Goal: Task Accomplishment & Management: Complete application form

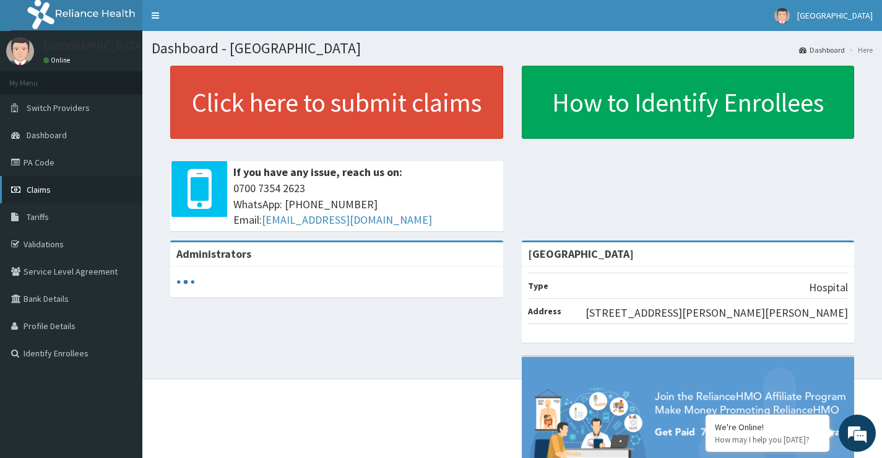
click at [58, 194] on link "Claims" at bounding box center [71, 189] width 142 height 27
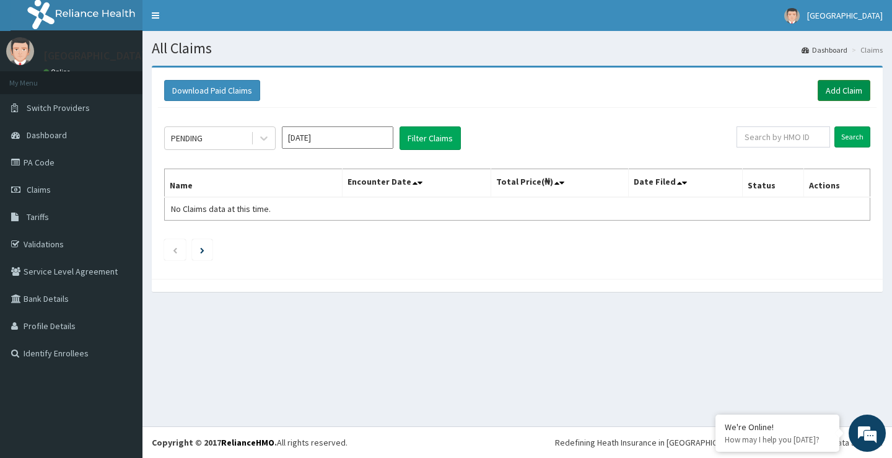
click at [831, 93] on link "Add Claim" at bounding box center [843, 90] width 53 height 21
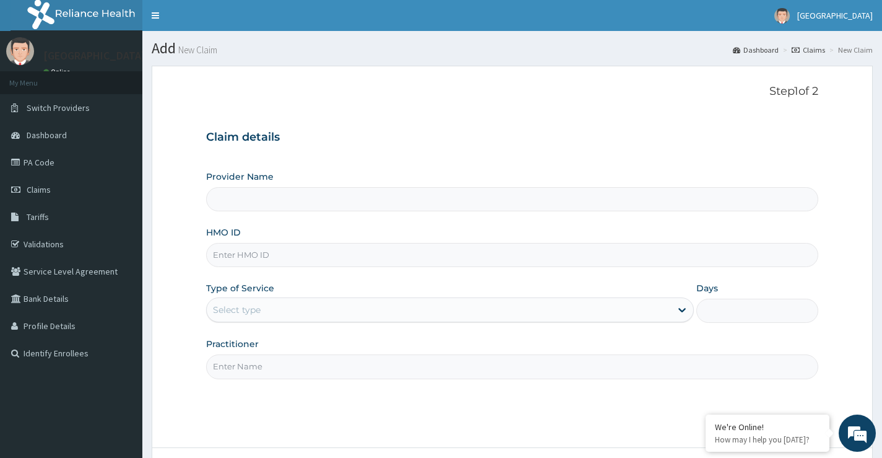
click at [252, 253] on input "HMO ID" at bounding box center [512, 255] width 612 height 24
type input "[GEOGRAPHIC_DATA]"
type input "ELN/10804/A"
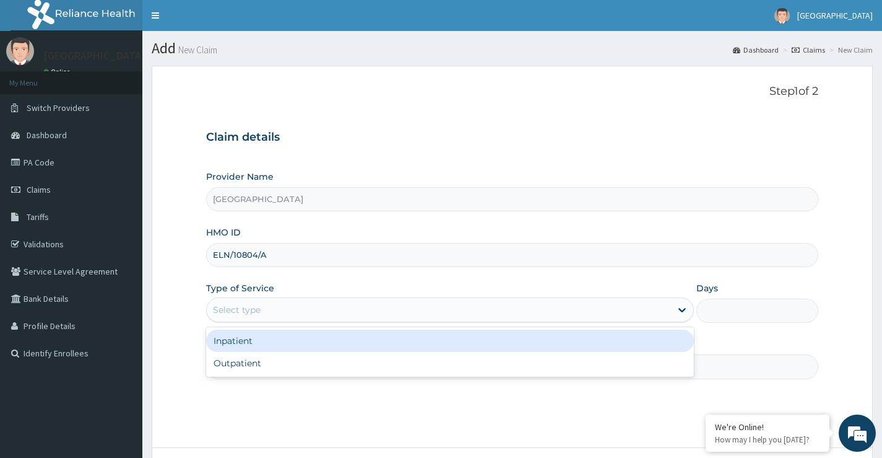
click at [302, 307] on div "Select type" at bounding box center [439, 310] width 464 height 20
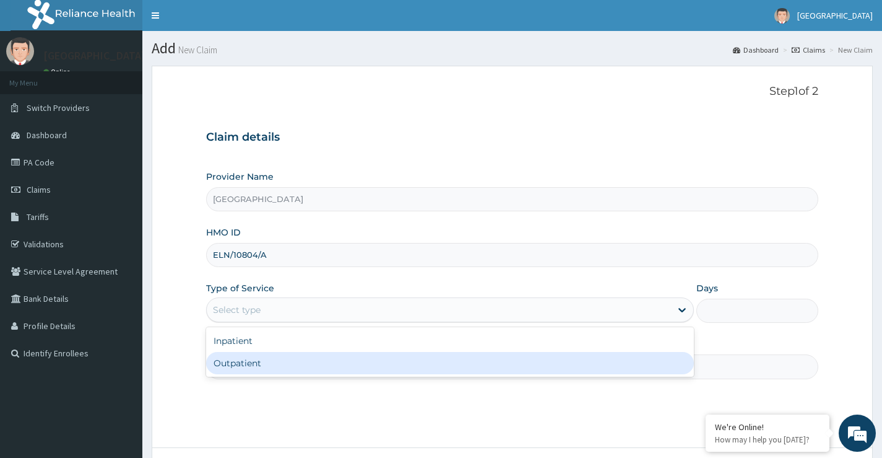
click at [276, 360] on div "Outpatient" at bounding box center [450, 363] width 488 height 22
type input "1"
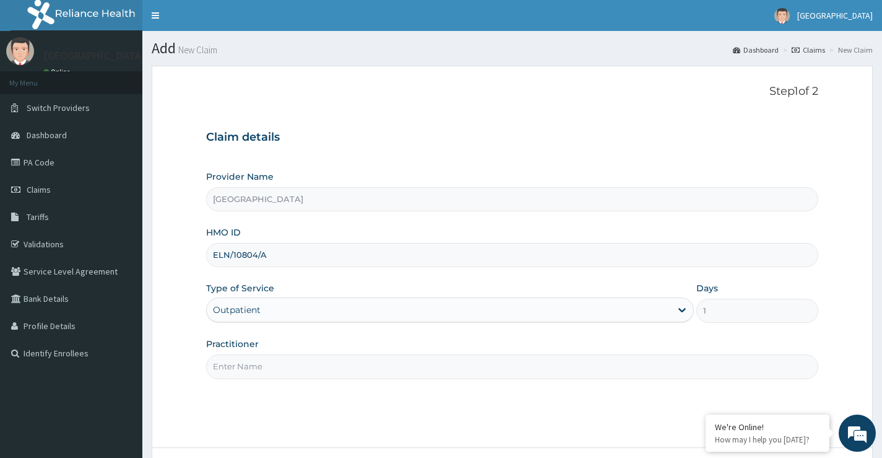
click at [278, 359] on input "Practitioner" at bounding box center [512, 366] width 612 height 24
type input "Dr Kukoyi"
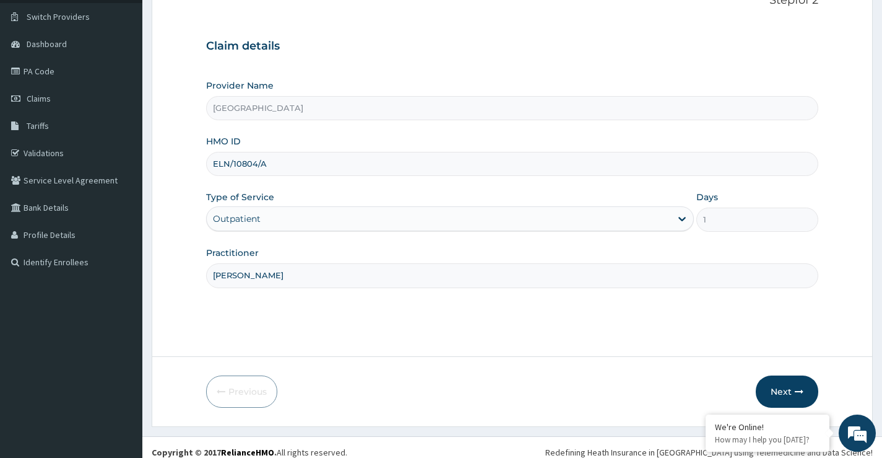
scroll to position [101, 0]
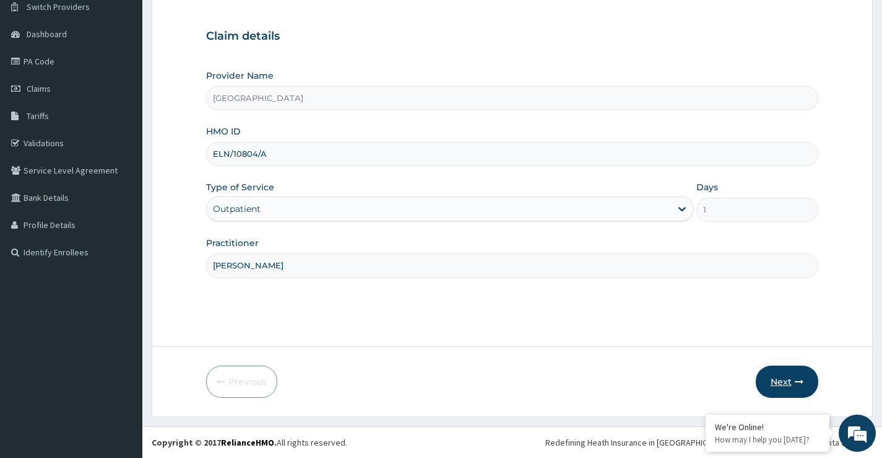
click at [778, 385] on button "Next" at bounding box center [787, 381] width 63 height 32
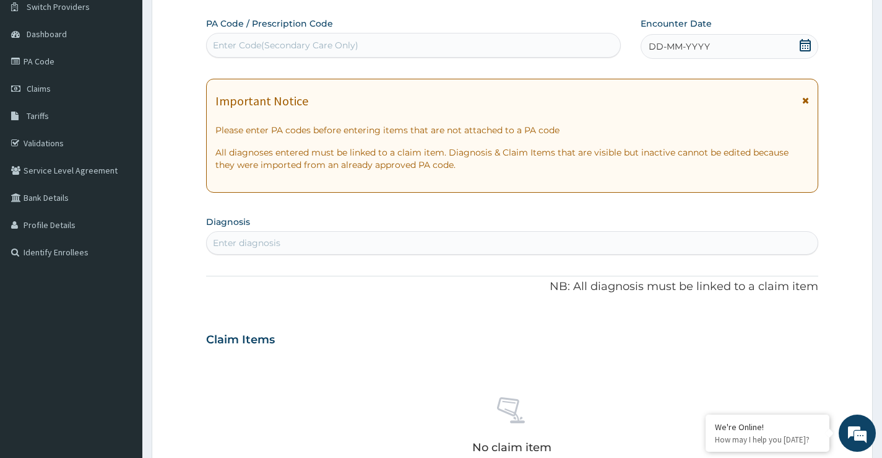
click at [807, 49] on icon at bounding box center [805, 45] width 12 height 12
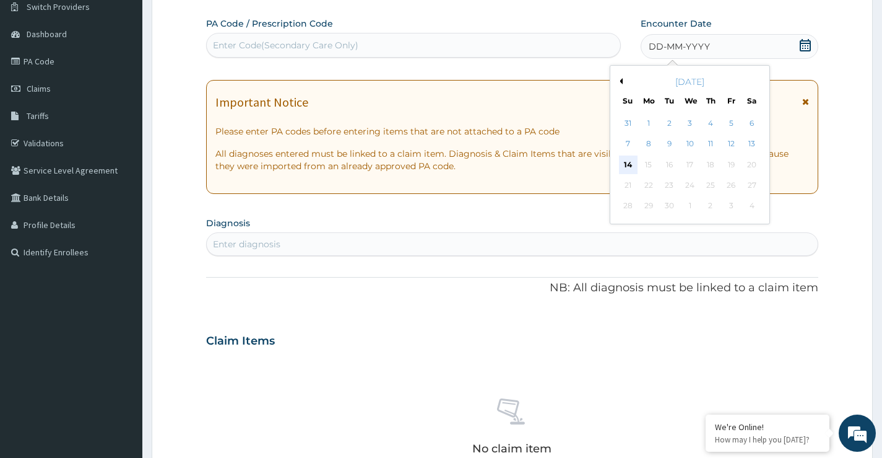
click at [628, 160] on div "14" at bounding box center [628, 164] width 19 height 19
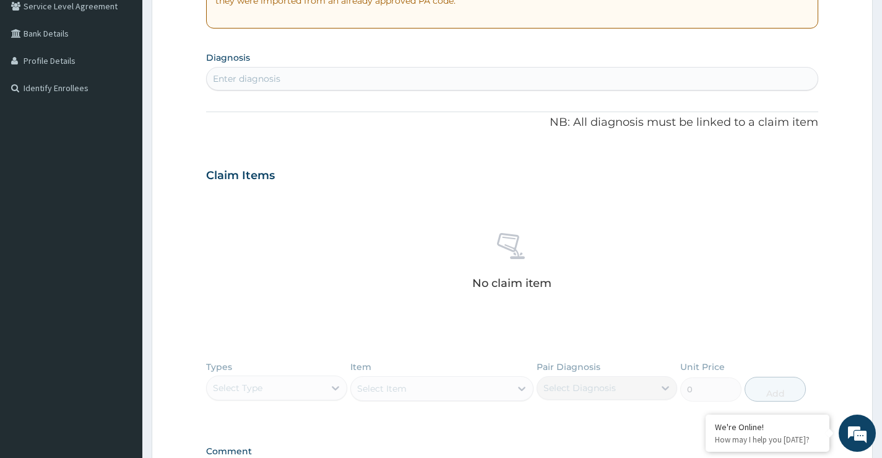
scroll to position [287, 0]
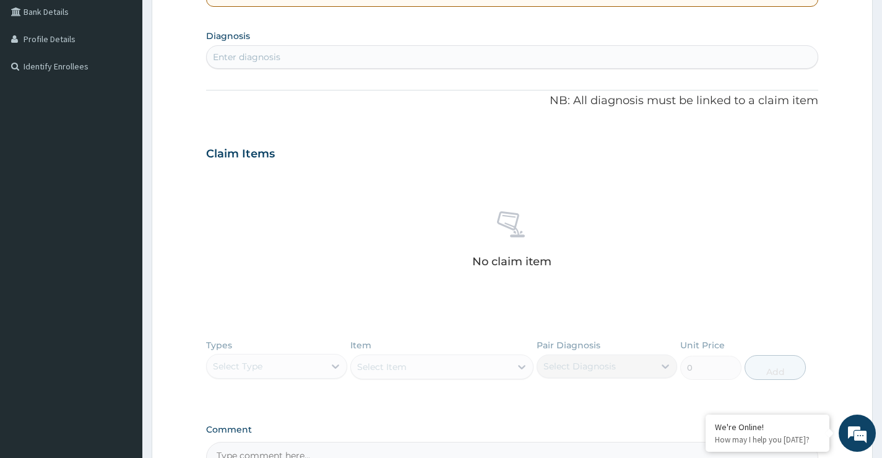
click at [536, 56] on div "Enter diagnosis" at bounding box center [512, 57] width 611 height 20
type input "OTITI"
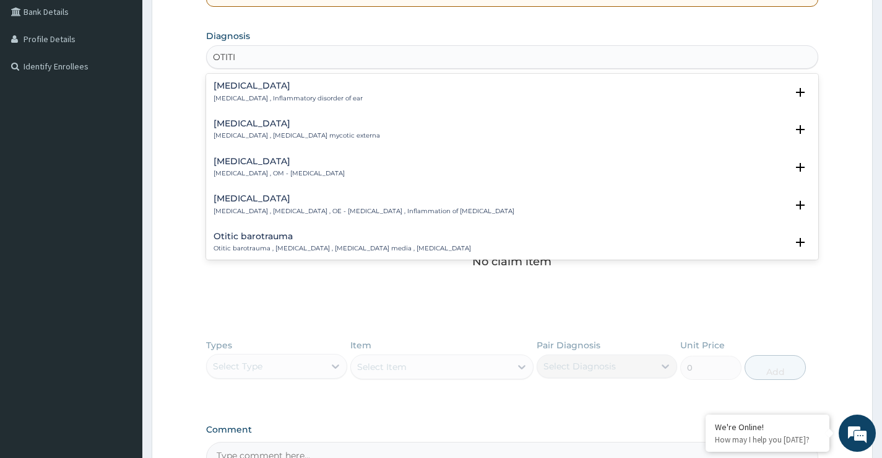
click at [316, 94] on p "Otitis , Inflammatory disorder of ear" at bounding box center [288, 98] width 149 height 9
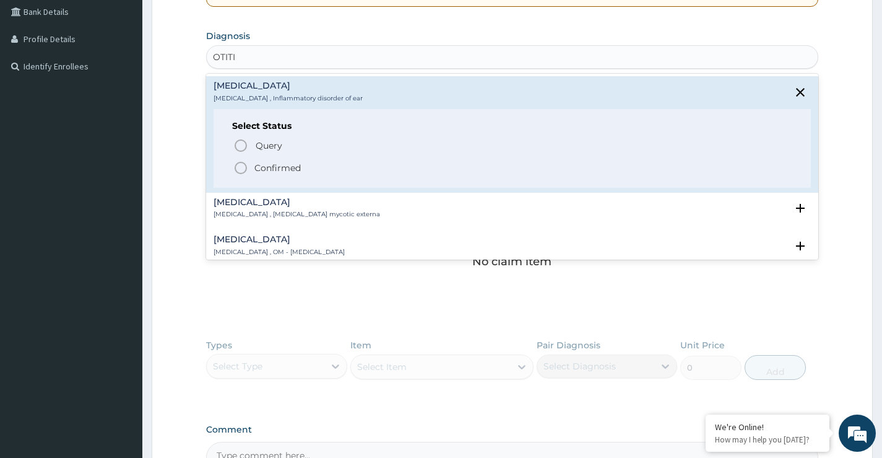
click at [297, 168] on p "Confirmed" at bounding box center [277, 168] width 46 height 12
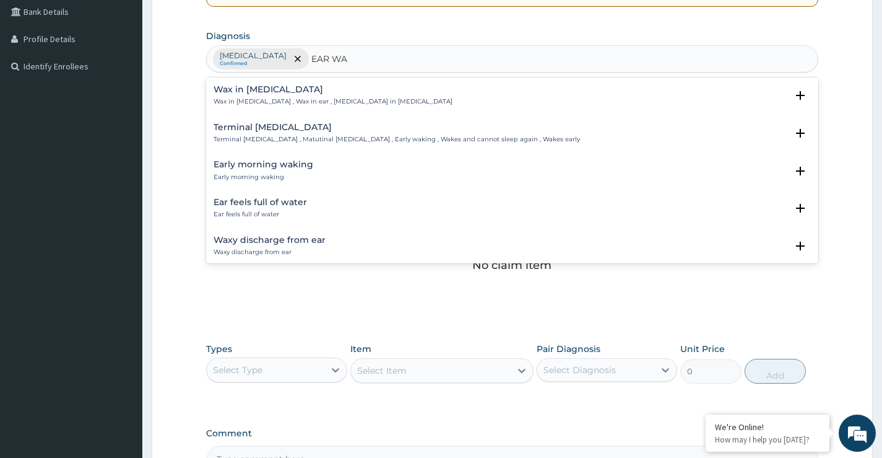
type input "EAR WAX"
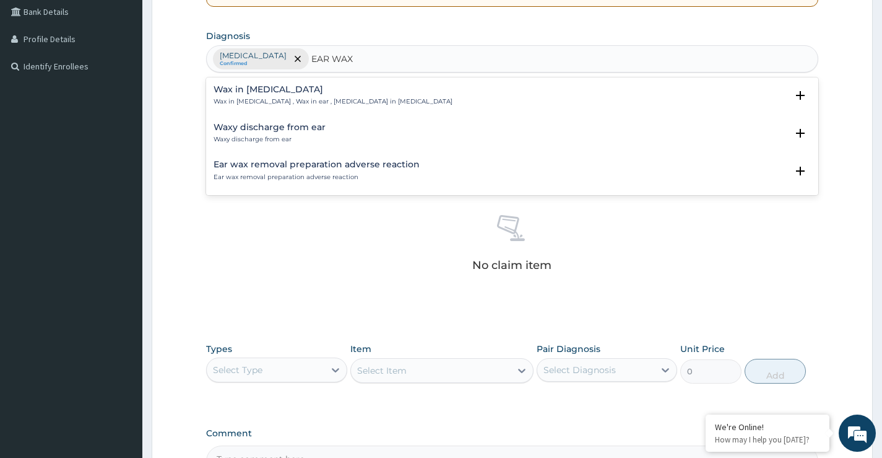
click at [295, 92] on h4 "Wax in ear canal" at bounding box center [333, 89] width 239 height 9
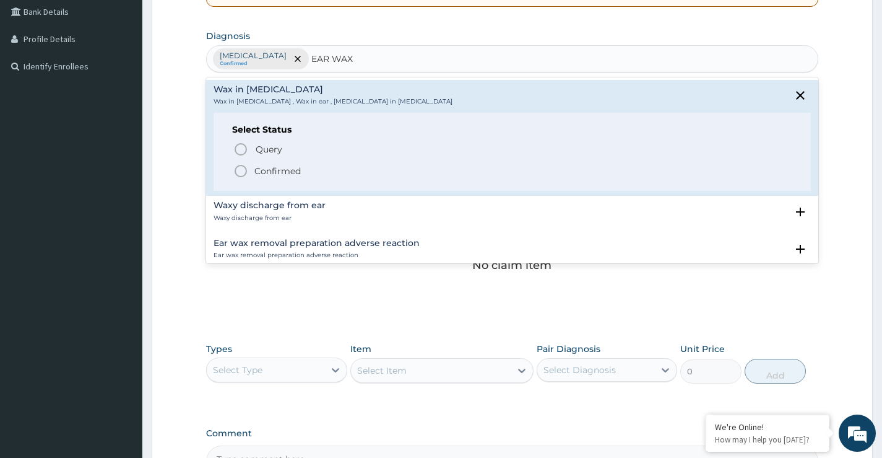
click at [290, 173] on p "Confirmed" at bounding box center [277, 171] width 46 height 12
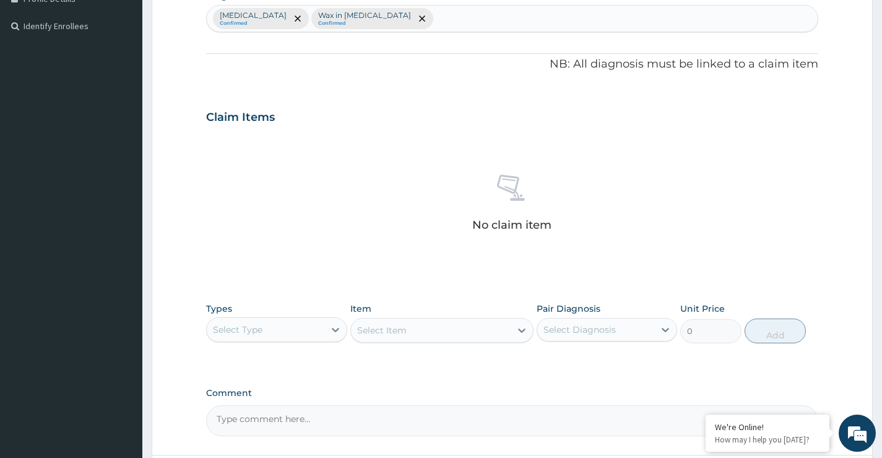
scroll to position [349, 0]
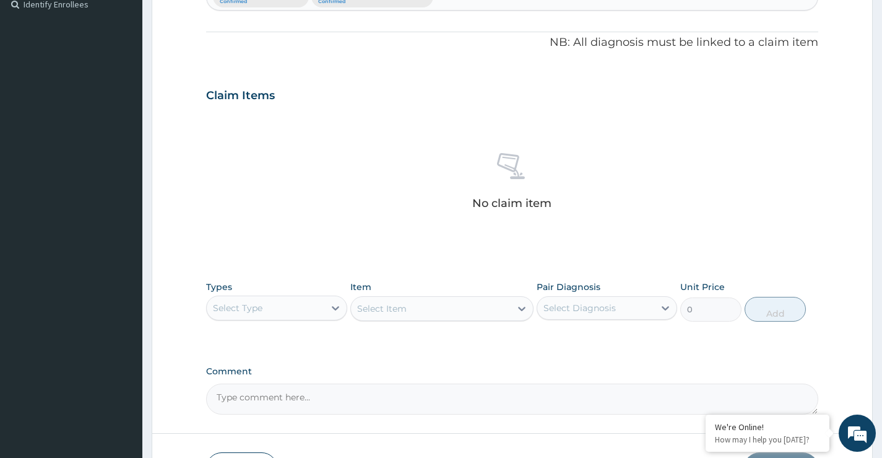
click at [322, 306] on div "Select Type" at bounding box center [265, 308] width 117 height 20
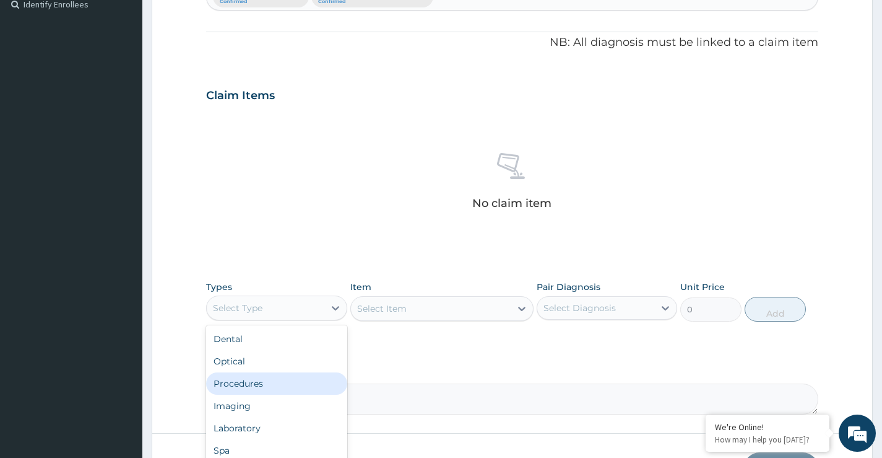
click at [254, 385] on div "Procedures" at bounding box center [276, 383] width 141 height 22
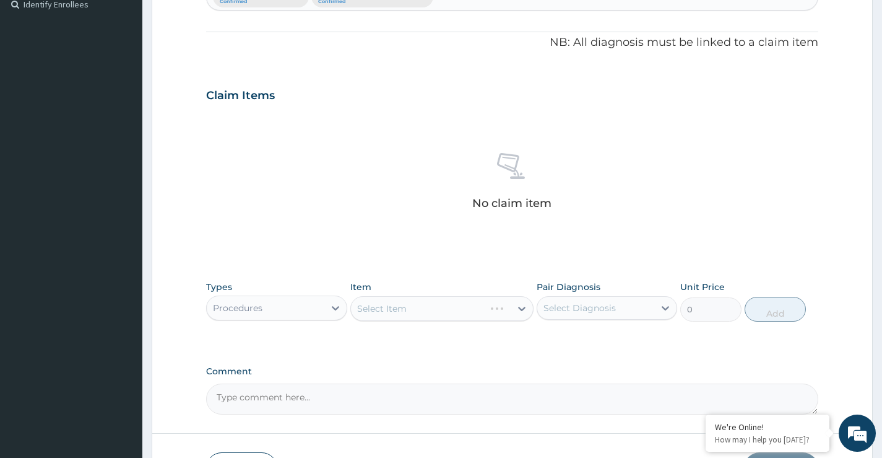
click at [448, 305] on div "Select Item" at bounding box center [442, 308] width 184 height 25
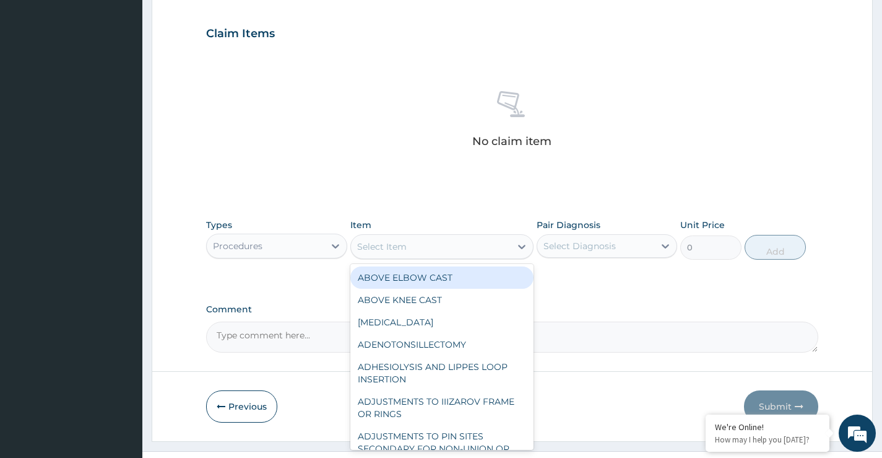
click at [518, 246] on icon at bounding box center [522, 246] width 12 height 12
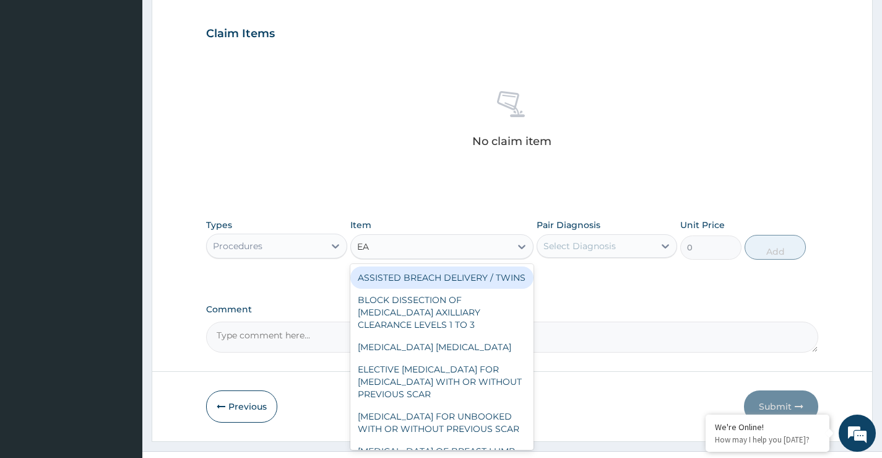
type input "EAR"
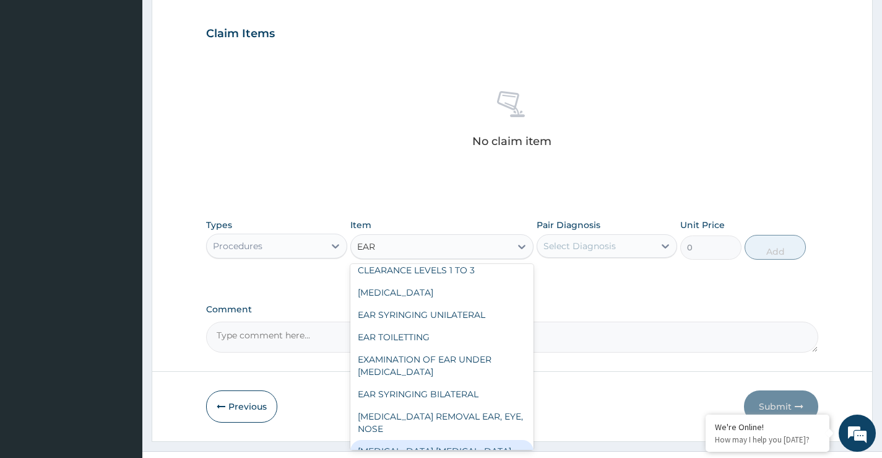
scroll to position [0, 0]
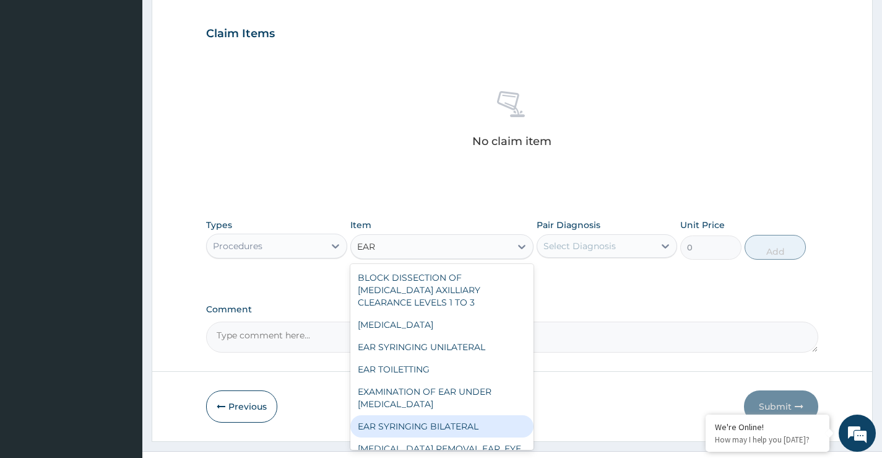
click at [425, 423] on div "EAR SYRINGING BILATERAL" at bounding box center [442, 426] width 184 height 22
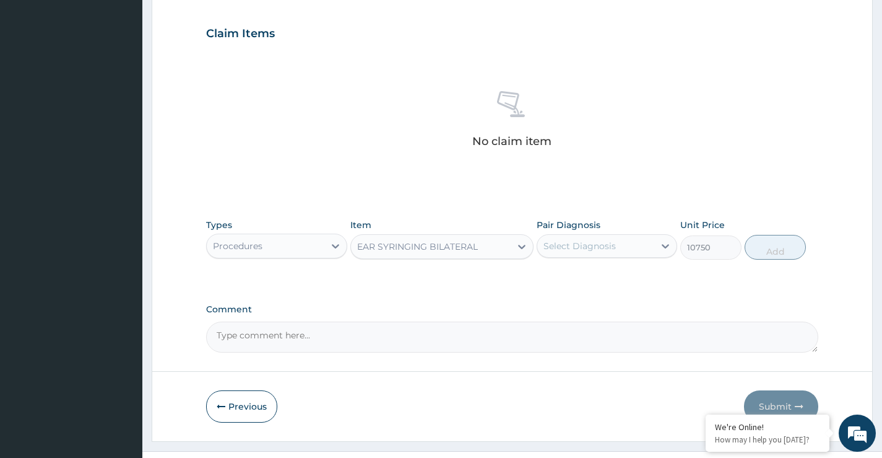
type input "10750"
click at [598, 249] on div "Select Diagnosis" at bounding box center [580, 246] width 72 height 12
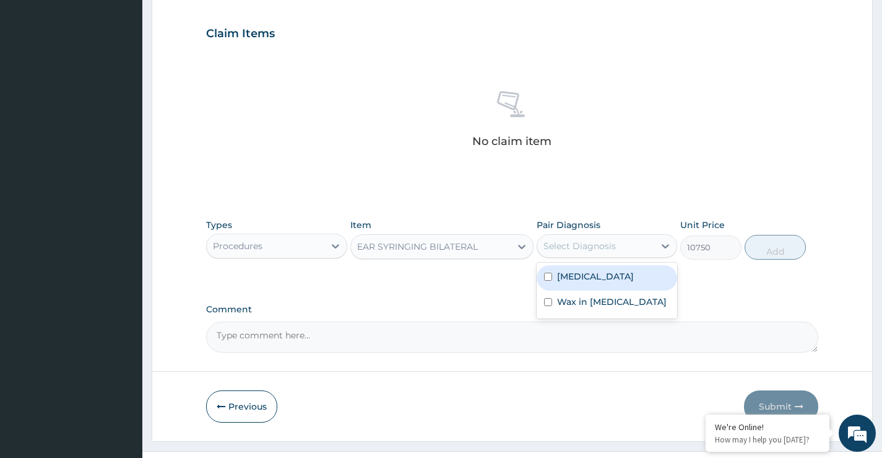
click at [590, 277] on div "Otitis" at bounding box center [607, 277] width 141 height 25
checkbox input "true"
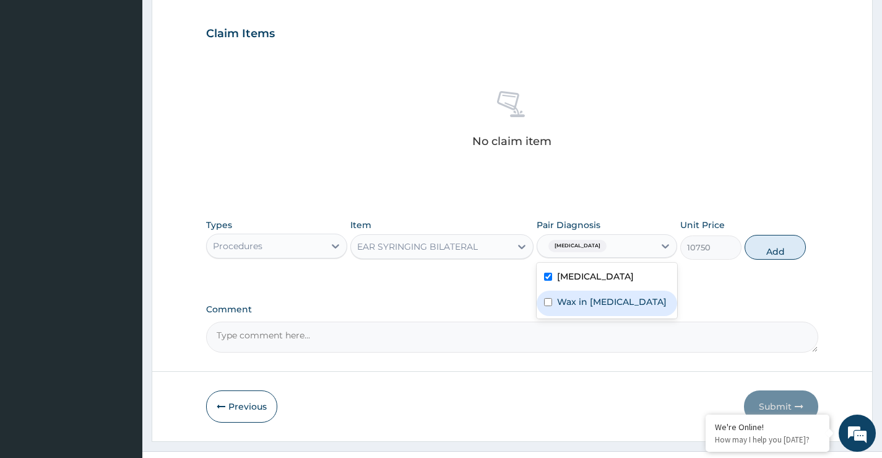
click at [593, 303] on label "Wax in ear canal" at bounding box center [612, 301] width 110 height 12
checkbox input "true"
click at [783, 253] on button "Add" at bounding box center [775, 247] width 61 height 25
type input "0"
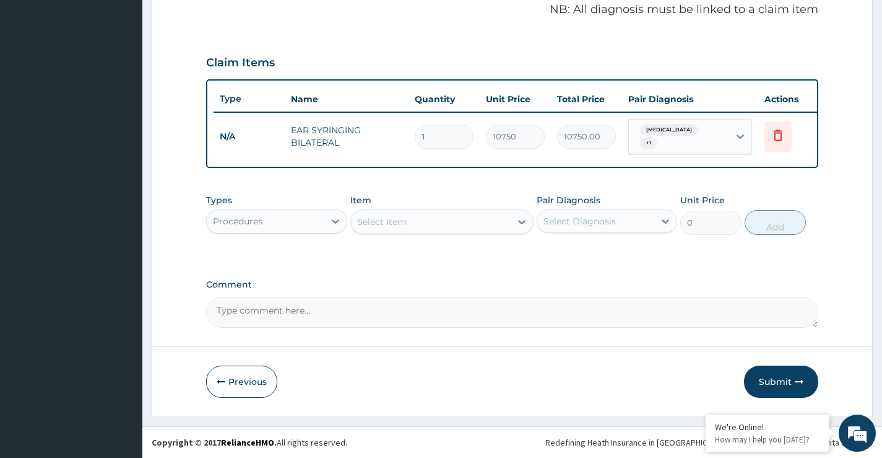
scroll to position [386, 0]
click at [524, 222] on icon at bounding box center [521, 222] width 7 height 4
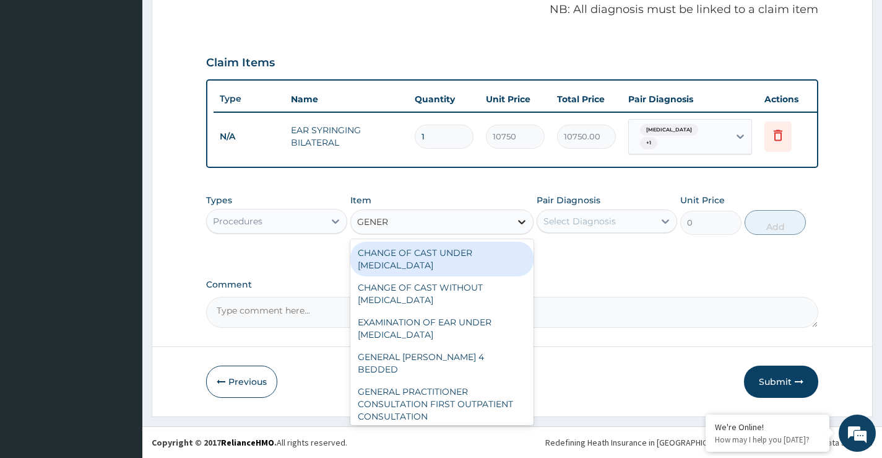
type input "GENERA"
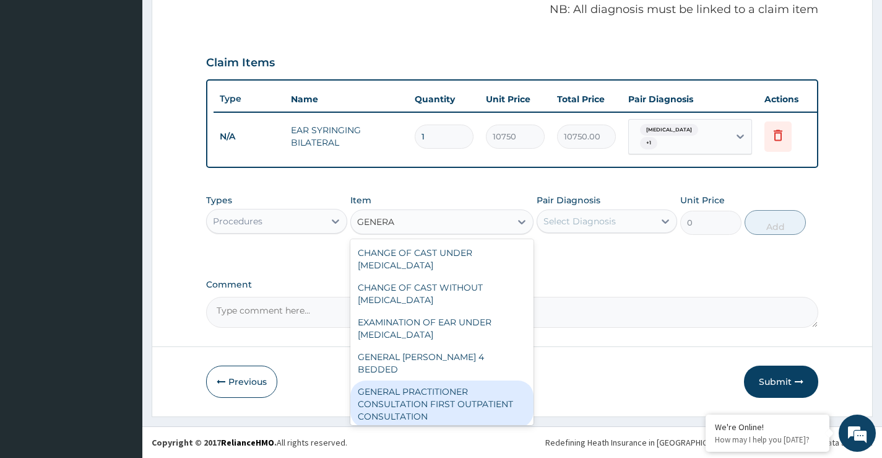
scroll to position [62, 0]
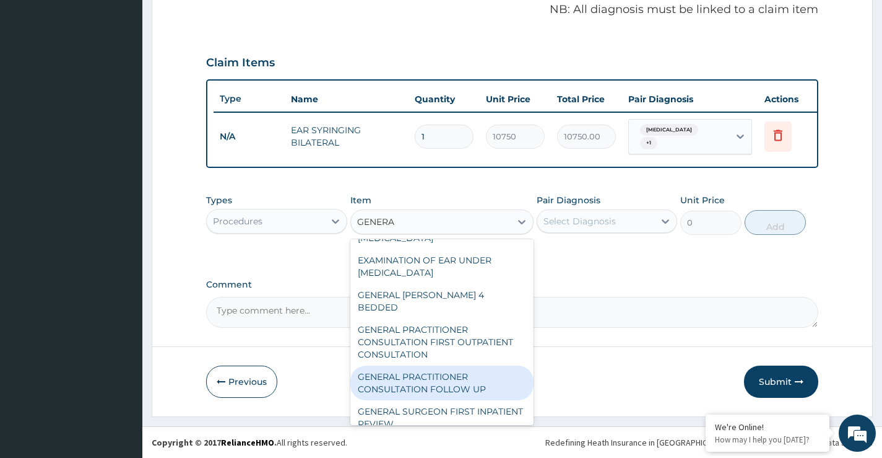
click at [466, 375] on div "GENERAL PRACTITIONER CONSULTATION FOLLOW UP" at bounding box center [442, 382] width 184 height 35
type input "2365"
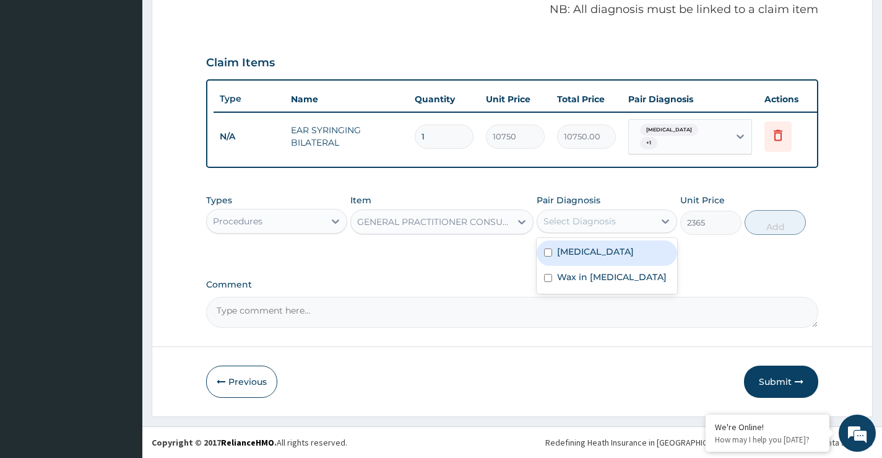
click at [650, 228] on div "Select Diagnosis" at bounding box center [595, 221] width 117 height 20
click at [643, 247] on div "Otitis" at bounding box center [607, 252] width 141 height 25
checkbox input "true"
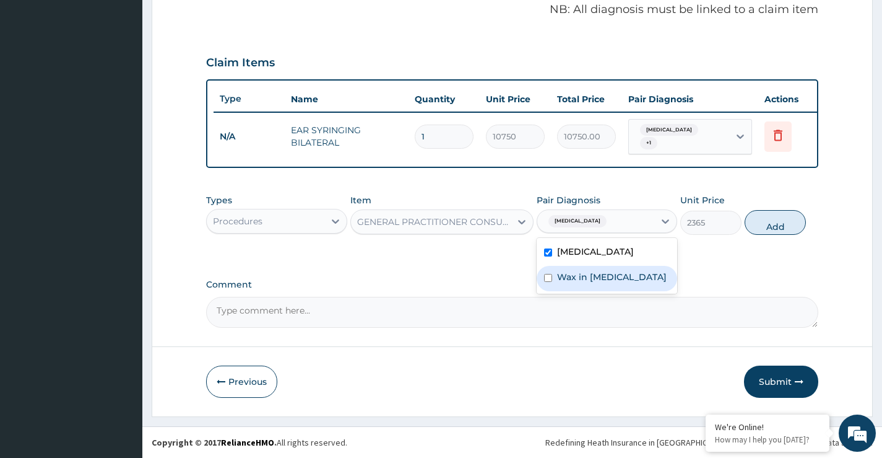
click at [635, 275] on div "Wax in ear canal" at bounding box center [607, 278] width 141 height 25
checkbox input "true"
click at [779, 230] on button "Add" at bounding box center [775, 222] width 61 height 25
type input "0"
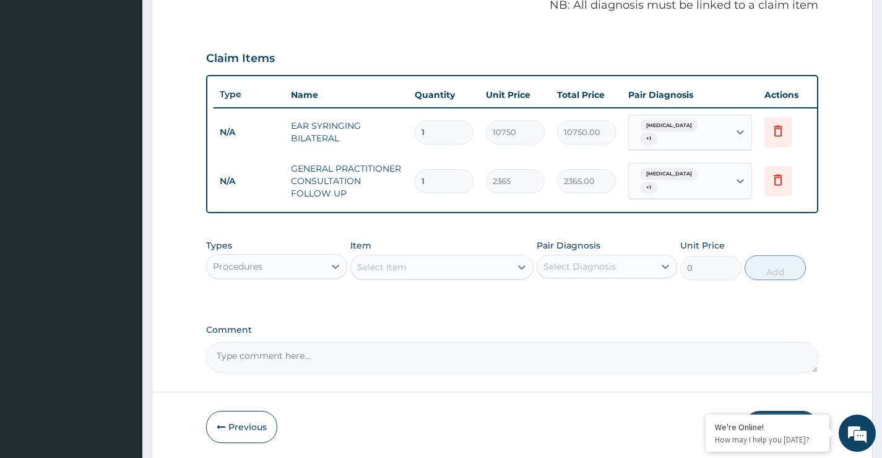
click at [465, 276] on div "Select Item" at bounding box center [431, 267] width 160 height 20
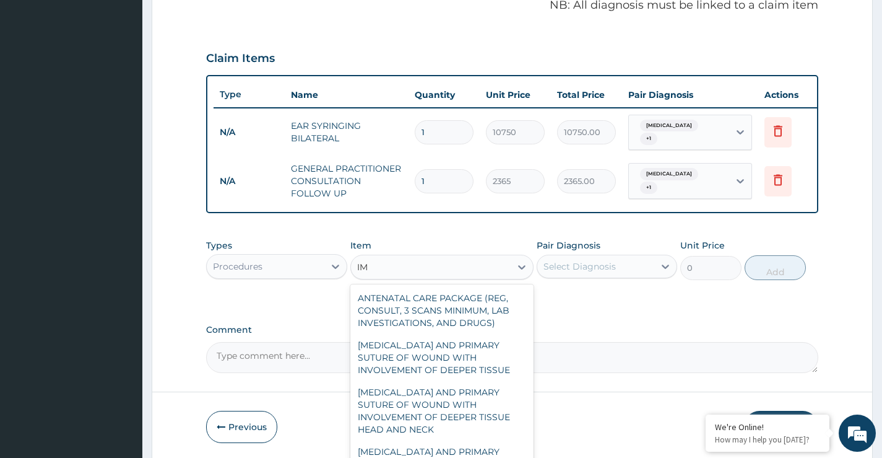
type input "I"
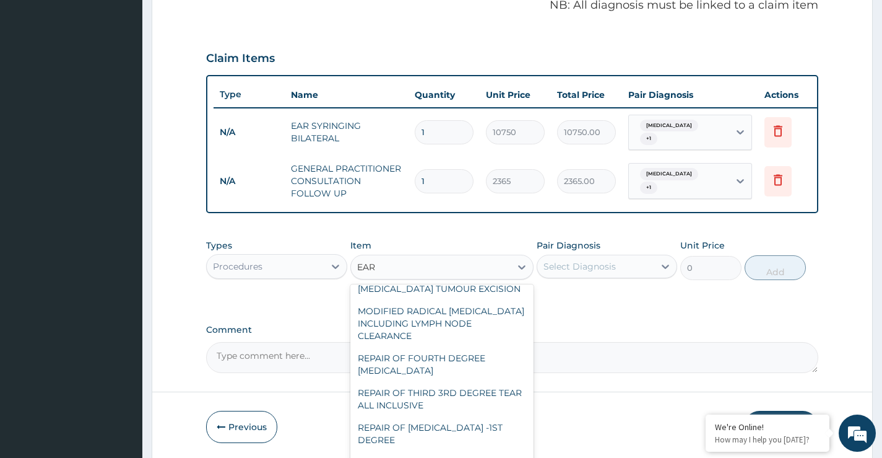
scroll to position [248, 0]
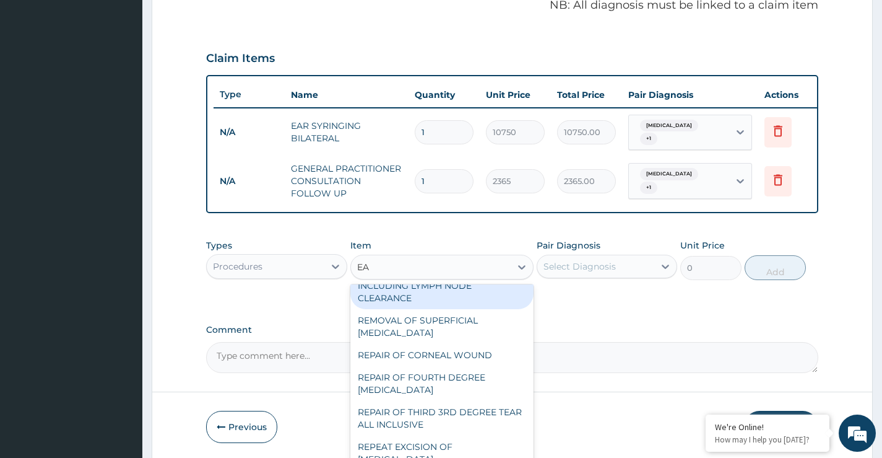
type input "E"
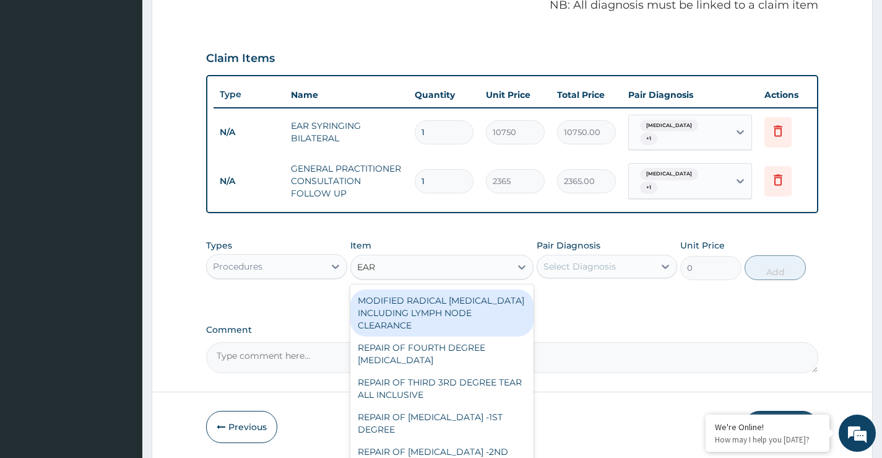
type input "EAR S"
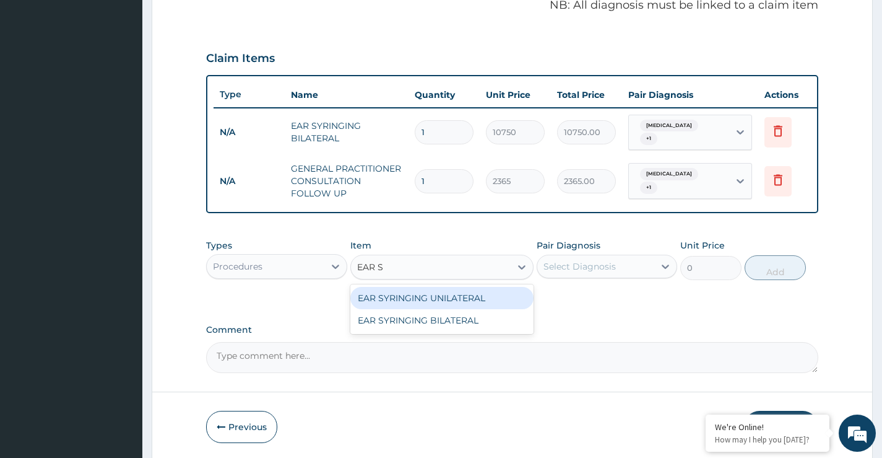
click at [475, 299] on div "EAR SYRINGING UNILATERAL" at bounding box center [442, 298] width 184 height 22
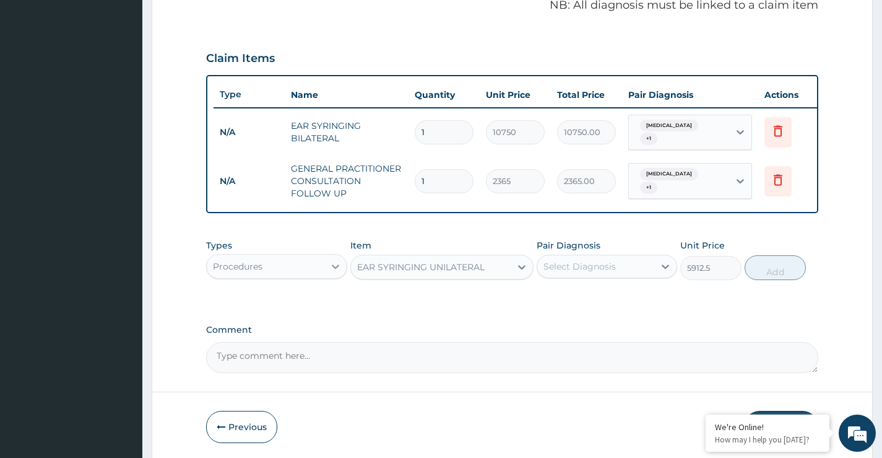
click at [339, 269] on icon at bounding box center [335, 266] width 7 height 4
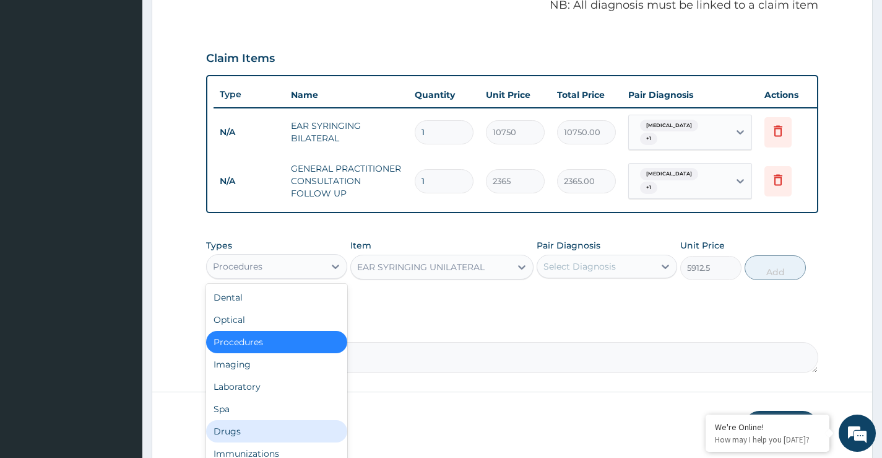
click at [244, 435] on div "Drugs" at bounding box center [276, 431] width 141 height 22
type input "0"
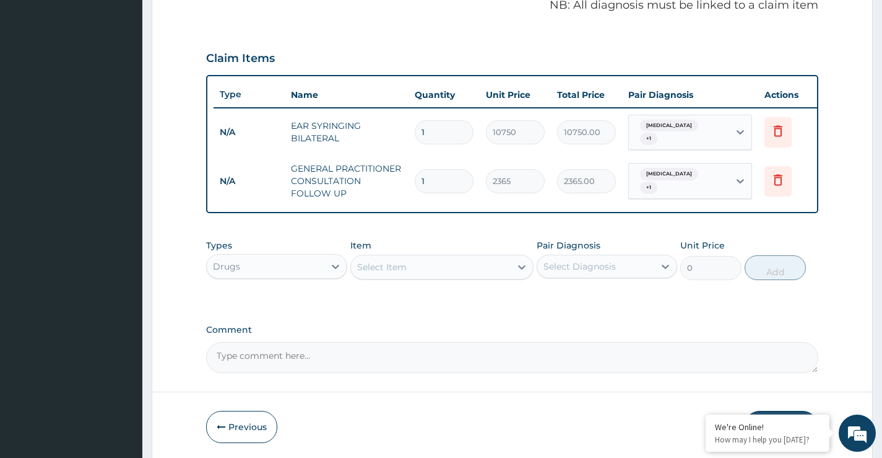
click at [505, 272] on div "Select Item" at bounding box center [431, 267] width 160 height 20
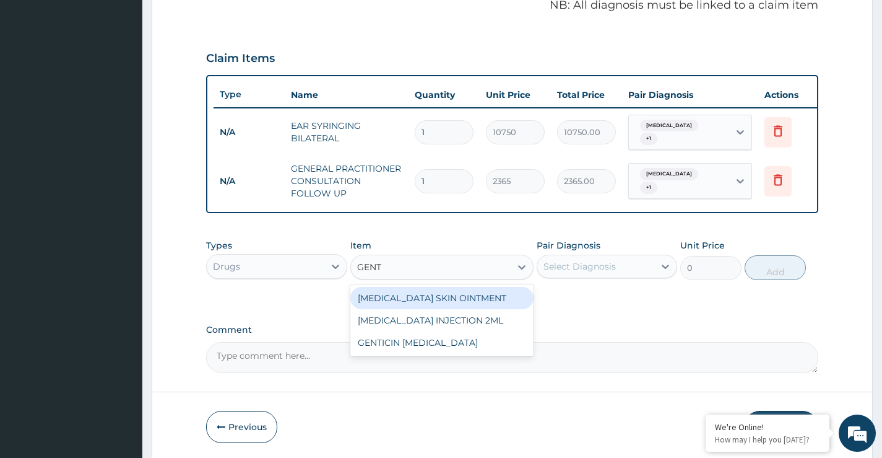
type input "GENTA"
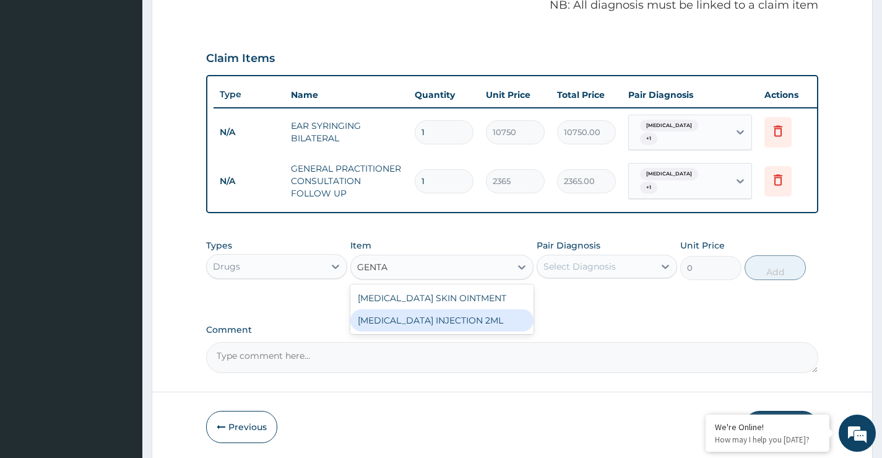
click at [454, 324] on div "GENTAMICIN INJECTION 2ML" at bounding box center [442, 320] width 184 height 22
type input "500"
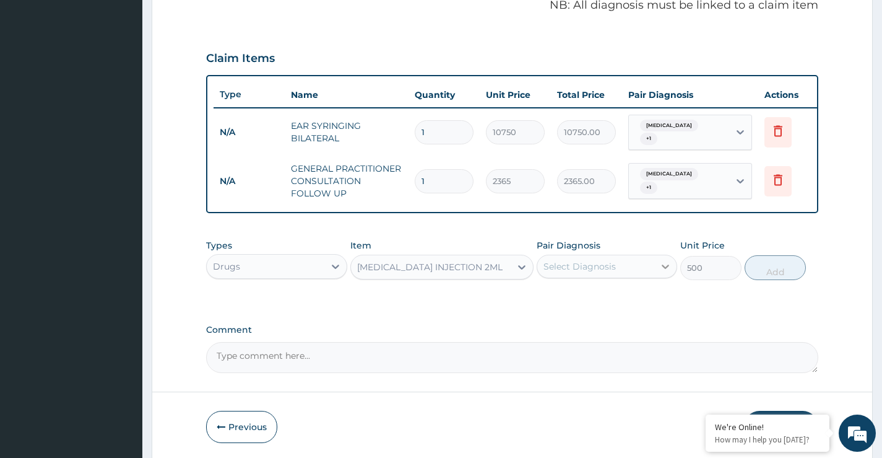
click at [665, 269] on icon at bounding box center [666, 266] width 7 height 4
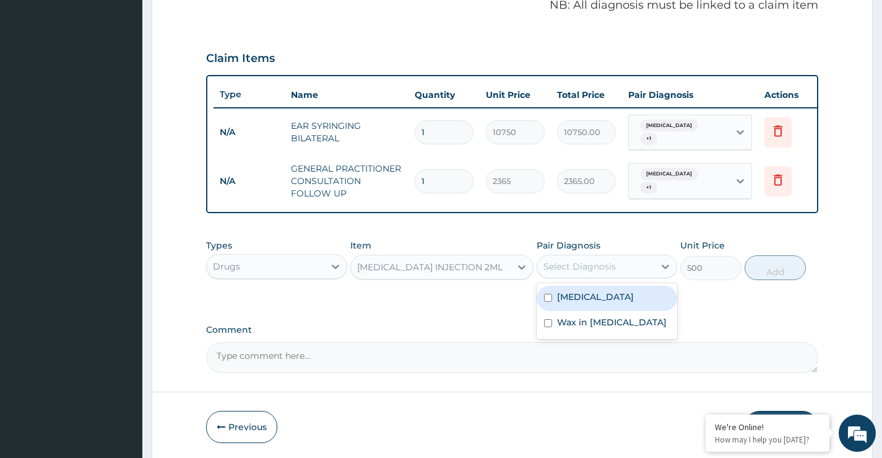
click at [611, 303] on div "Otitis" at bounding box center [607, 297] width 141 height 25
checkbox input "true"
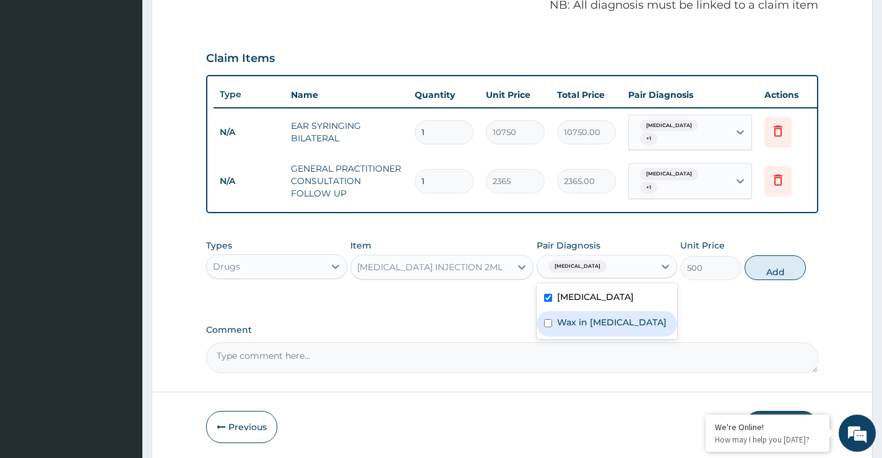
click at [615, 328] on label "Wax in ear canal" at bounding box center [612, 322] width 110 height 12
checkbox input "true"
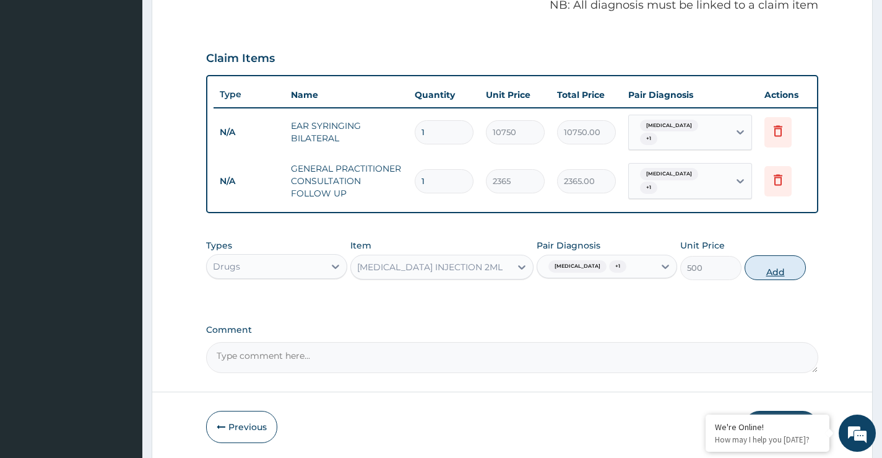
click at [768, 280] on button "Add" at bounding box center [775, 267] width 61 height 25
type input "0"
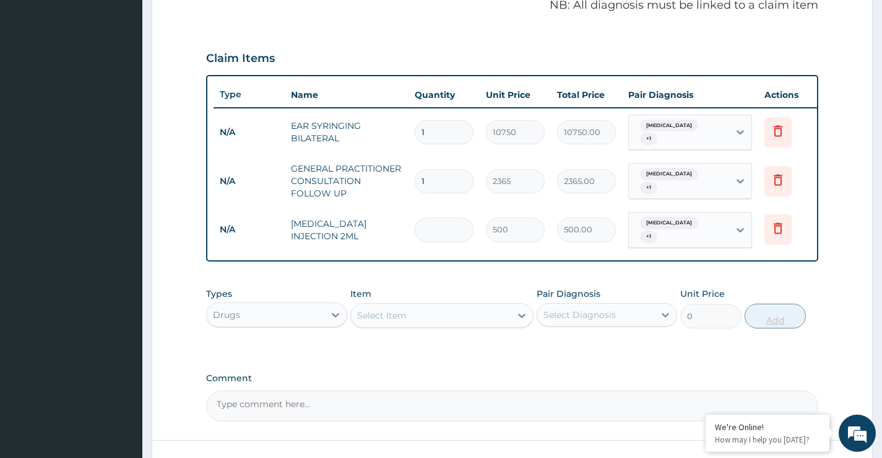
type input "0.00"
type input "6"
type input "3000.00"
type input "6"
click at [510, 311] on div "Select Item" at bounding box center [431, 315] width 160 height 20
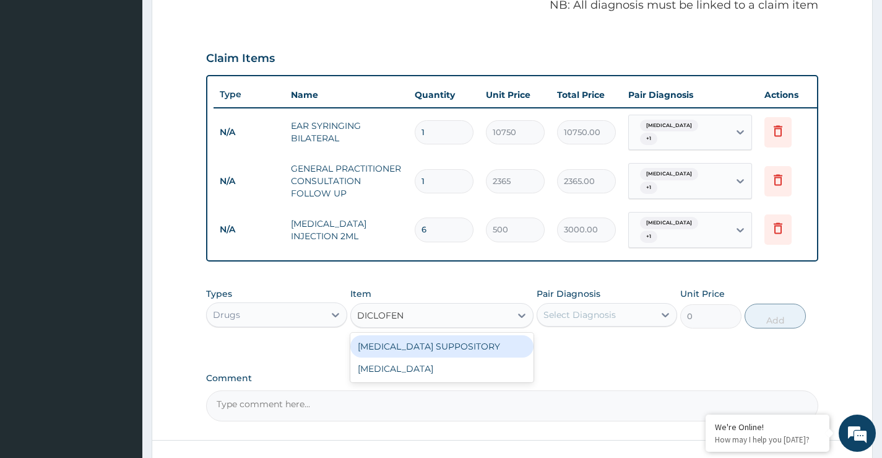
type input "DICLOFENA"
click at [448, 341] on div "DICLOFENAC SUPPOSITORY" at bounding box center [442, 346] width 184 height 22
type input "118.25"
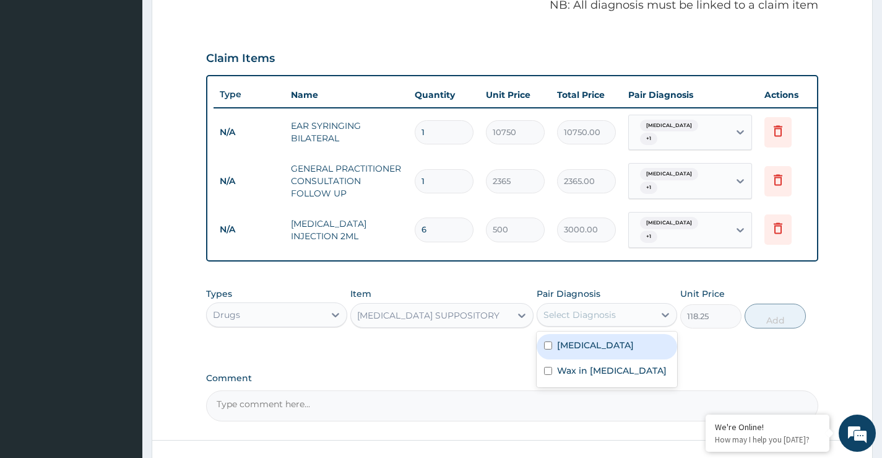
click at [629, 314] on div "Select Diagnosis" at bounding box center [595, 315] width 117 height 20
click at [618, 342] on div "Otitis" at bounding box center [607, 346] width 141 height 25
checkbox input "true"
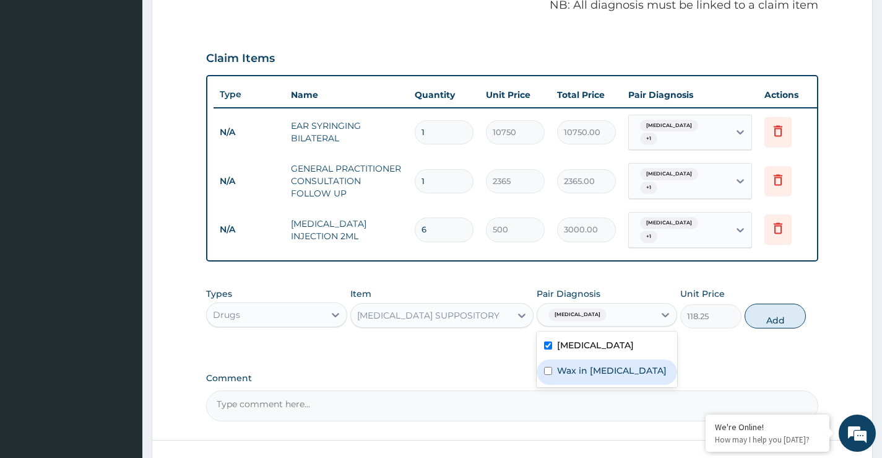
click at [620, 364] on label "Wax in ear canal" at bounding box center [612, 370] width 110 height 12
checkbox input "true"
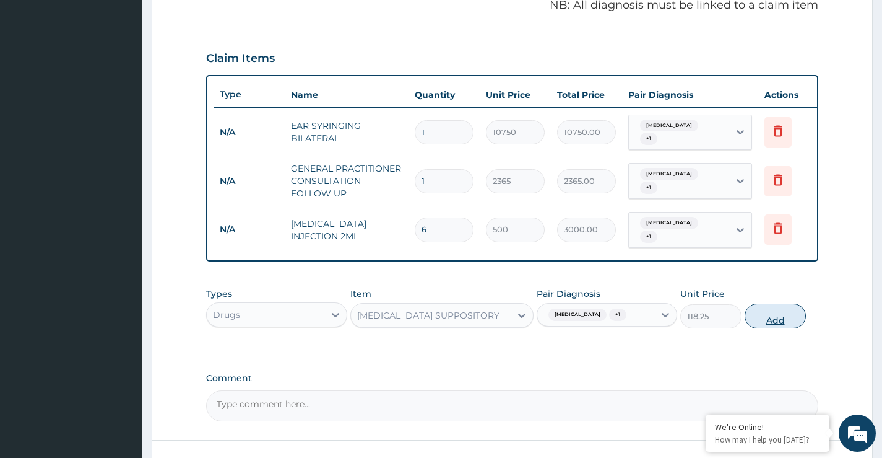
click at [782, 320] on button "Add" at bounding box center [775, 315] width 61 height 25
type input "0"
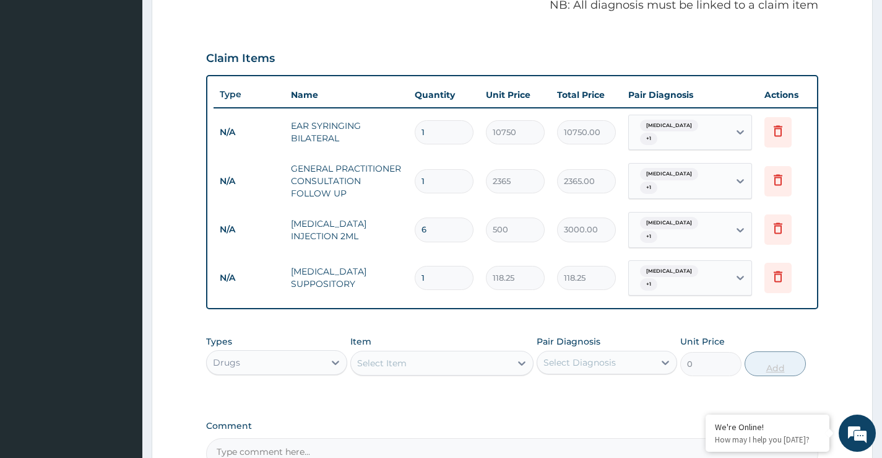
type input "10"
type input "1182.50"
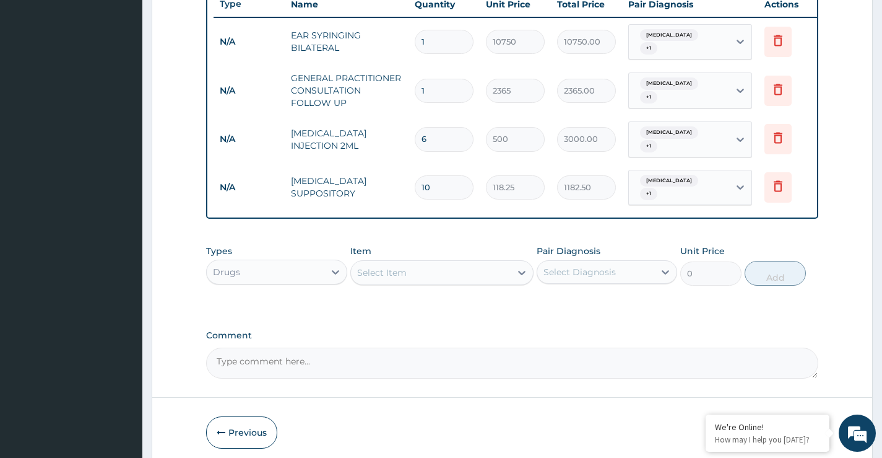
scroll to position [510, 0]
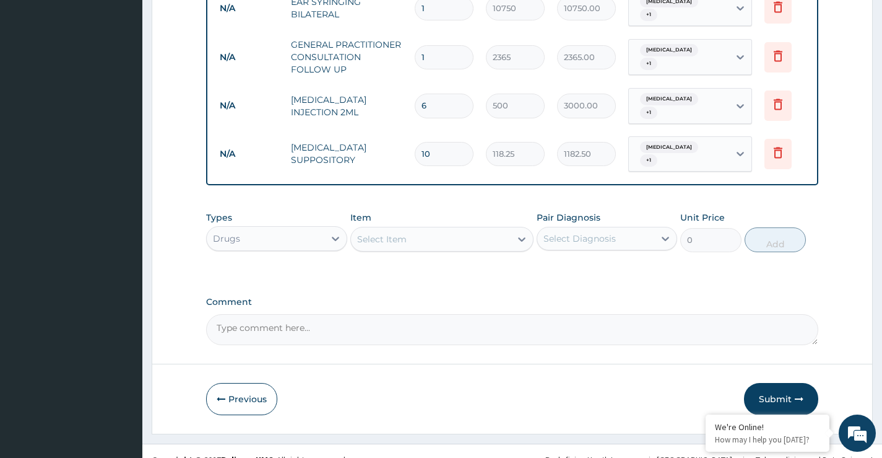
type input "10"
click at [501, 230] on div "Select Item" at bounding box center [431, 239] width 160 height 20
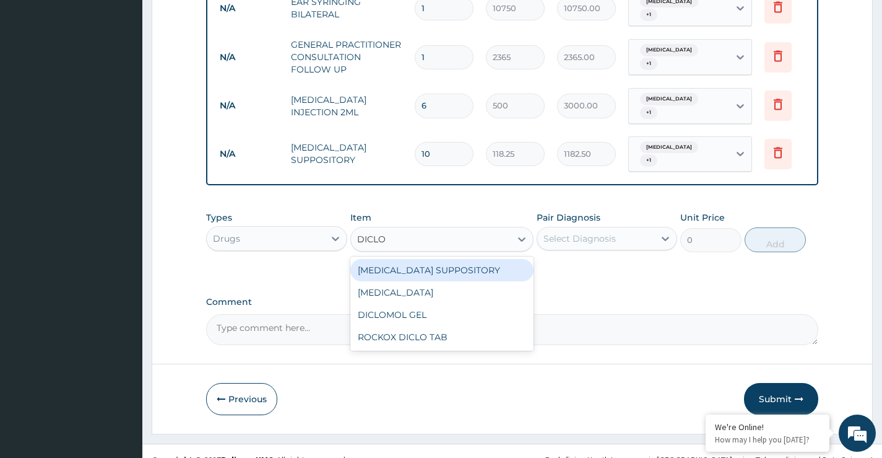
type input "DICLOF"
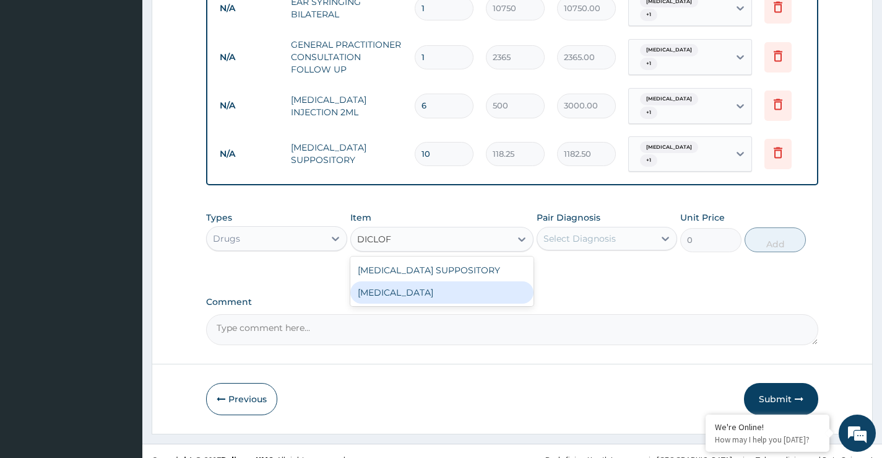
click at [468, 286] on div "DICLOFENAC" at bounding box center [442, 292] width 184 height 22
type input "591.25"
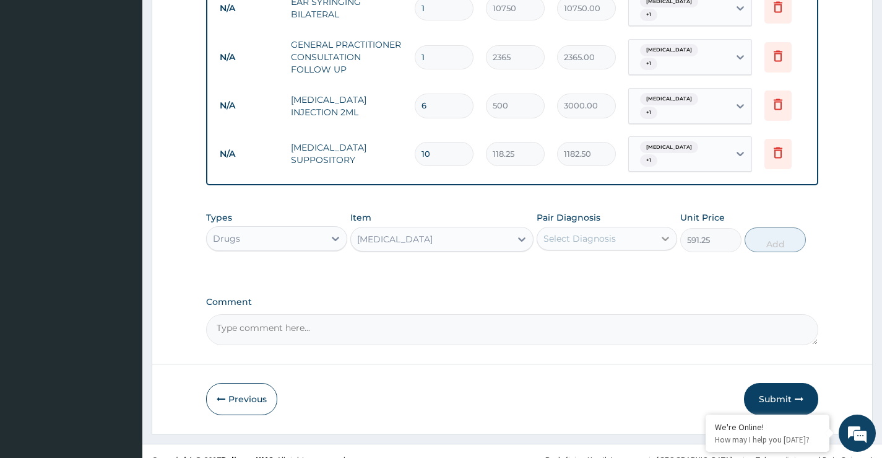
click at [659, 232] on icon at bounding box center [665, 238] width 12 height 12
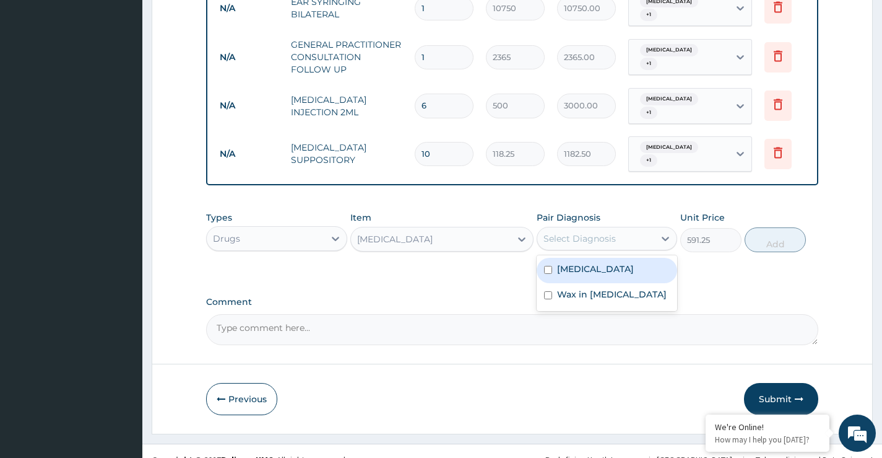
click at [630, 258] on div "Otitis" at bounding box center [607, 270] width 141 height 25
checkbox input "true"
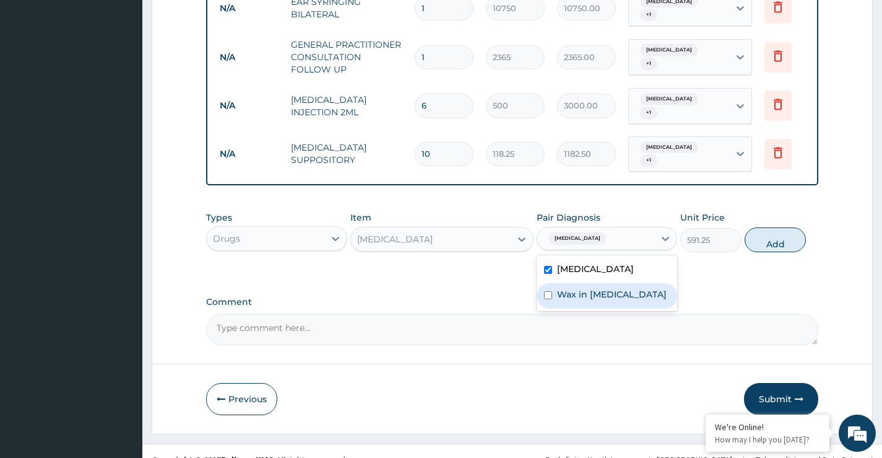
click at [630, 283] on div "Wax in ear canal" at bounding box center [607, 295] width 141 height 25
checkbox input "true"
click at [774, 244] on button "Add" at bounding box center [775, 239] width 61 height 25
type input "0"
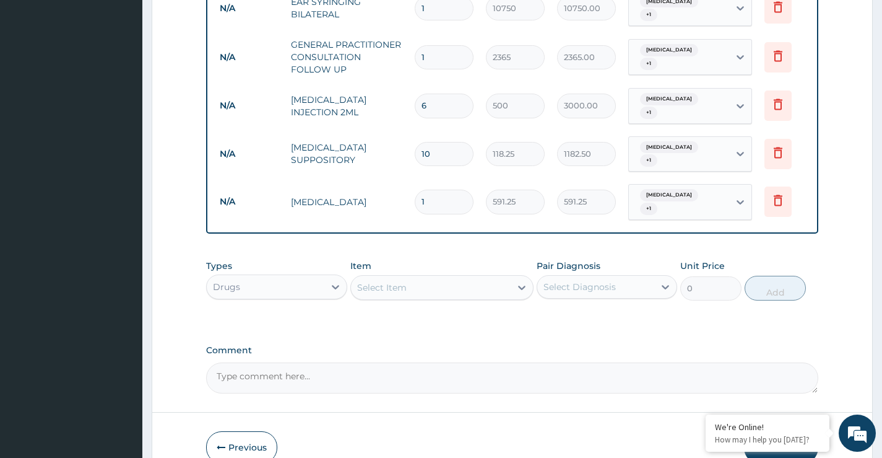
click at [370, 281] on div "Select Item" at bounding box center [382, 287] width 50 height 12
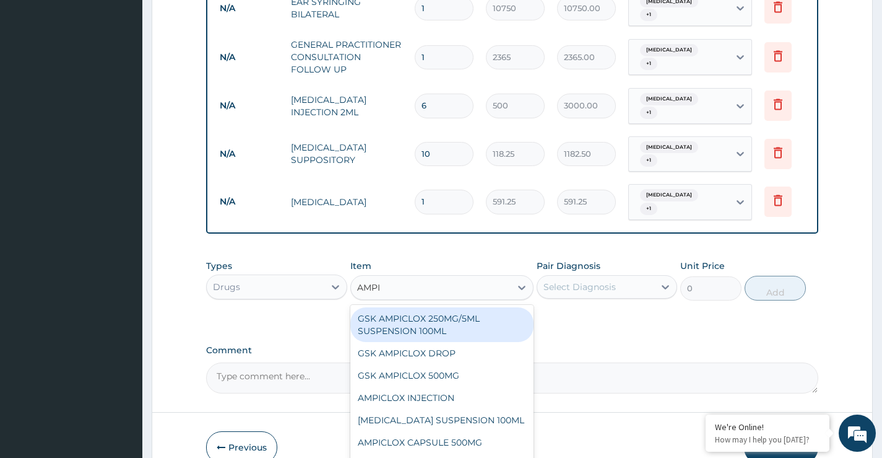
type input "AMPIC"
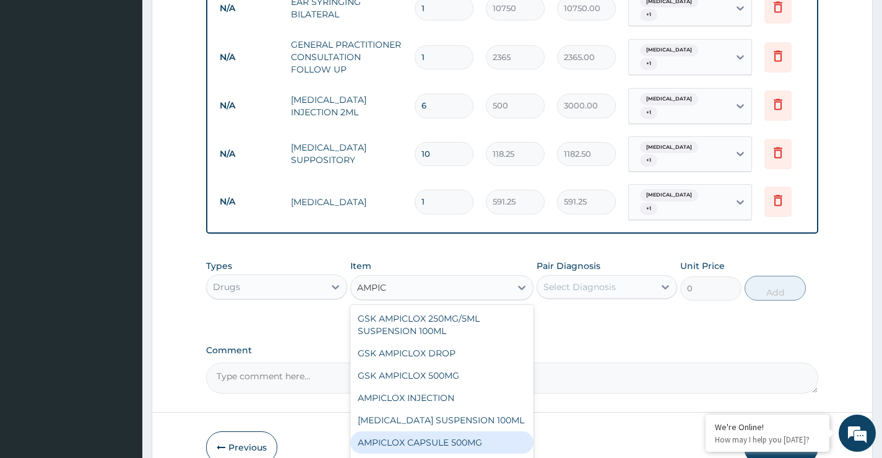
click at [422, 432] on div "AMPICLOX CAPSULE 500MG" at bounding box center [442, 442] width 184 height 22
type input "100"
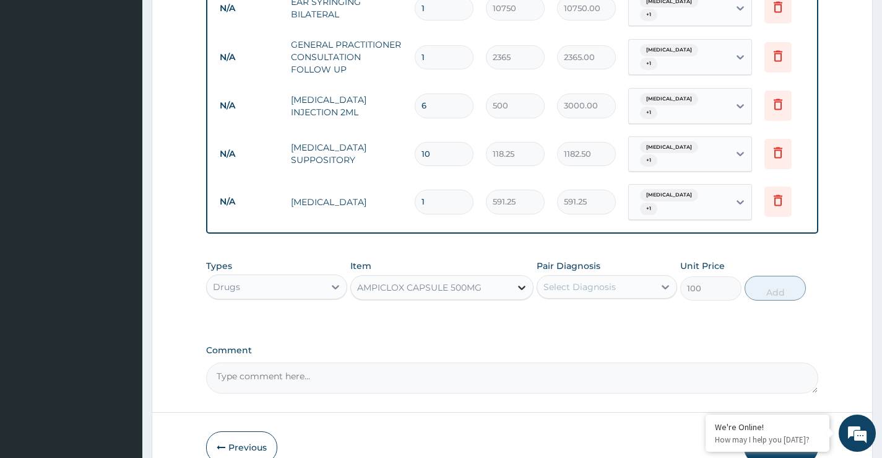
click at [516, 281] on icon at bounding box center [522, 287] width 12 height 12
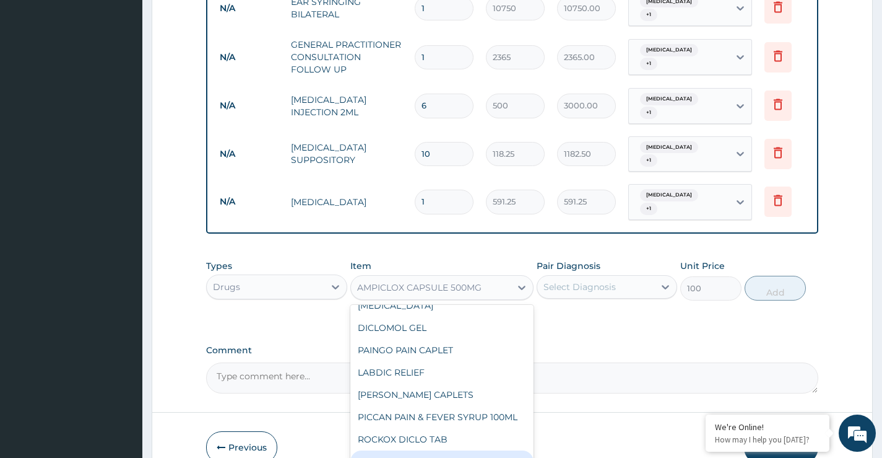
scroll to position [18868, 0]
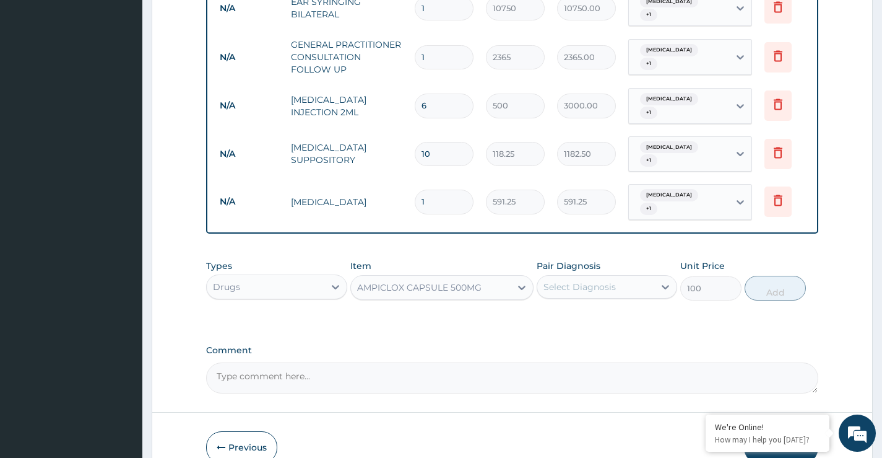
click at [451, 281] on div "AMPICLOX CAPSULE 500MG" at bounding box center [419, 287] width 124 height 12
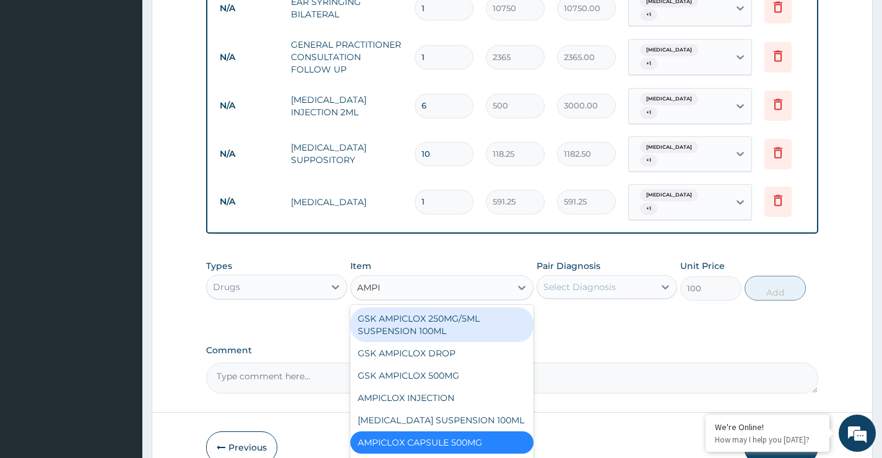
type input "AMPIC"
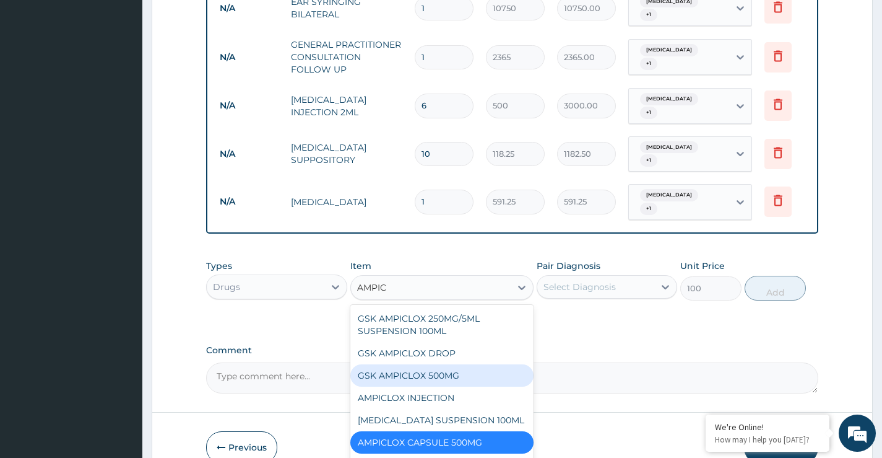
click at [444, 367] on div "GSK AMPICLOX 500MG" at bounding box center [442, 375] width 184 height 22
type input "88.6875"
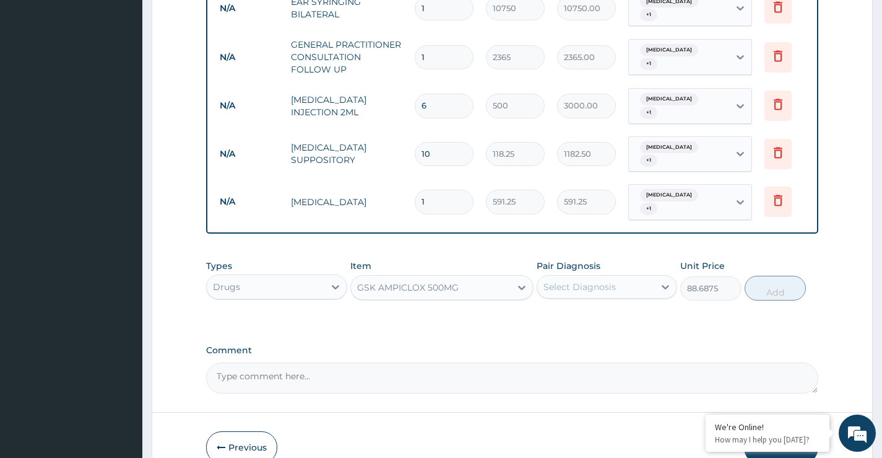
click at [490, 280] on div "GSK AMPICLOX 500MG" at bounding box center [431, 287] width 160 height 20
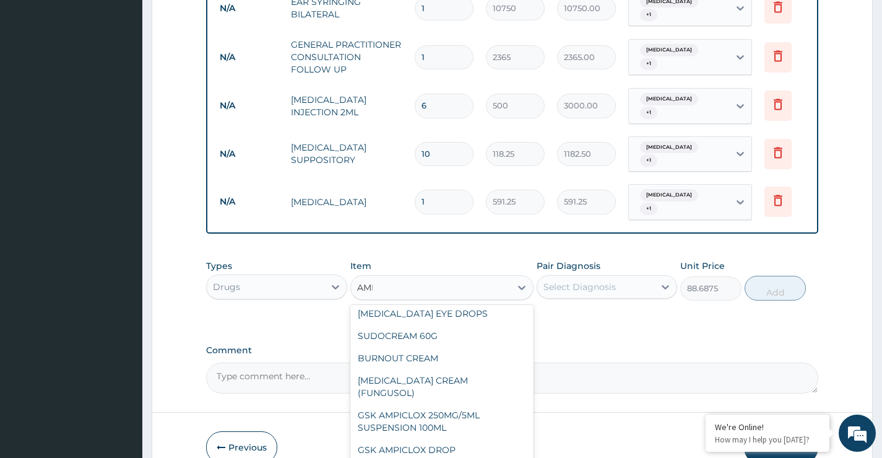
scroll to position [0, 0]
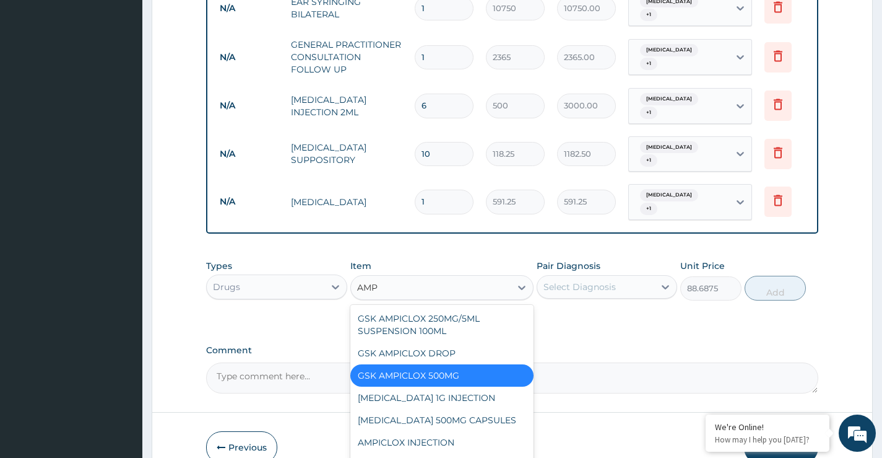
type input "AMPI"
click at [461, 434] on div "AMPICLOX CAPSULE 500MG" at bounding box center [442, 442] width 184 height 22
type input "100"
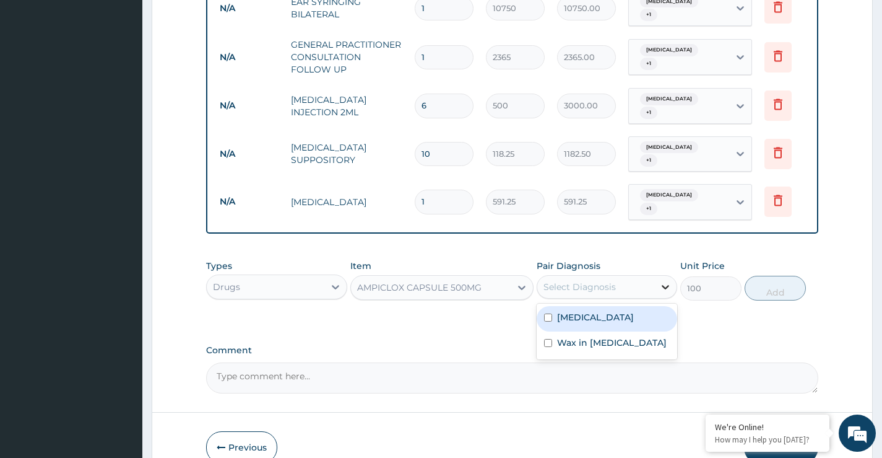
click at [659, 276] on div at bounding box center [665, 287] width 22 height 22
drag, startPoint x: 640, startPoint y: 304, endPoint x: 638, endPoint y: 315, distance: 11.3
click at [640, 306] on div "Otitis" at bounding box center [607, 318] width 141 height 25
checkbox input "true"
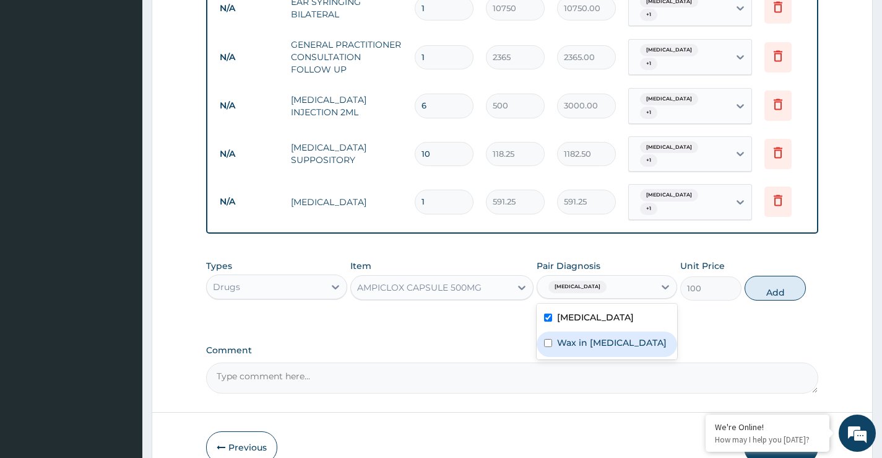
click at [635, 332] on div "Wax in ear canal" at bounding box center [607, 343] width 141 height 25
checkbox input "true"
click at [769, 282] on button "Add" at bounding box center [775, 288] width 61 height 25
type input "0"
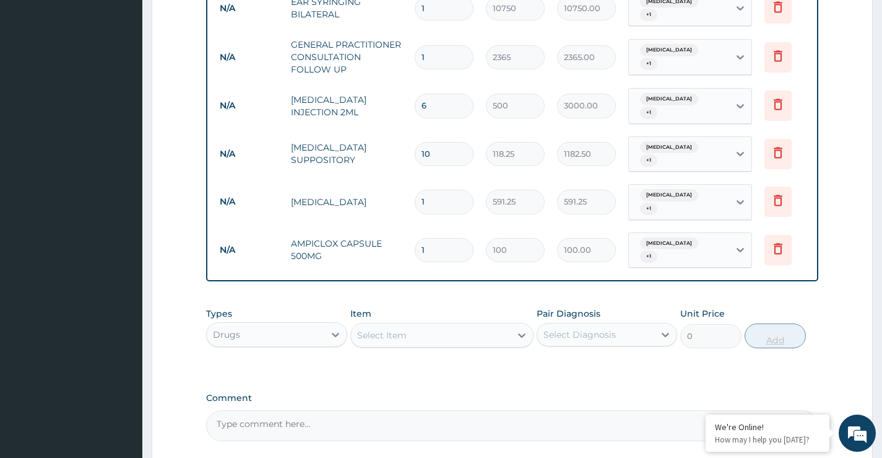
type input "0.00"
type input "2"
type input "200.00"
type input "21"
type input "2100.00"
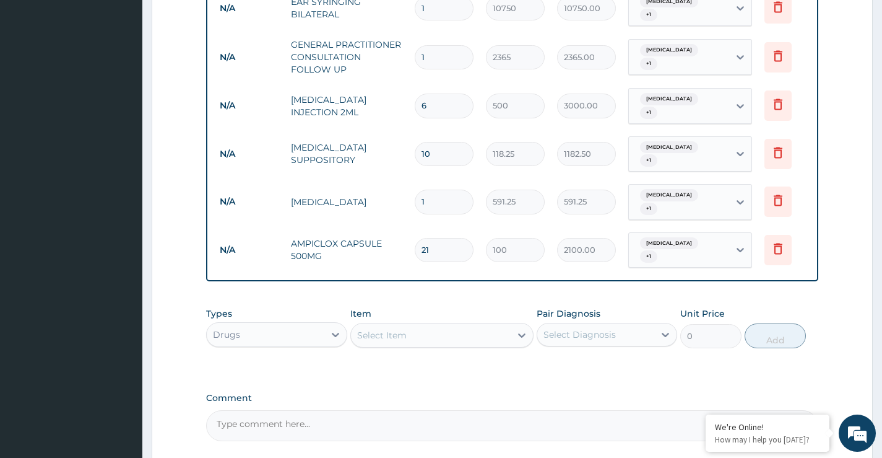
type input "21"
click at [499, 325] on div "Select Item" at bounding box center [431, 335] width 160 height 20
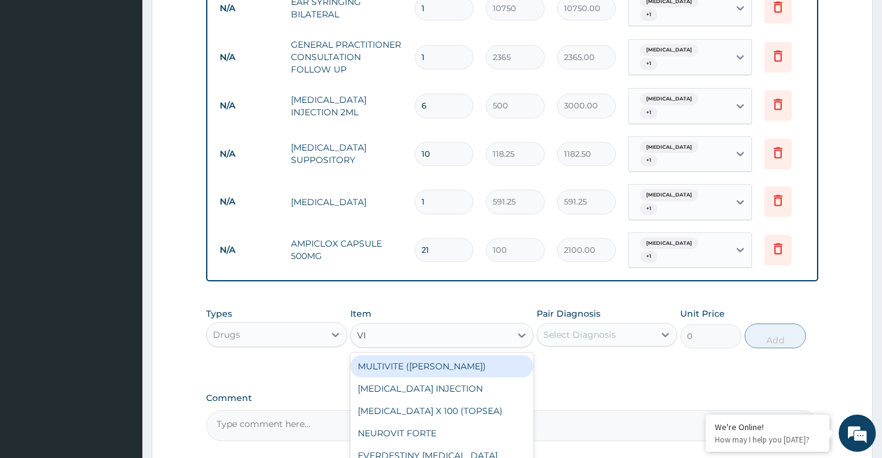
type input "V"
type input "M"
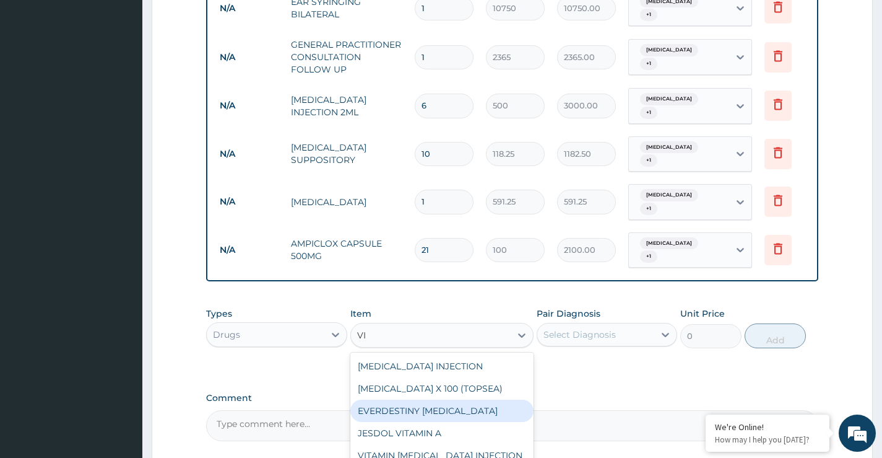
type input "V"
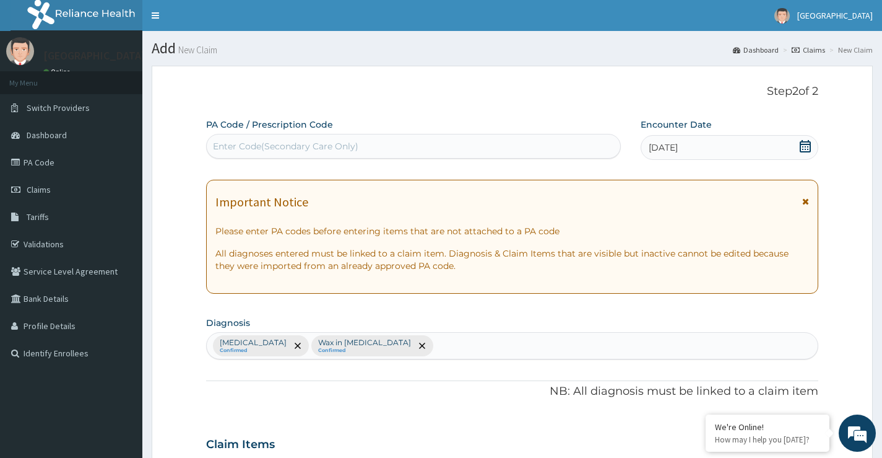
type input "EAR DROP"
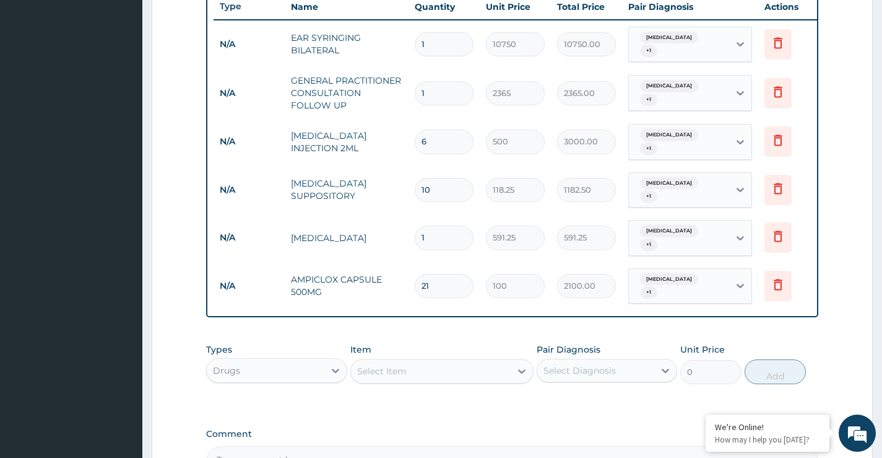
scroll to position [495, 0]
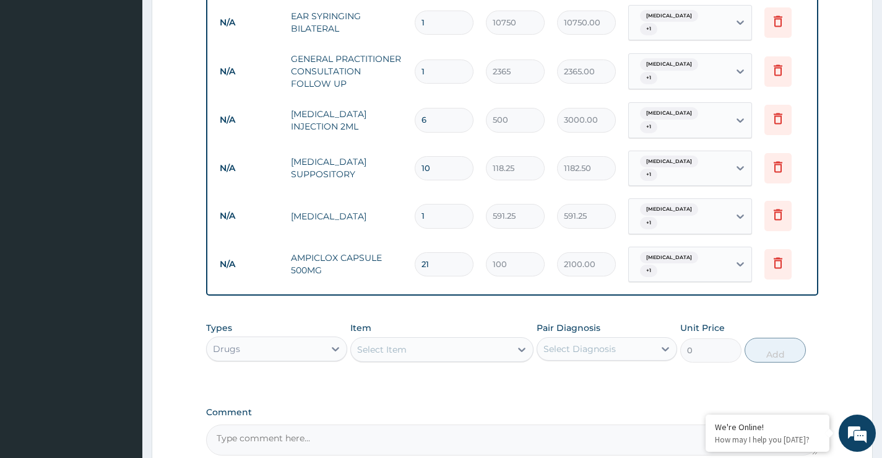
click at [435, 339] on div "Select Item" at bounding box center [431, 349] width 160 height 20
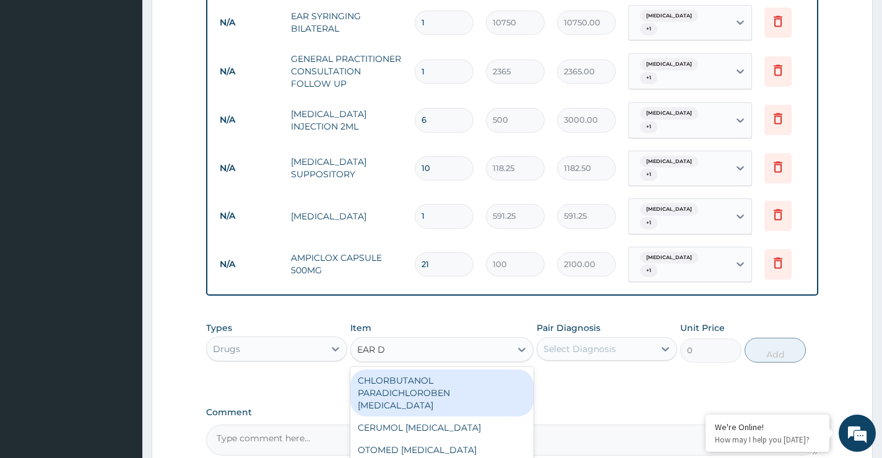
type input "EAR DR"
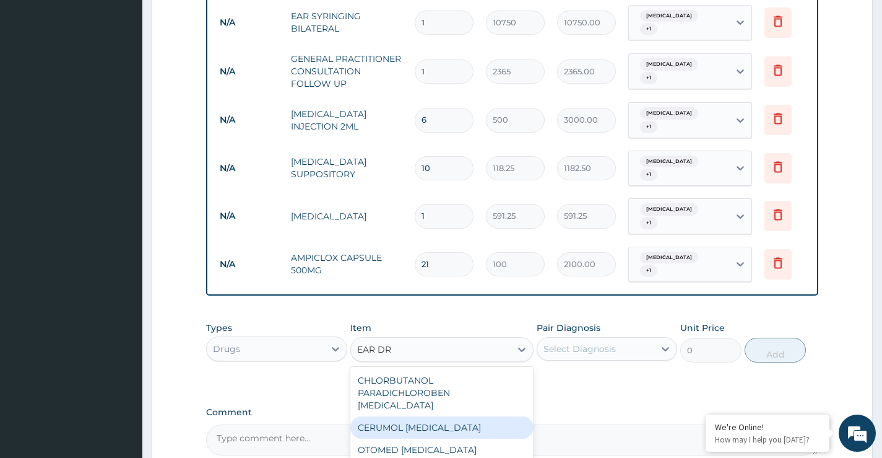
click at [439, 416] on div "CERUMOL EAR DROP" at bounding box center [442, 427] width 184 height 22
type input "4730"
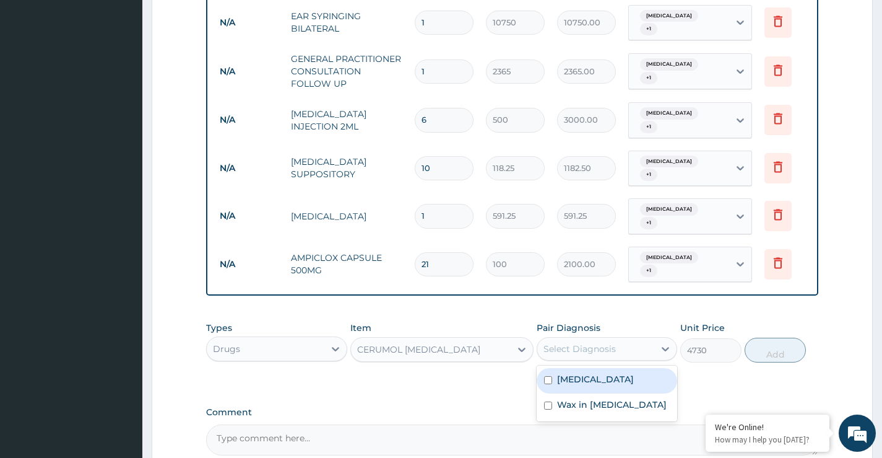
click at [635, 339] on div "Select Diagnosis" at bounding box center [595, 349] width 117 height 20
click at [624, 368] on div "Otitis" at bounding box center [607, 380] width 141 height 25
checkbox input "true"
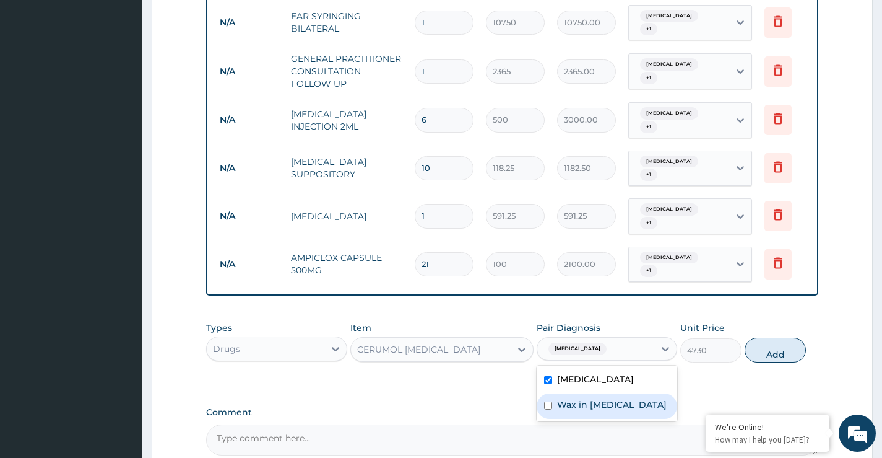
click at [627, 398] on div "Wax in ear canal" at bounding box center [607, 405] width 141 height 25
checkbox input "true"
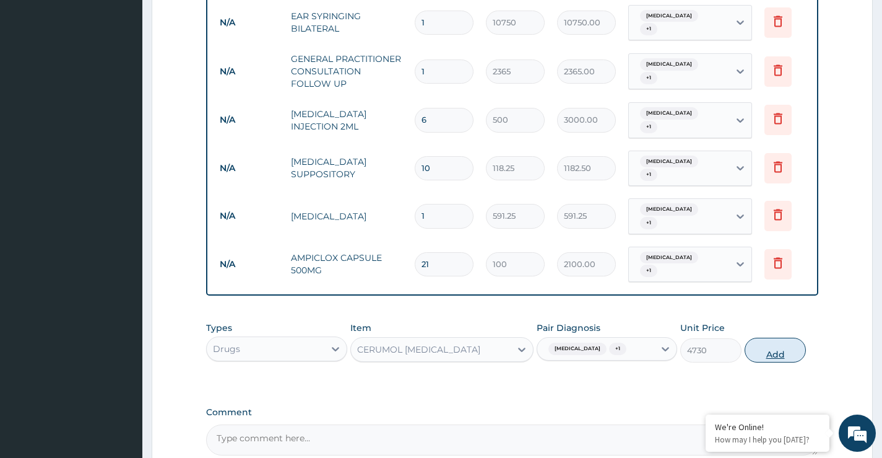
click at [794, 337] on button "Add" at bounding box center [775, 349] width 61 height 25
type input "0"
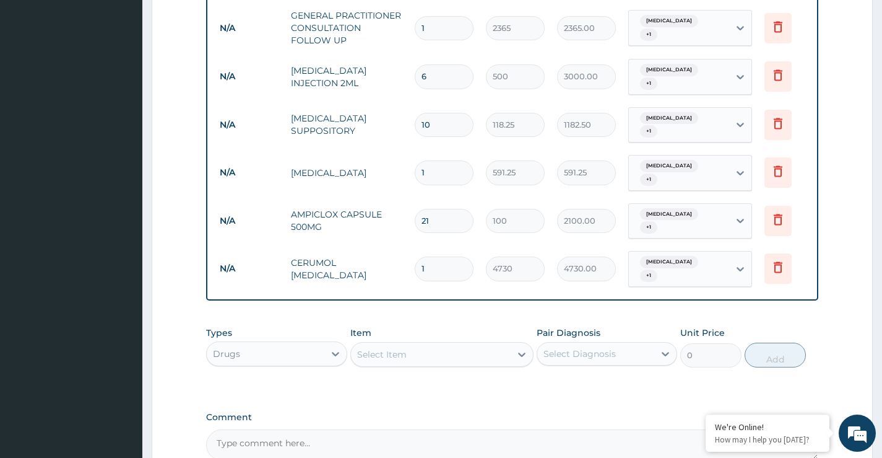
scroll to position [557, 0]
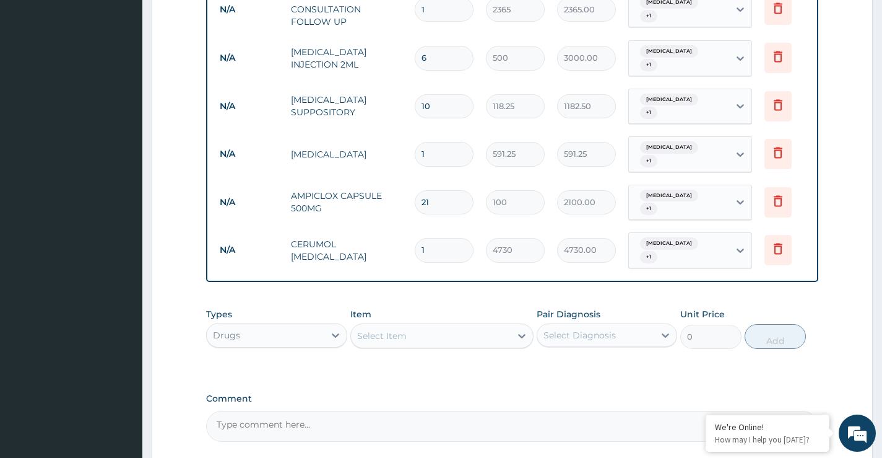
click at [448, 326] on div "Select Item" at bounding box center [431, 336] width 160 height 20
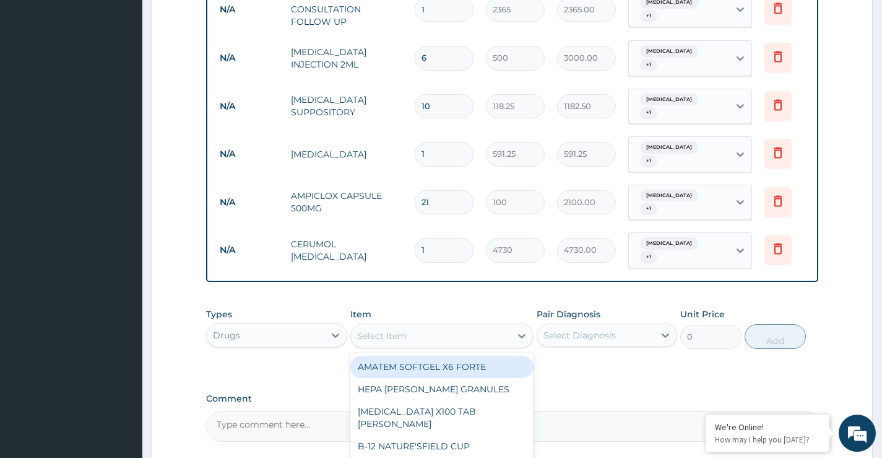
scroll to position [619, 0]
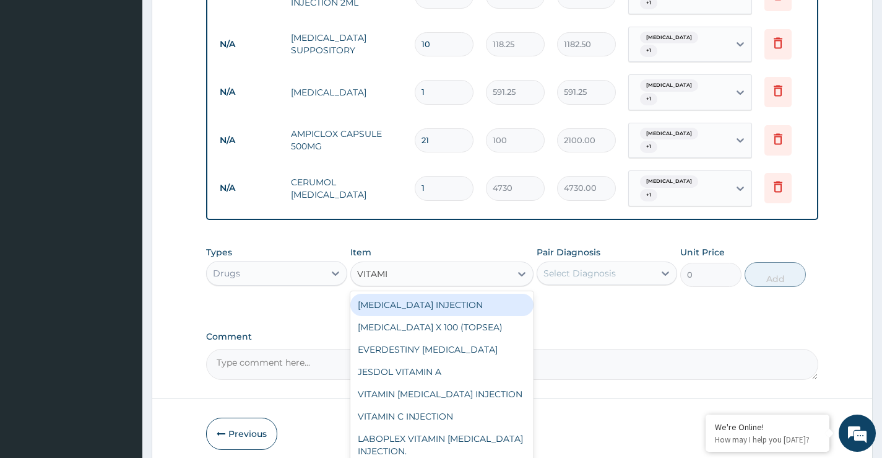
type input "VITAMIN"
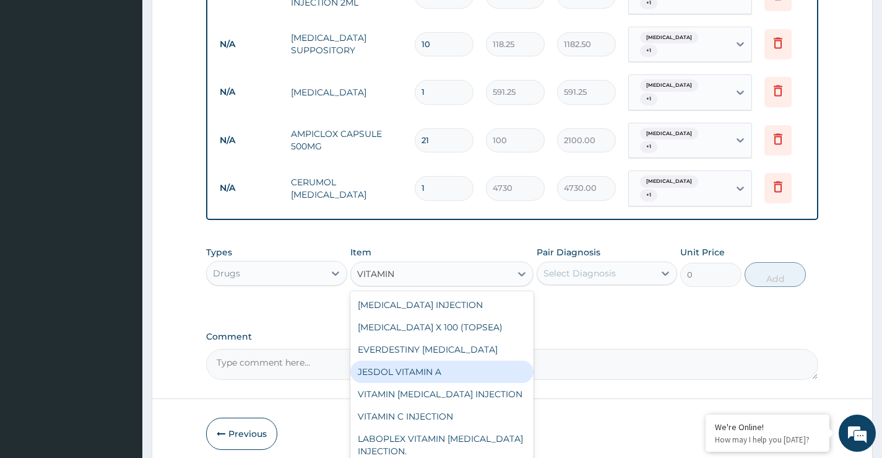
scroll to position [45, 0]
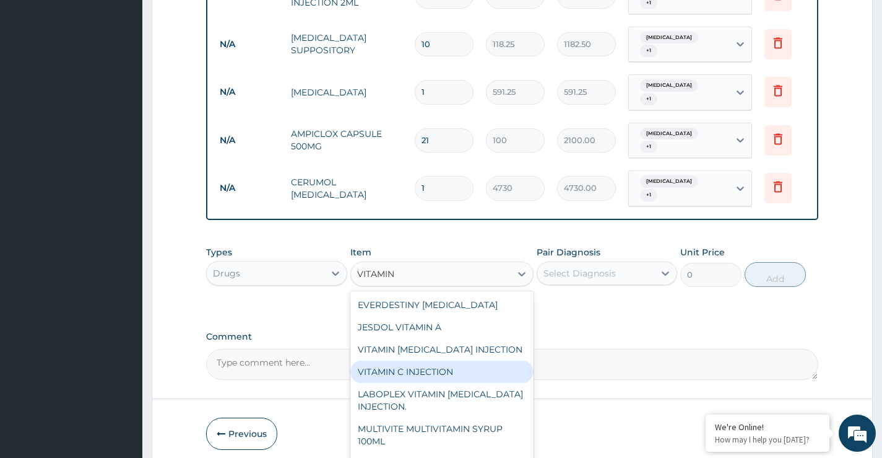
click at [439, 360] on div "VITAMIN C INJECTION" at bounding box center [442, 371] width 184 height 22
type input "141.9"
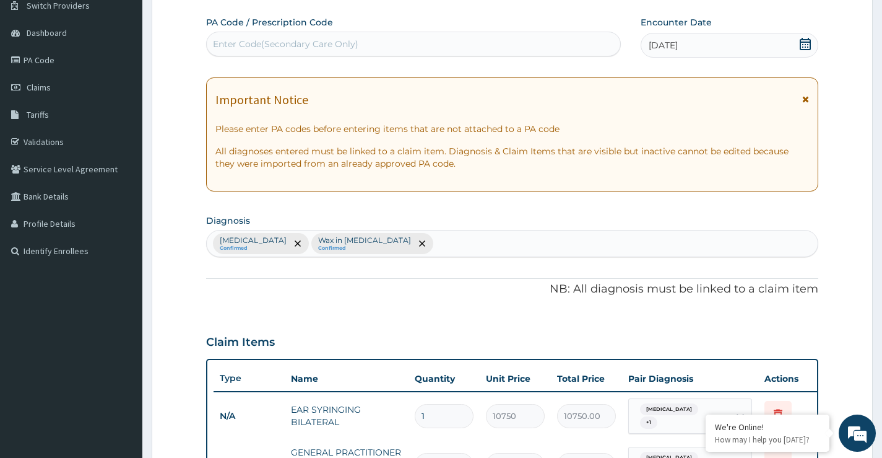
scroll to position [124, 0]
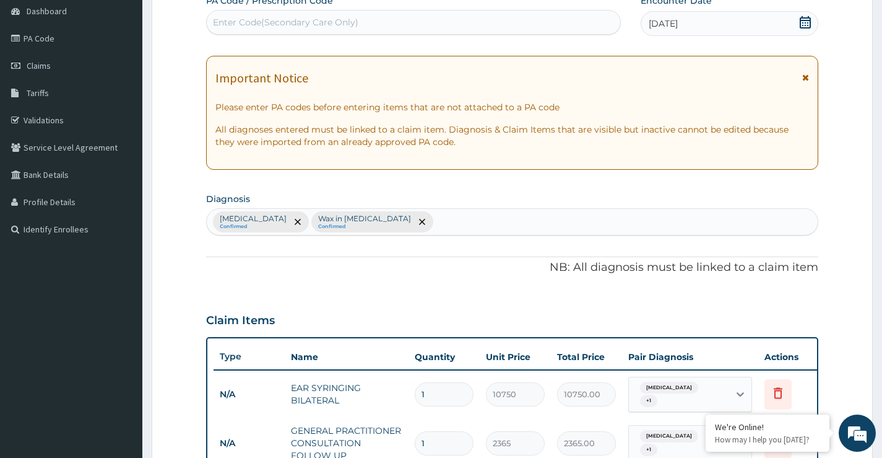
click at [228, 225] on small "Confirmed" at bounding box center [253, 227] width 67 height 6
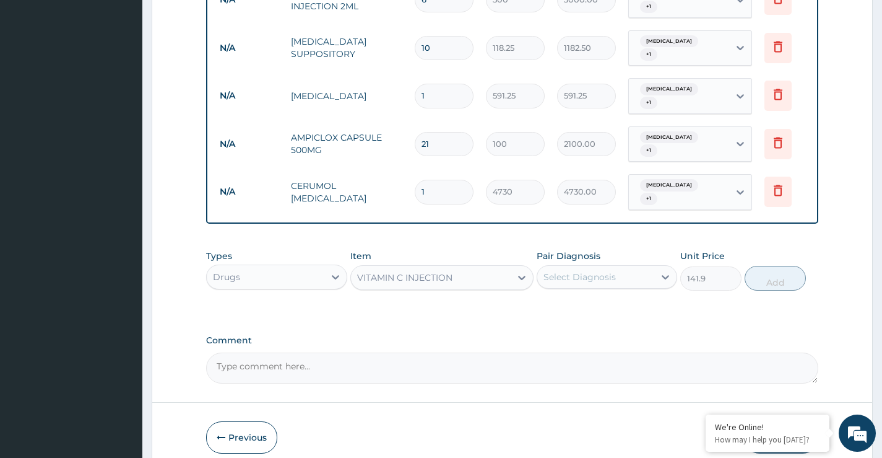
scroll to position [587, 0]
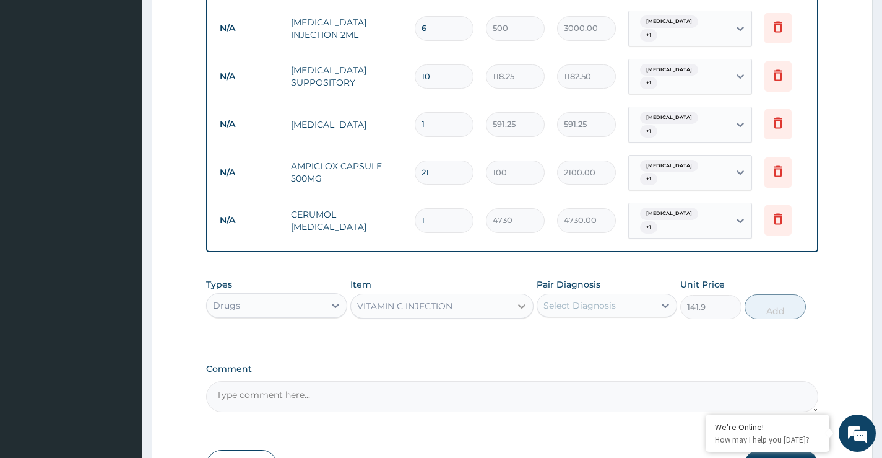
click at [515, 295] on div at bounding box center [522, 306] width 22 height 22
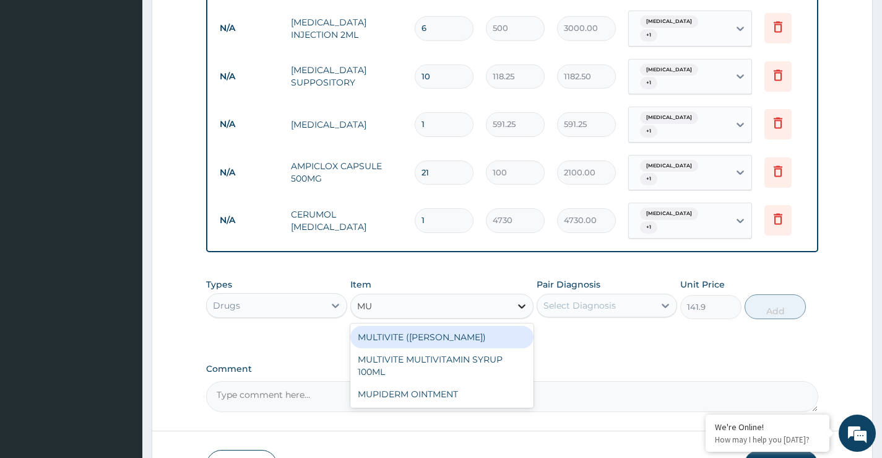
scroll to position [0, 0]
type input "MULTI"
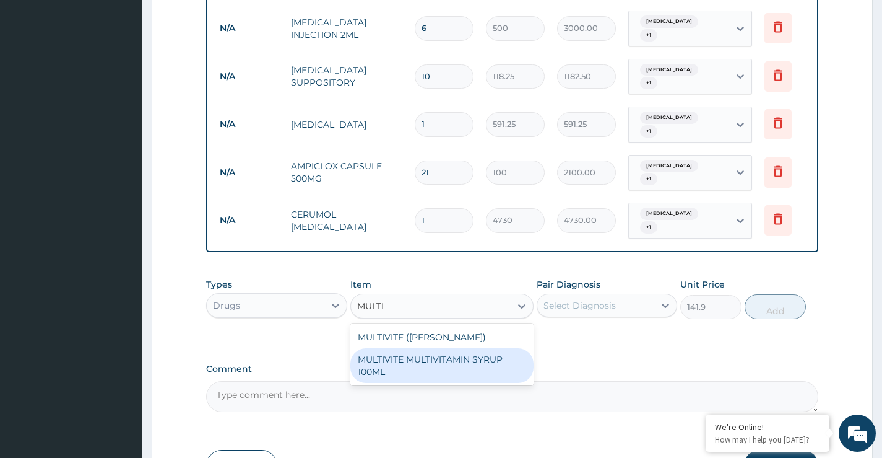
click at [467, 348] on div "MULTIVITE MULTIVITAMIN SYRUP 100ML" at bounding box center [442, 365] width 184 height 35
type input "946"
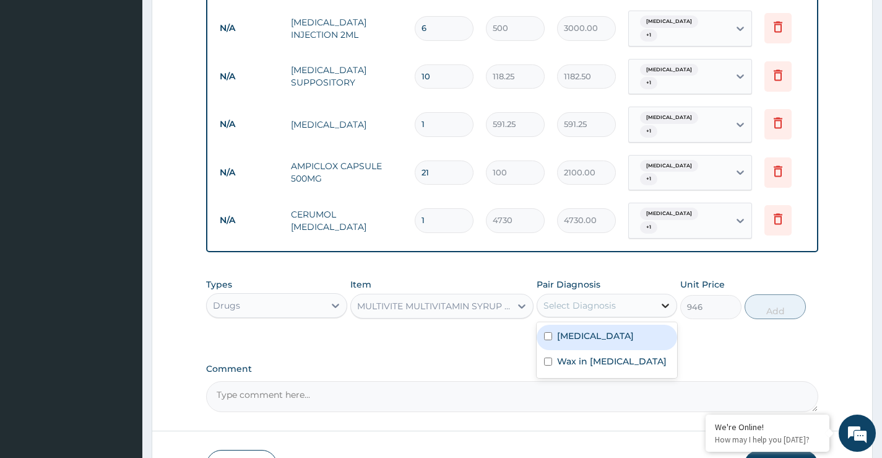
click at [664, 299] on icon at bounding box center [665, 305] width 12 height 12
click at [505, 300] on div "MULTIVITE MULTIVITAMIN SYRUP 100ML" at bounding box center [434, 306] width 155 height 12
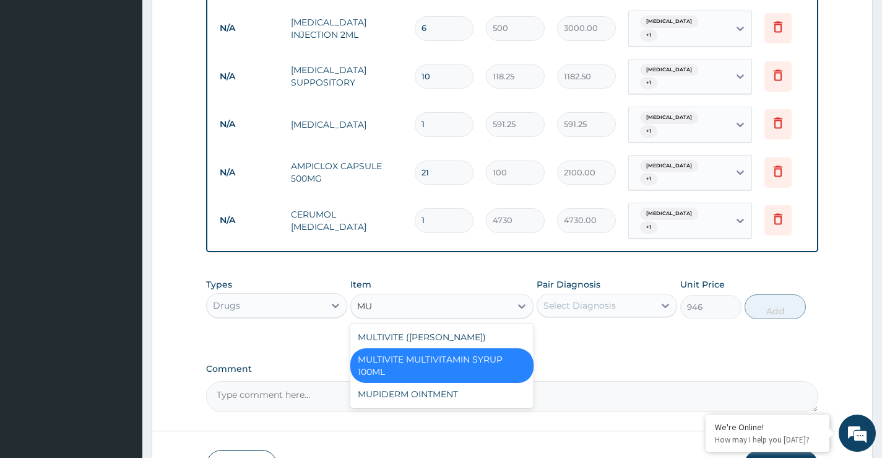
type input "MUL"
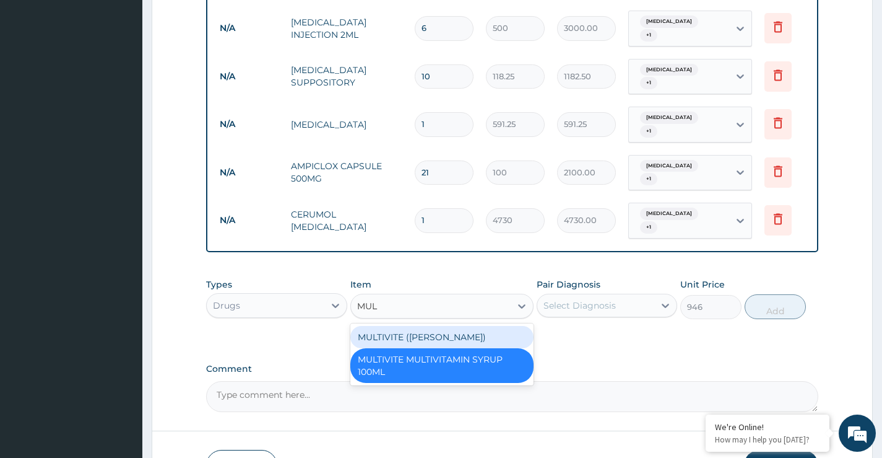
click at [459, 326] on div "MULTIVITE (EVANS)" at bounding box center [442, 337] width 184 height 22
type input "23.65"
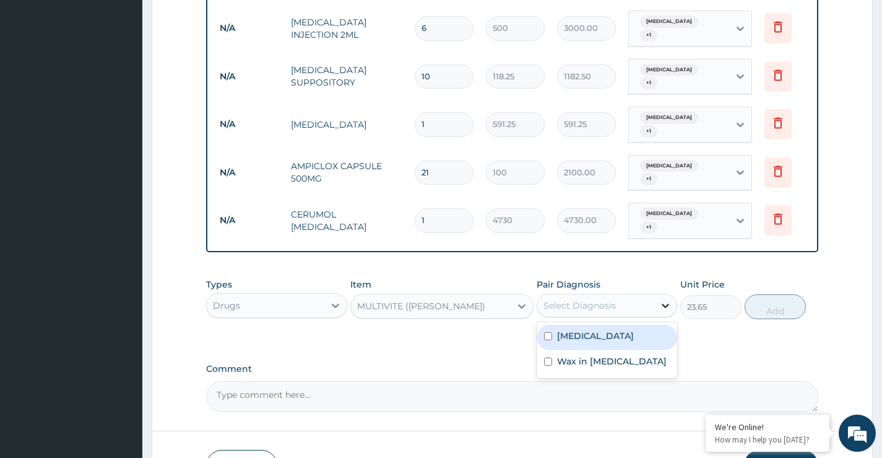
click at [659, 299] on icon at bounding box center [665, 305] width 12 height 12
click at [609, 324] on div "Otitis" at bounding box center [607, 336] width 141 height 25
checkbox input "true"
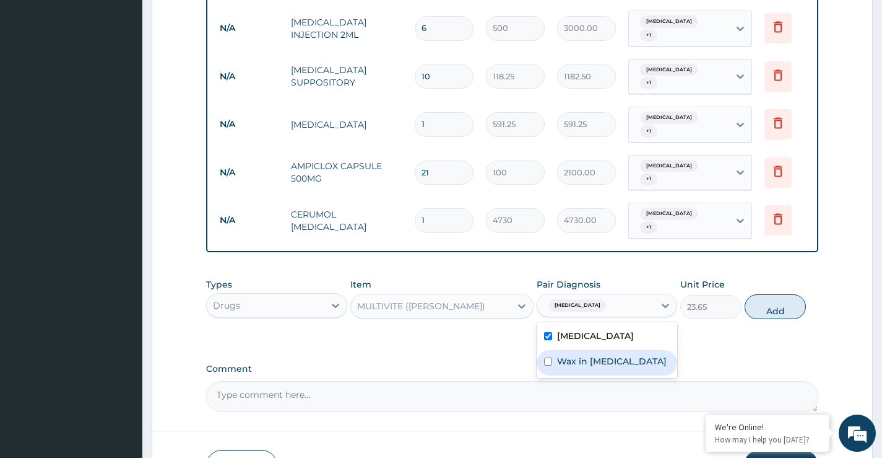
click at [607, 355] on label "Wax in ear canal" at bounding box center [612, 361] width 110 height 12
checkbox input "true"
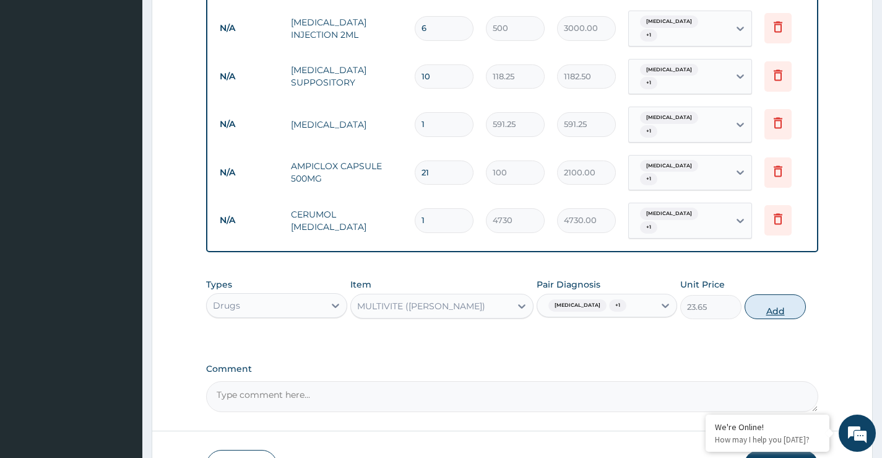
click at [776, 294] on button "Add" at bounding box center [775, 306] width 61 height 25
type input "0"
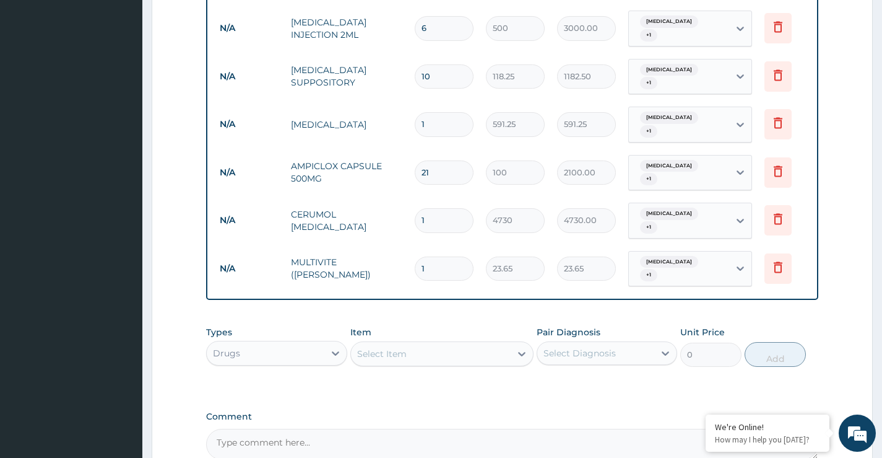
type input "10"
type input "236.50"
type input "1"
type input "23.65"
type input "0.00"
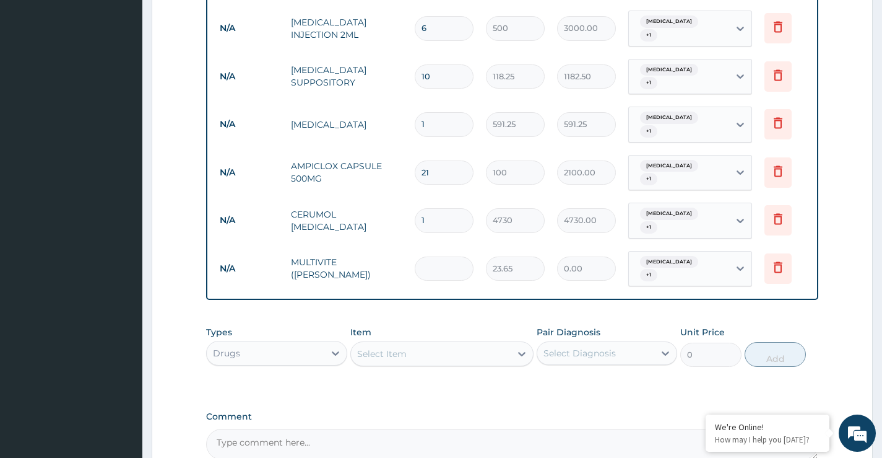
type input "2"
type input "47.30"
type input "25"
type input "591.25"
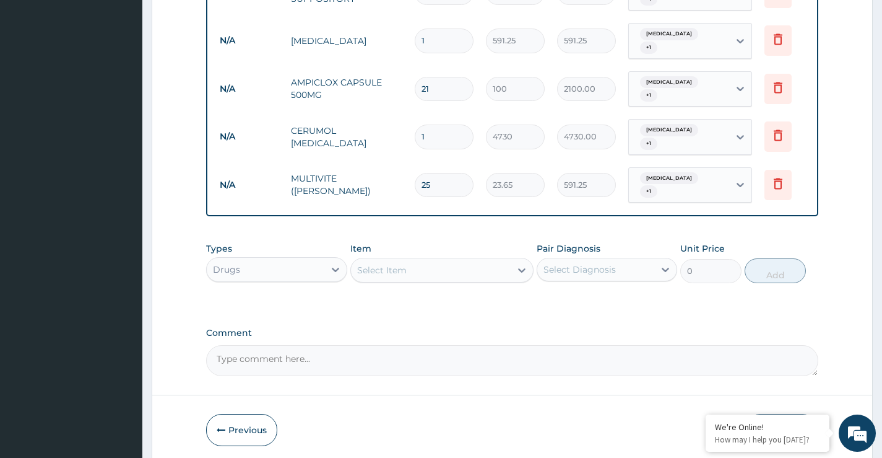
scroll to position [692, 0]
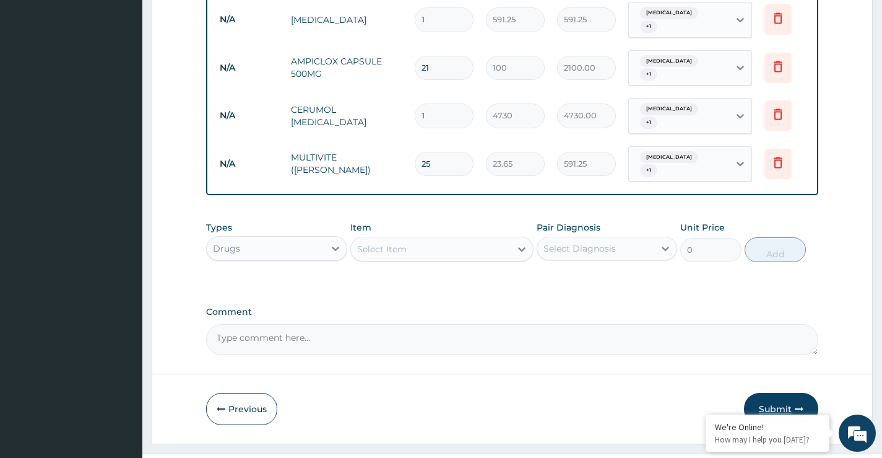
type input "25"
click at [772, 393] on button "Submit" at bounding box center [781, 409] width 74 height 32
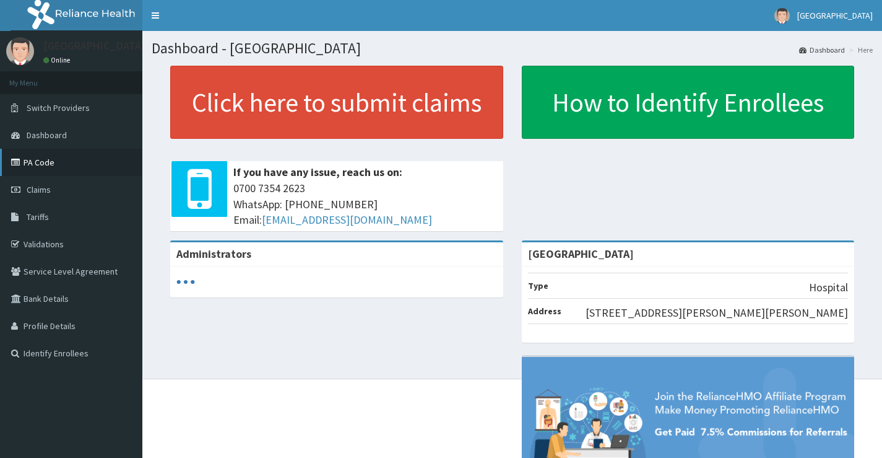
click at [48, 165] on link "PA Code" at bounding box center [71, 162] width 142 height 27
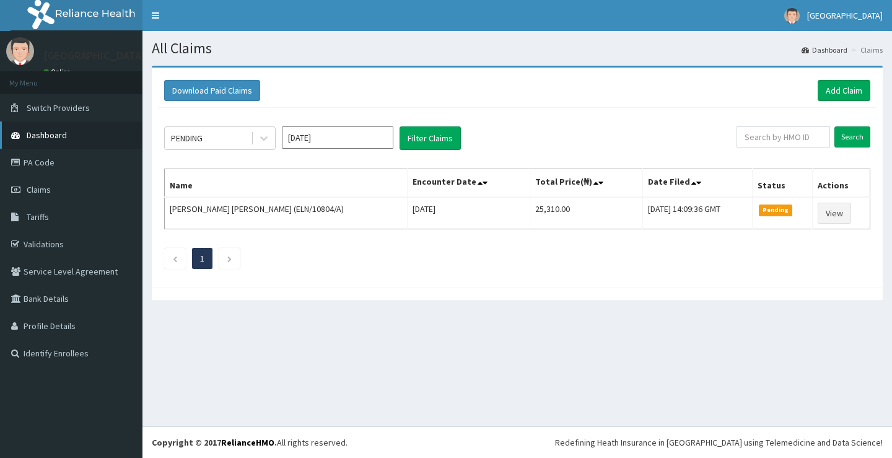
click at [56, 135] on span "Dashboard" at bounding box center [47, 134] width 40 height 11
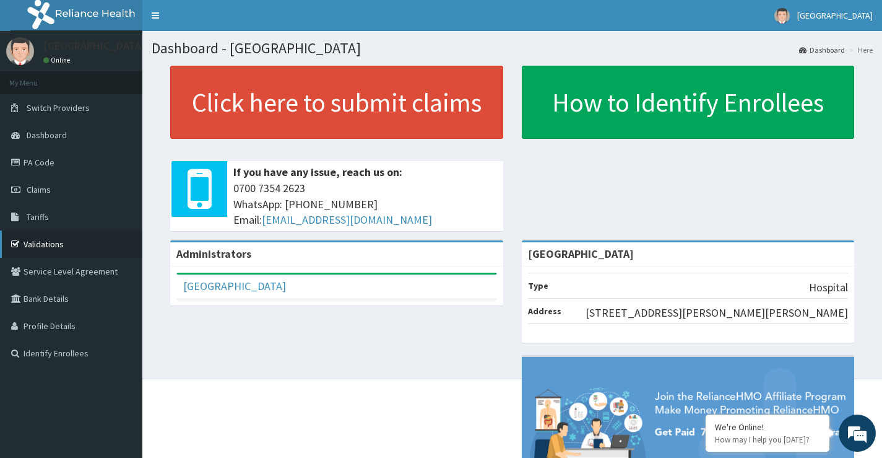
click at [31, 250] on link "Validations" at bounding box center [71, 243] width 142 height 27
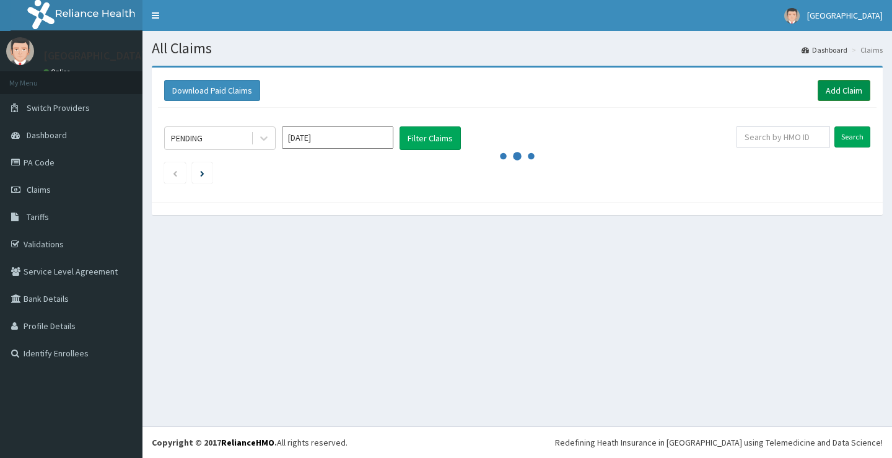
click at [845, 93] on link "Add Claim" at bounding box center [843, 90] width 53 height 21
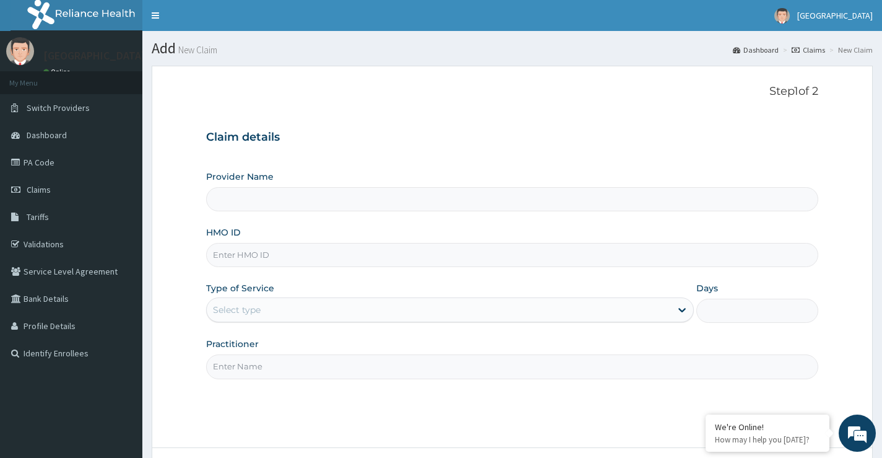
type input "[GEOGRAPHIC_DATA]"
click at [291, 263] on input "HMO ID" at bounding box center [512, 255] width 612 height 24
type input "kcl/10033/a"
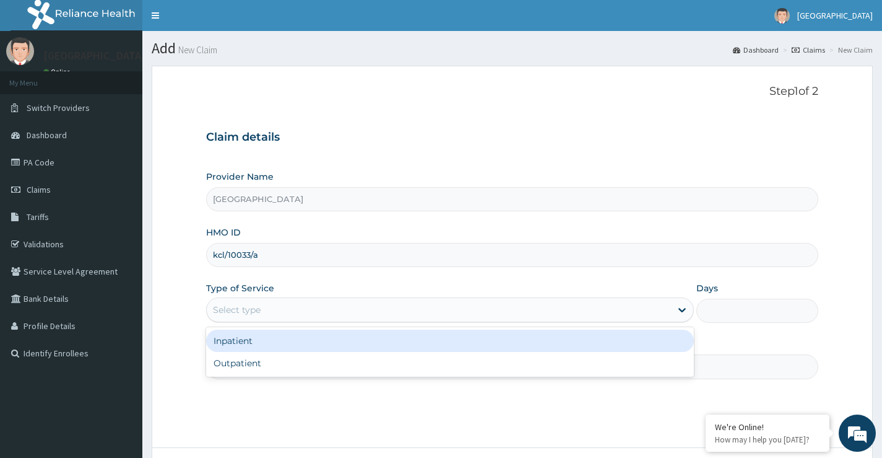
click at [266, 312] on div "Select type" at bounding box center [439, 310] width 464 height 20
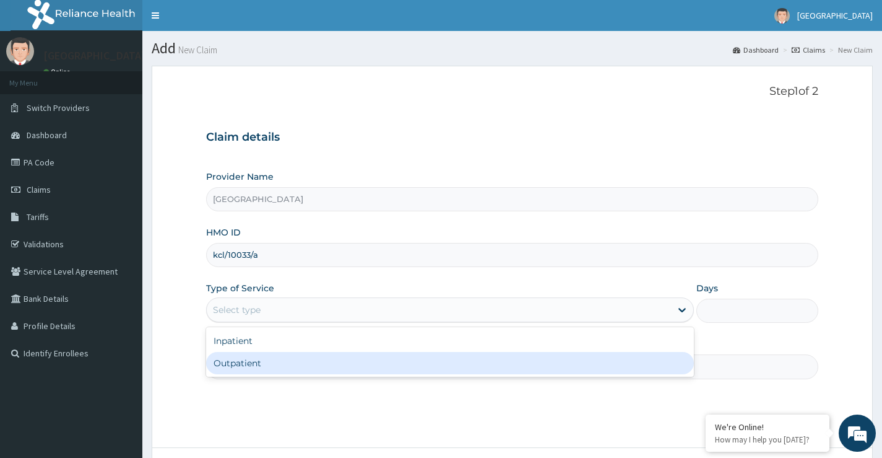
click at [265, 357] on div "Outpatient" at bounding box center [450, 363] width 488 height 22
type input "1"
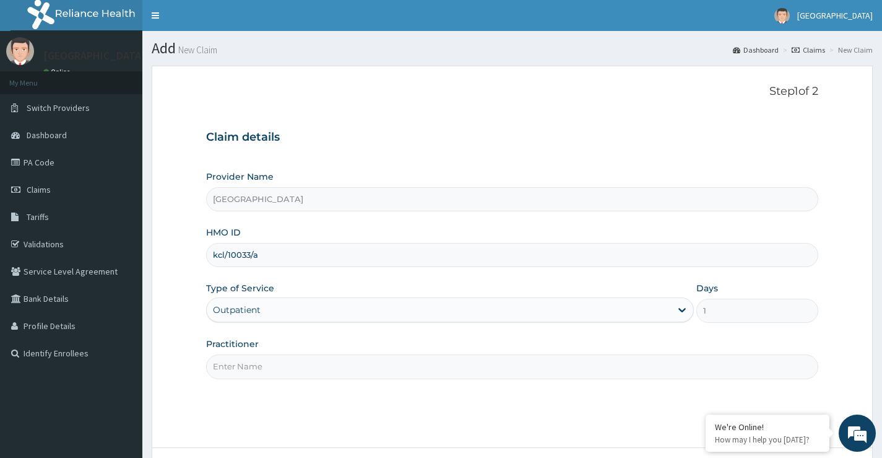
click at [267, 368] on input "Practitioner" at bounding box center [512, 366] width 612 height 24
type input "Dr Kukoyi"
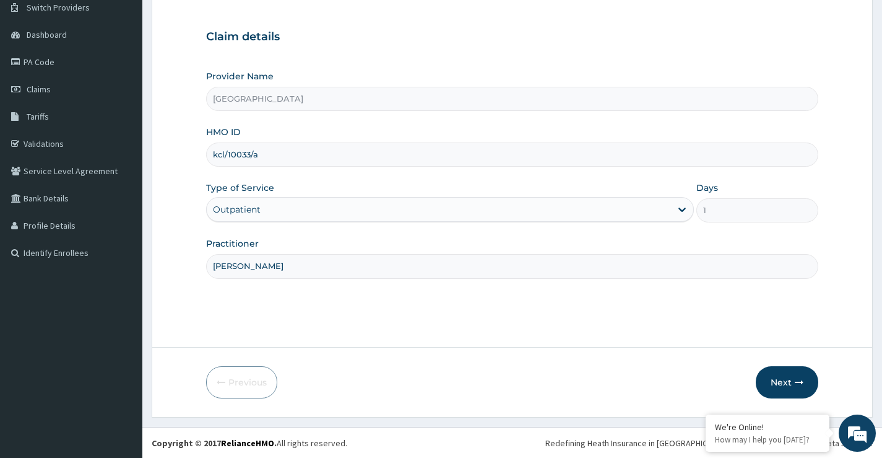
scroll to position [101, 0]
click at [787, 378] on button "Next" at bounding box center [787, 381] width 63 height 32
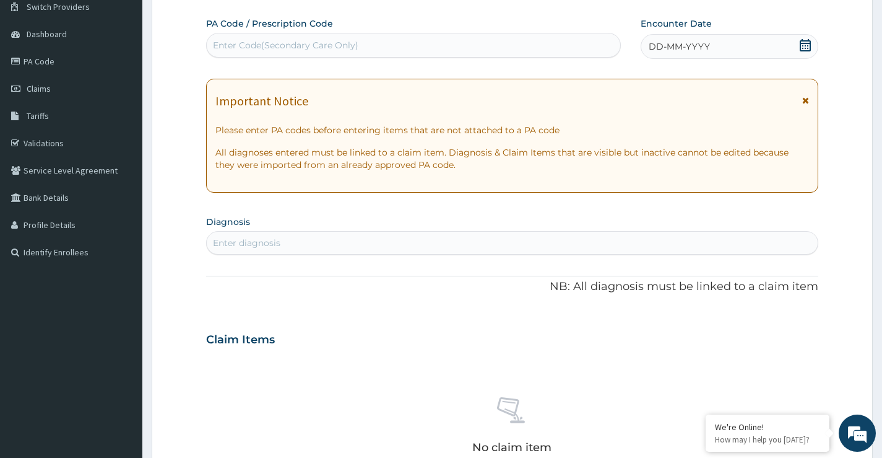
click at [802, 41] on icon at bounding box center [805, 45] width 11 height 12
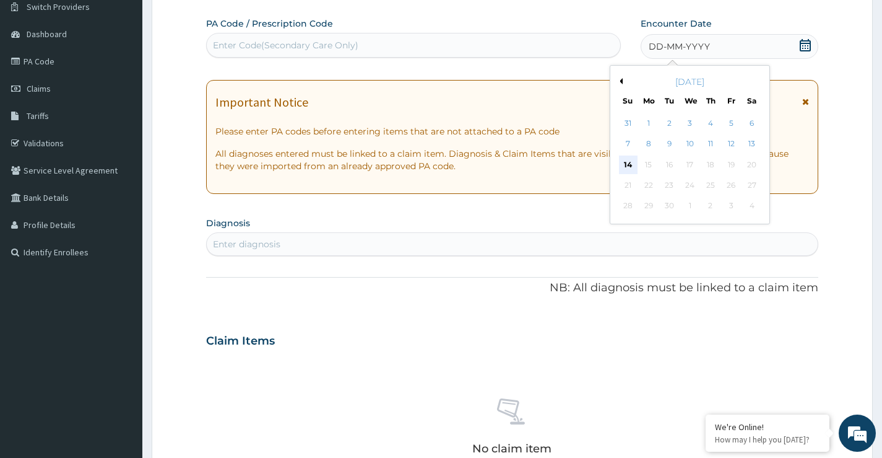
click at [632, 165] on div "14" at bounding box center [628, 164] width 19 height 19
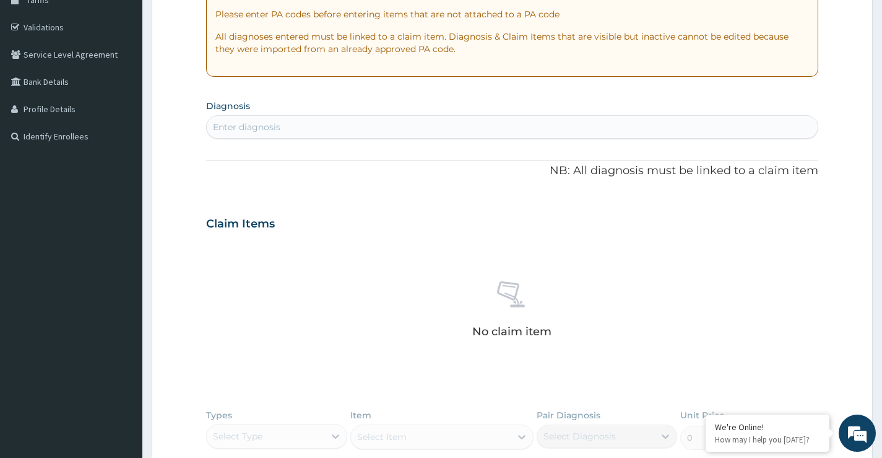
scroll to position [225, 0]
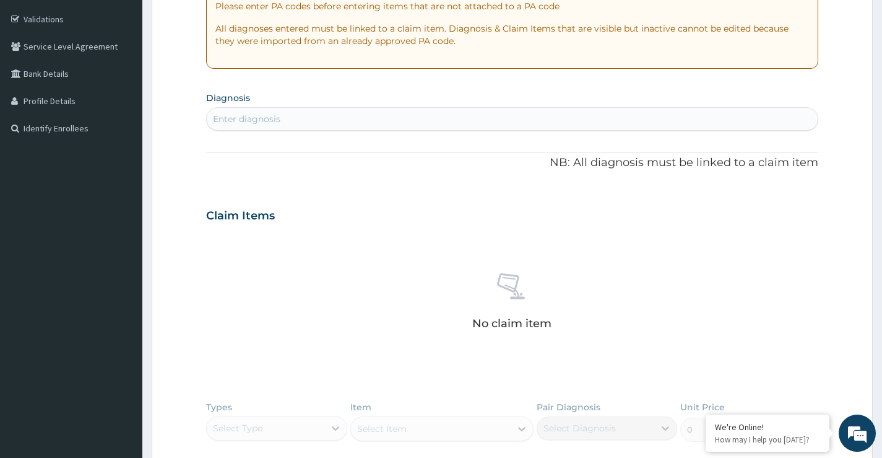
click at [347, 122] on div "Enter diagnosis" at bounding box center [512, 119] width 611 height 20
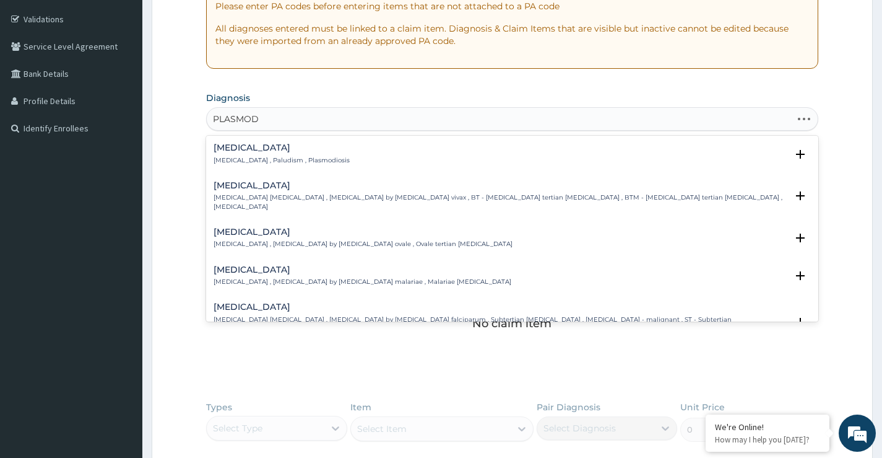
type input "PLASMODI"
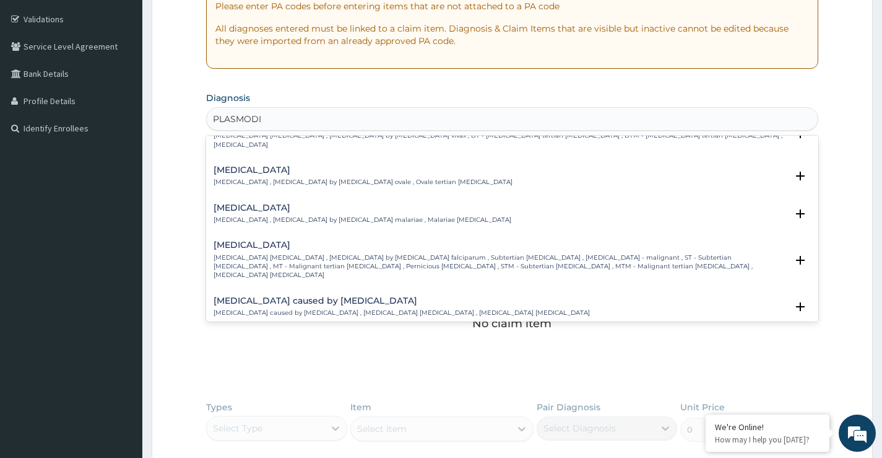
click at [359, 253] on p "Falciparum malaria , Malignant tertian malaria , Malaria by Plasmodium falcipar…" at bounding box center [500, 266] width 573 height 27
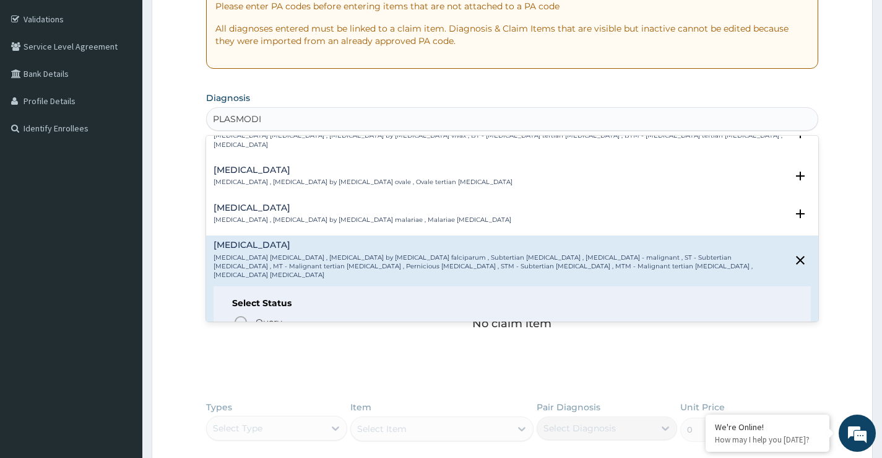
scroll to position [124, 0]
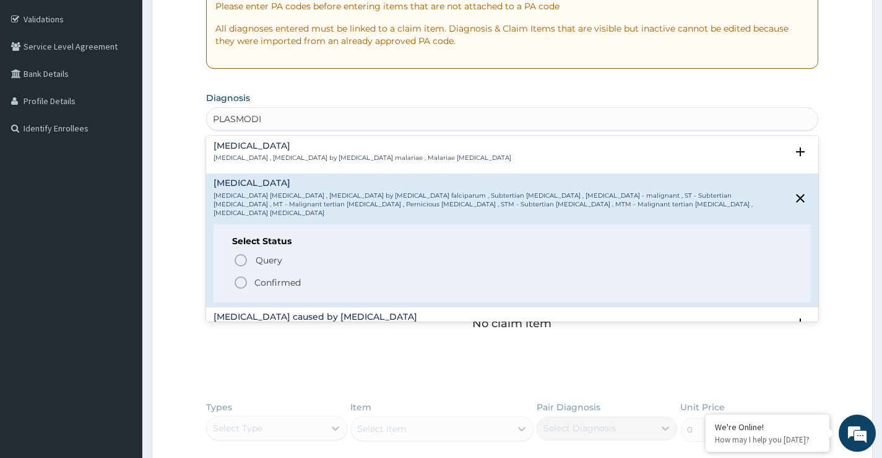
click at [302, 275] on span "Confirmed" at bounding box center [512, 282] width 559 height 15
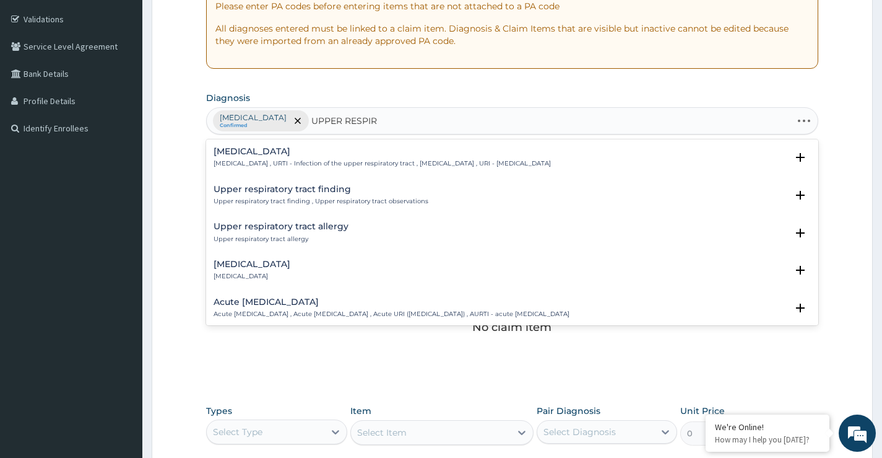
type input "UPPER RESPIRA"
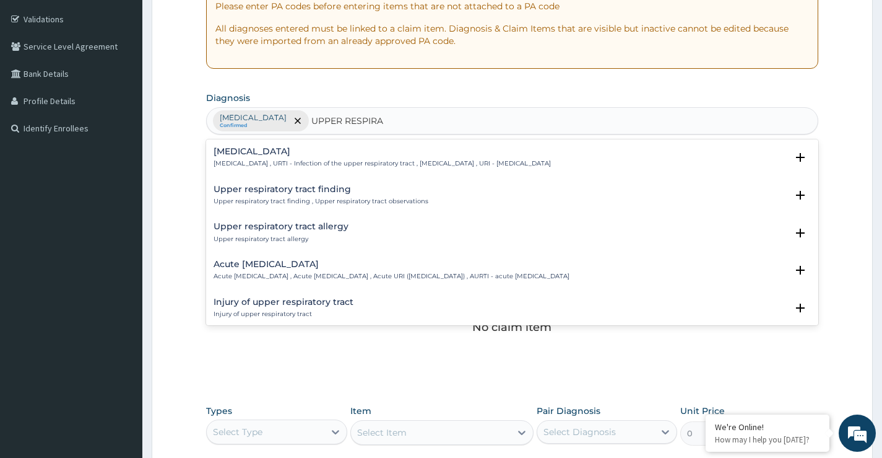
click at [301, 272] on p "Acute upper respiratory infection , Acute upper respiratory tract infection , A…" at bounding box center [392, 276] width 356 height 9
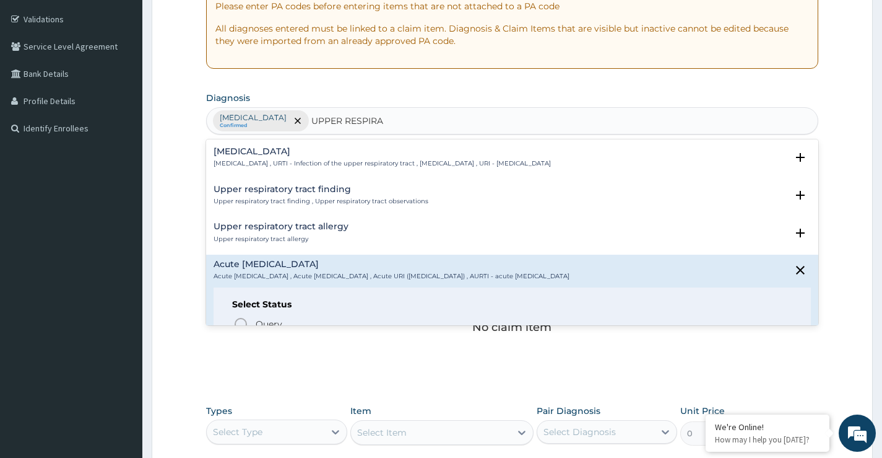
scroll to position [62, 0]
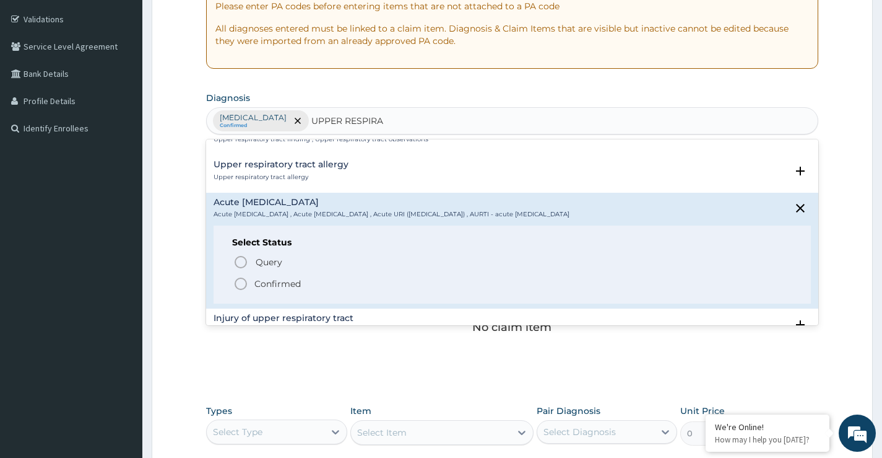
click at [299, 282] on p "Confirmed" at bounding box center [277, 283] width 46 height 12
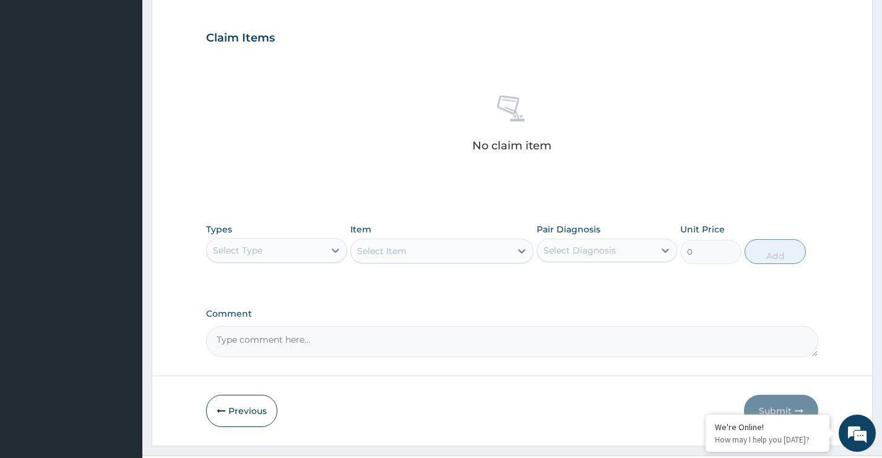
scroll to position [411, 0]
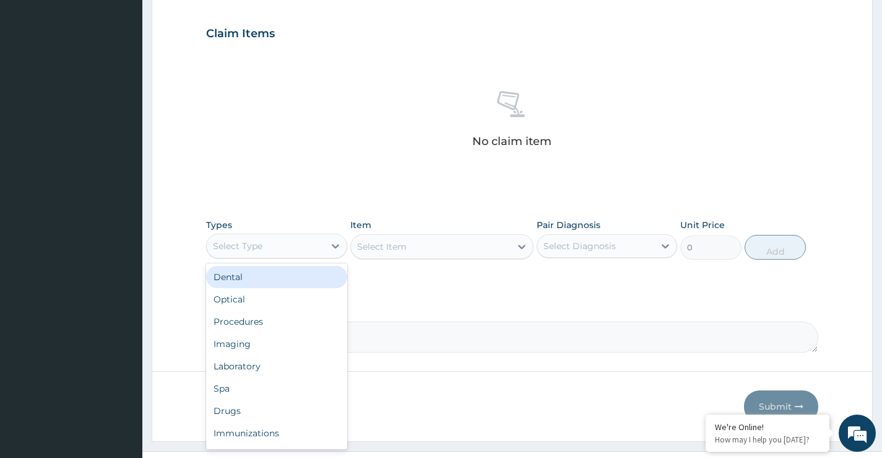
click at [304, 253] on div "Select Type" at bounding box center [265, 246] width 117 height 20
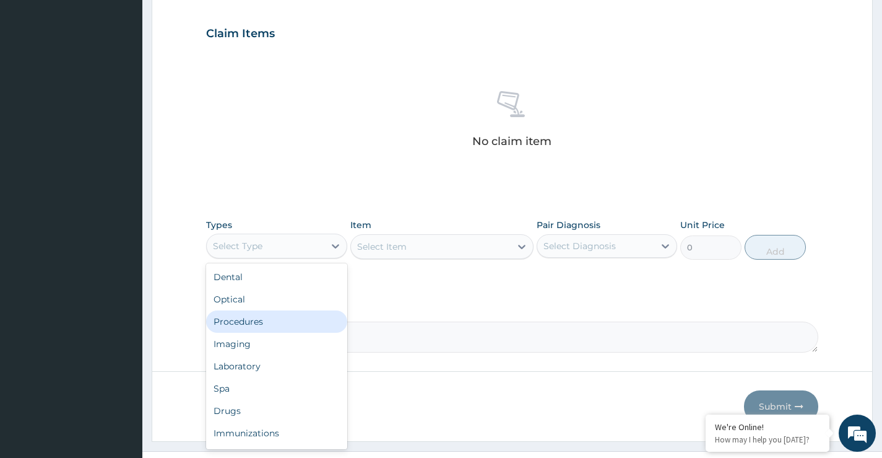
click at [280, 321] on div "Procedures" at bounding box center [276, 321] width 141 height 22
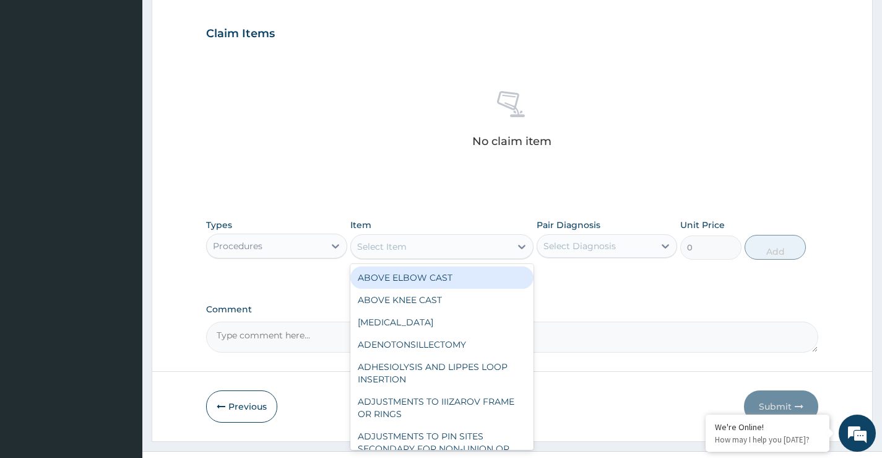
click at [506, 246] on div "Select Item" at bounding box center [431, 247] width 160 height 20
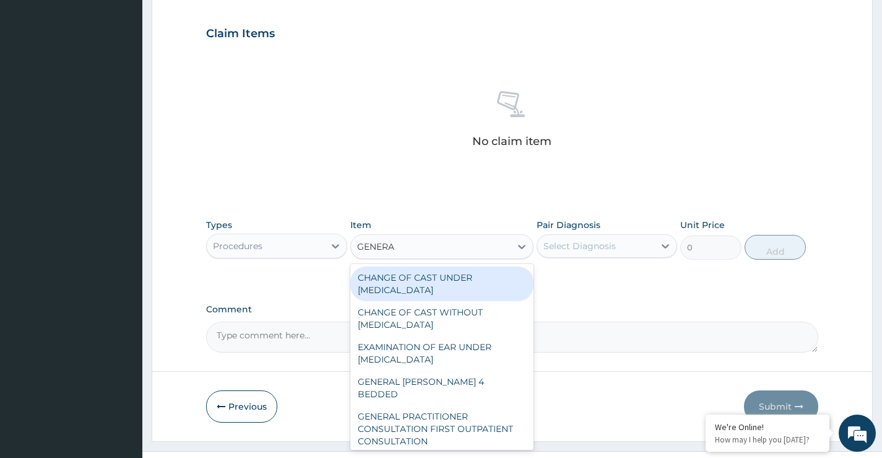
type input "GENERAL"
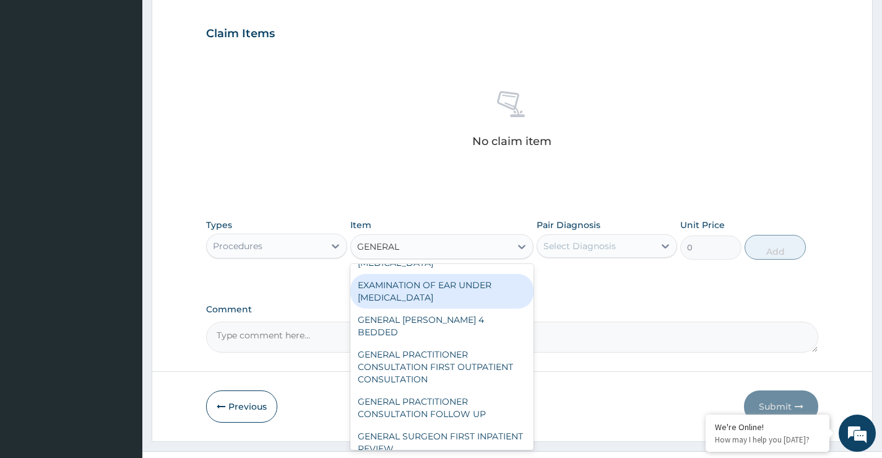
scroll to position [124, 0]
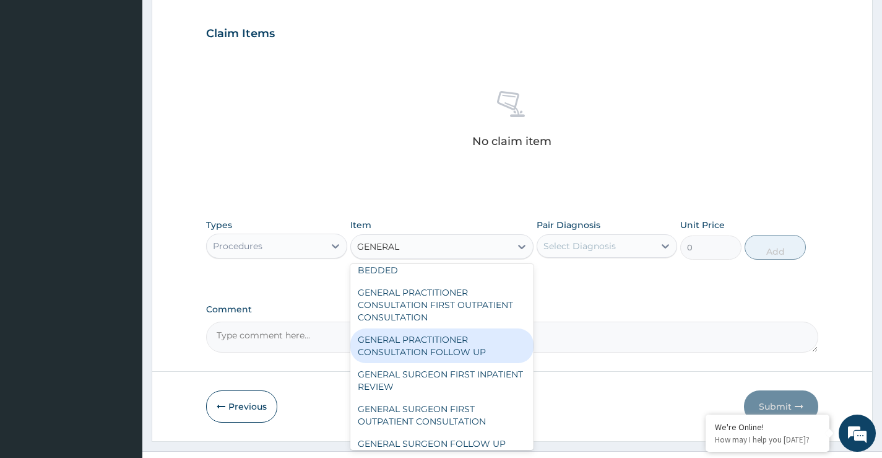
click at [459, 339] on div "GENERAL PRACTITIONER CONSULTATION FOLLOW UP" at bounding box center [442, 345] width 184 height 35
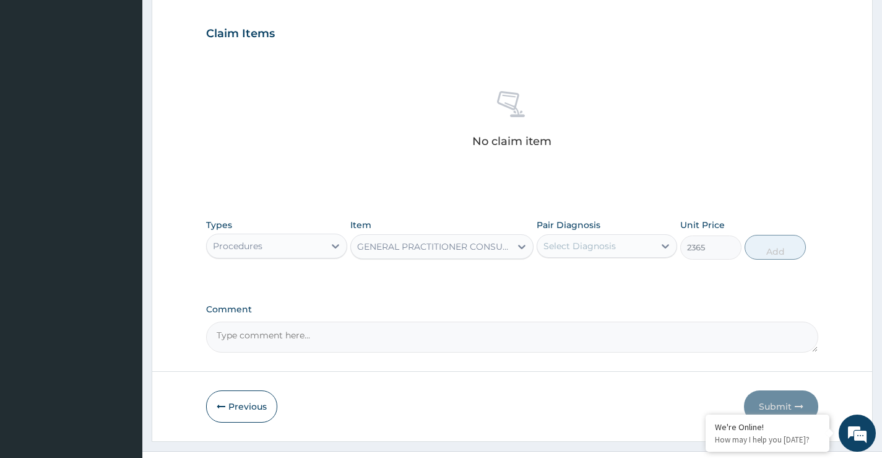
type input "2365"
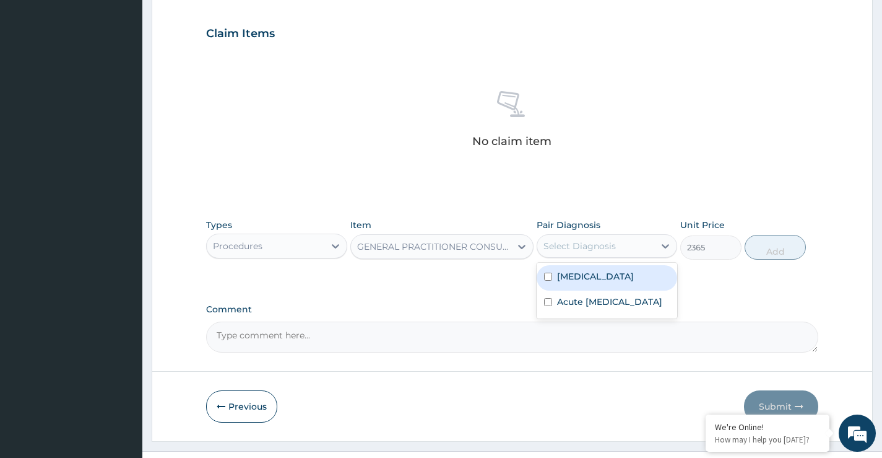
click at [641, 248] on div "Select Diagnosis" at bounding box center [595, 246] width 117 height 20
click at [632, 277] on label "Falciparum malaria" at bounding box center [595, 276] width 77 height 12
checkbox input "true"
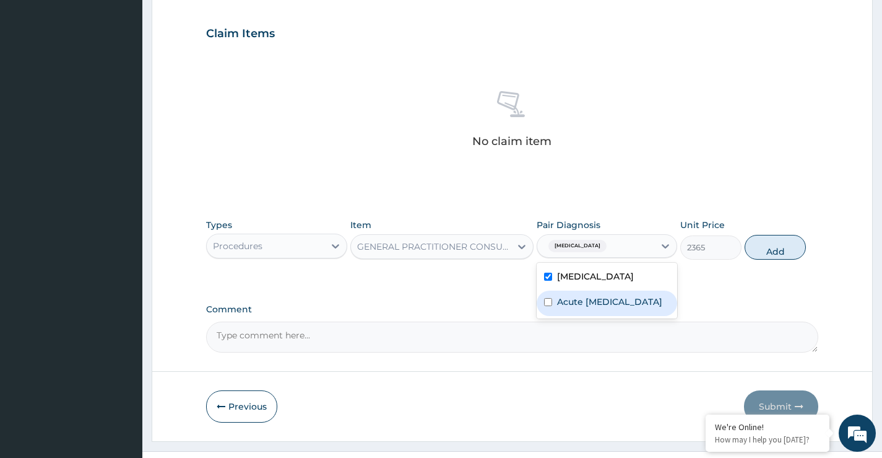
click at [623, 302] on label "Acute upper respiratory infection" at bounding box center [609, 301] width 105 height 12
checkbox input "true"
click at [765, 250] on button "Add" at bounding box center [775, 247] width 61 height 25
type input "0"
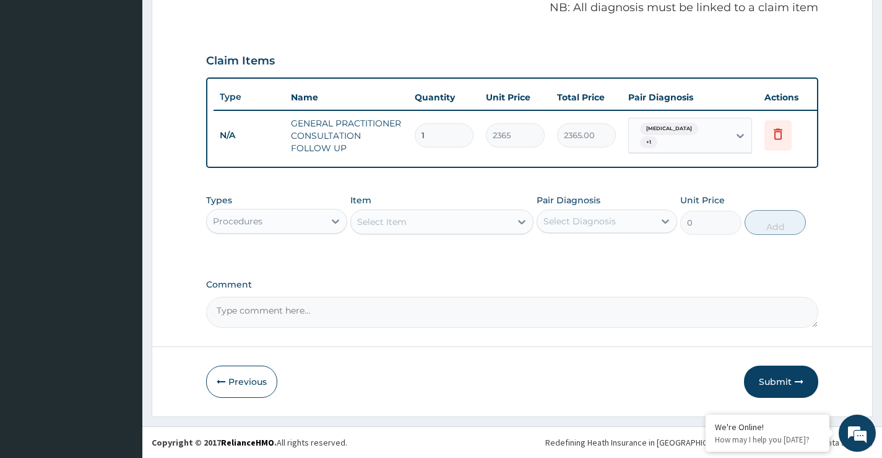
scroll to position [393, 0]
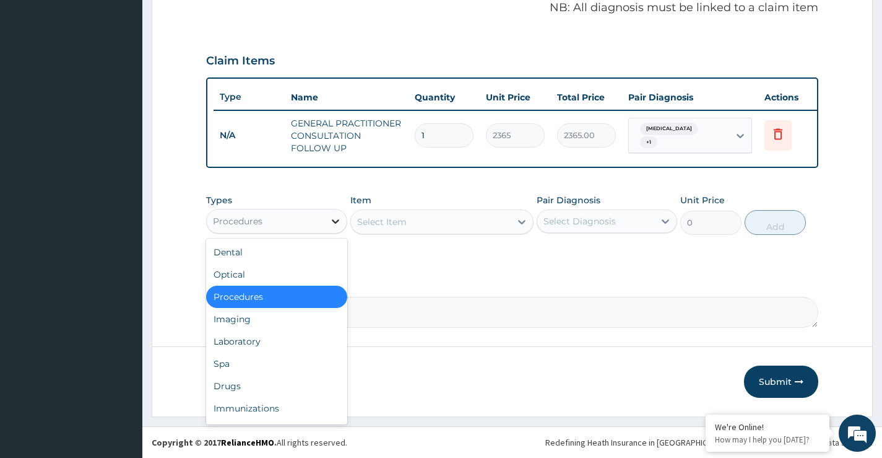
click at [339, 216] on icon at bounding box center [335, 221] width 12 height 12
click at [284, 375] on div "Drugs" at bounding box center [276, 386] width 141 height 22
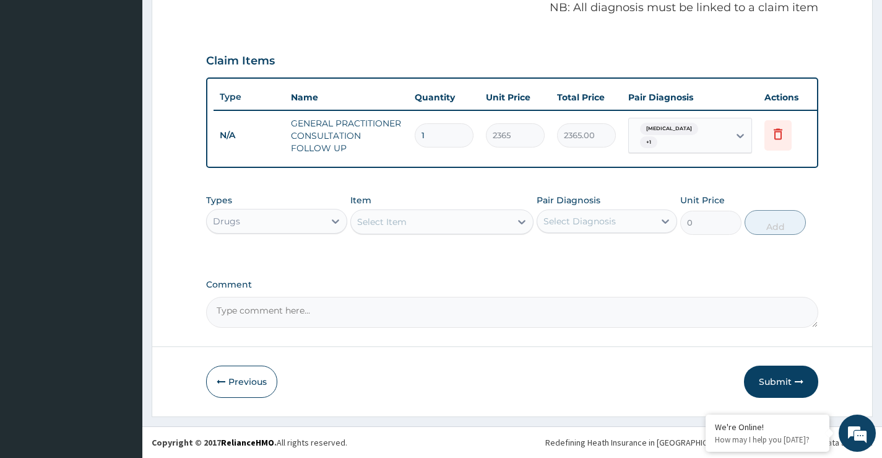
click at [513, 225] on div at bounding box center [522, 222] width 22 height 22
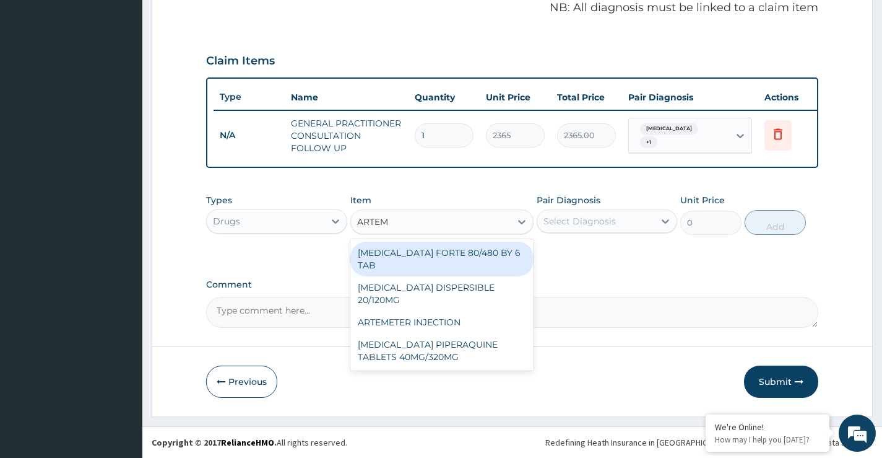
type input "ARTEME"
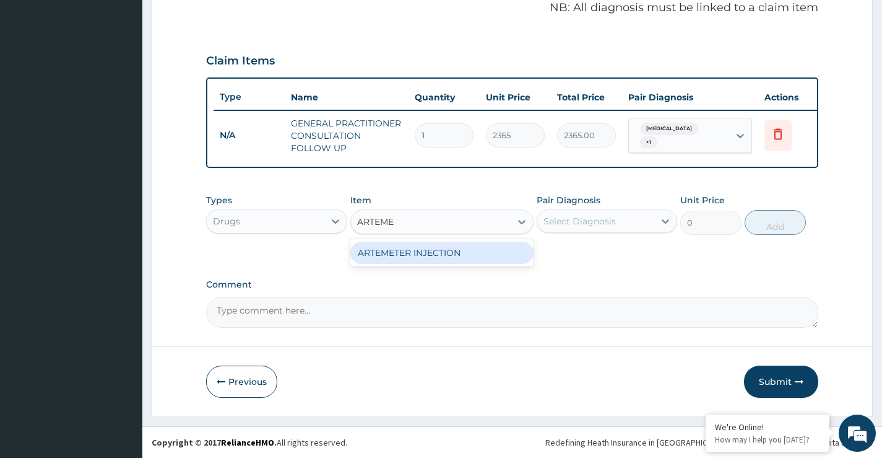
click at [484, 248] on div "ARTEMETER INJECTION" at bounding box center [442, 252] width 184 height 22
type input "946"
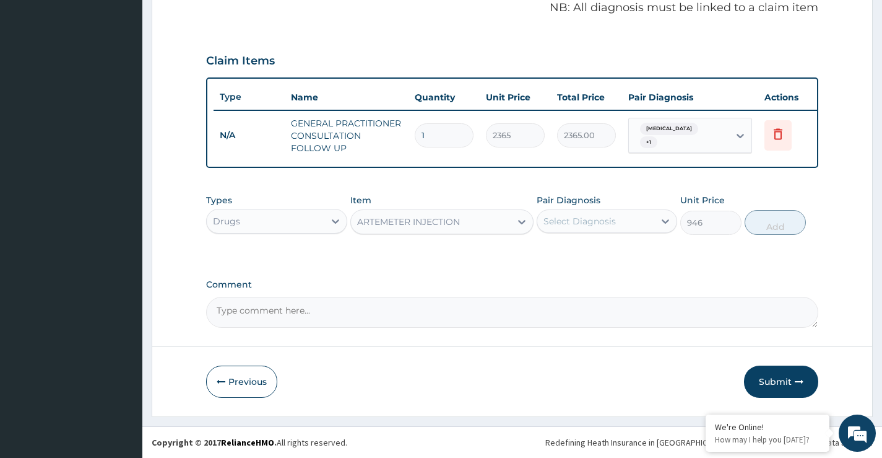
click at [607, 222] on div "Select Diagnosis" at bounding box center [580, 221] width 72 height 12
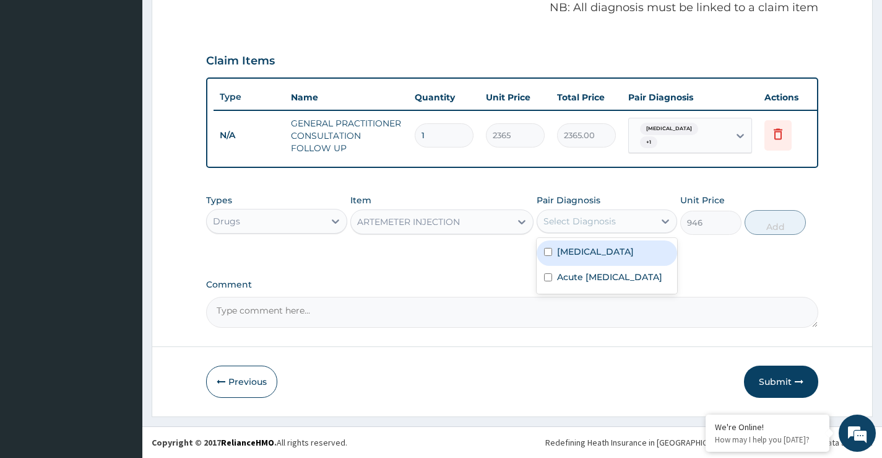
click at [607, 256] on label "Falciparum malaria" at bounding box center [595, 251] width 77 height 12
checkbox input "true"
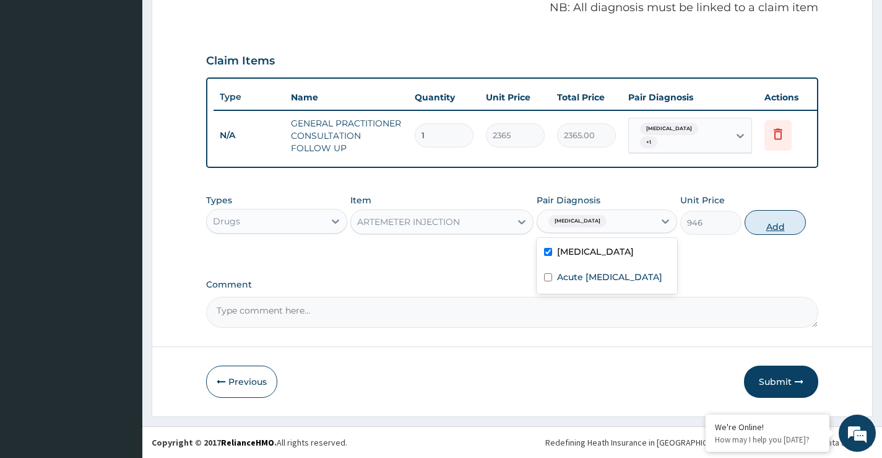
click at [768, 229] on button "Add" at bounding box center [775, 222] width 61 height 25
type input "0"
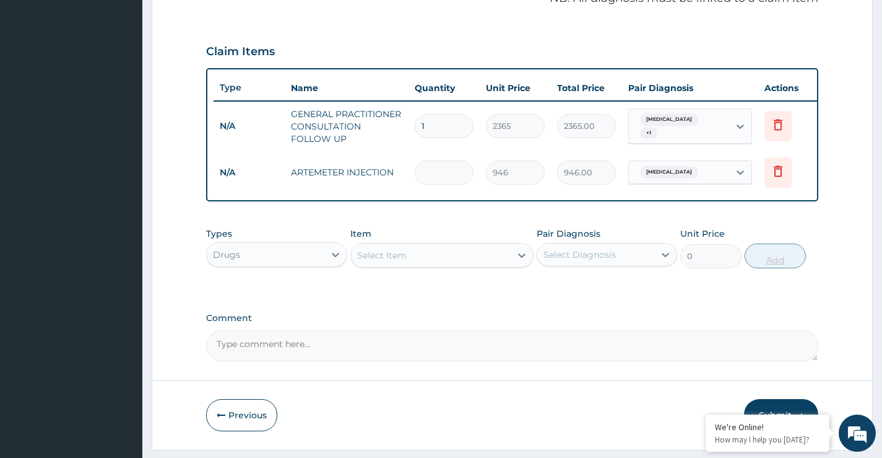
type input "0.00"
type input "2"
type input "1892.00"
type input "2"
click at [479, 263] on div "Select Item" at bounding box center [431, 255] width 160 height 20
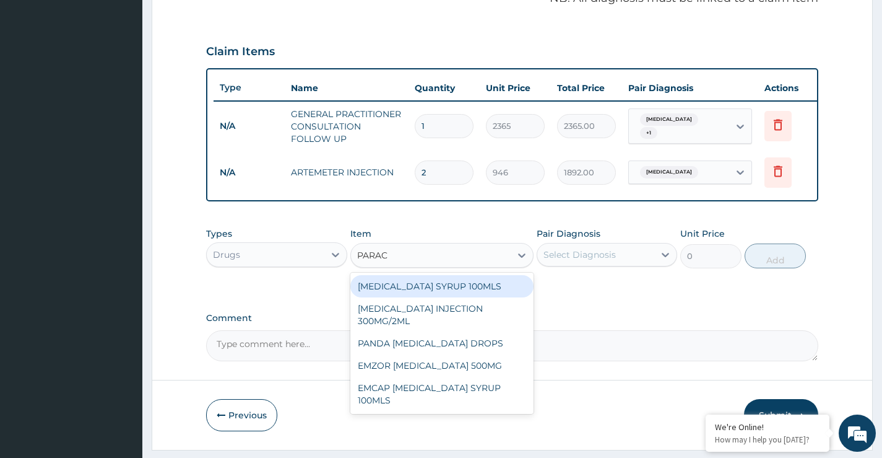
type input "PARACE"
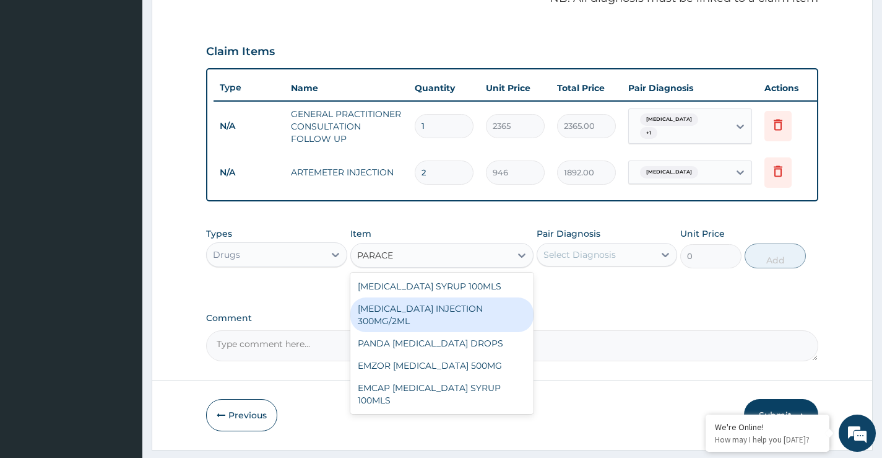
click at [435, 316] on div "PARACETAMOL INJECTION 300MG/2ML" at bounding box center [442, 314] width 184 height 35
type input "500"
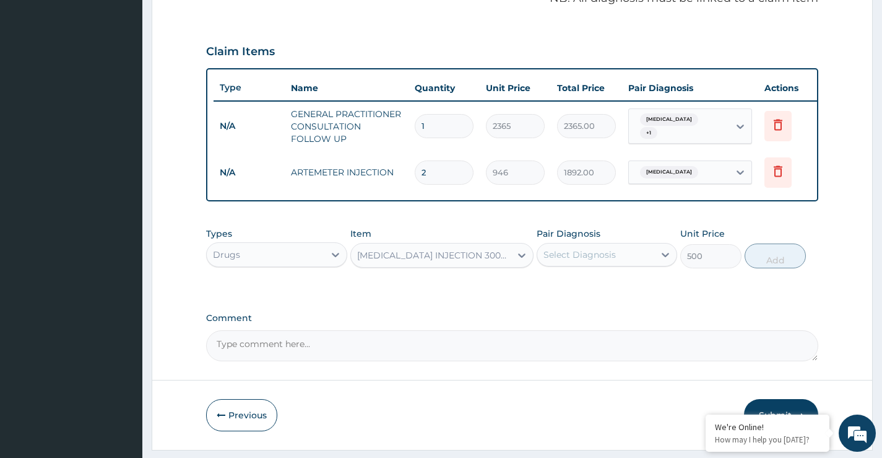
click at [586, 261] on div "Select Diagnosis" at bounding box center [580, 254] width 72 height 12
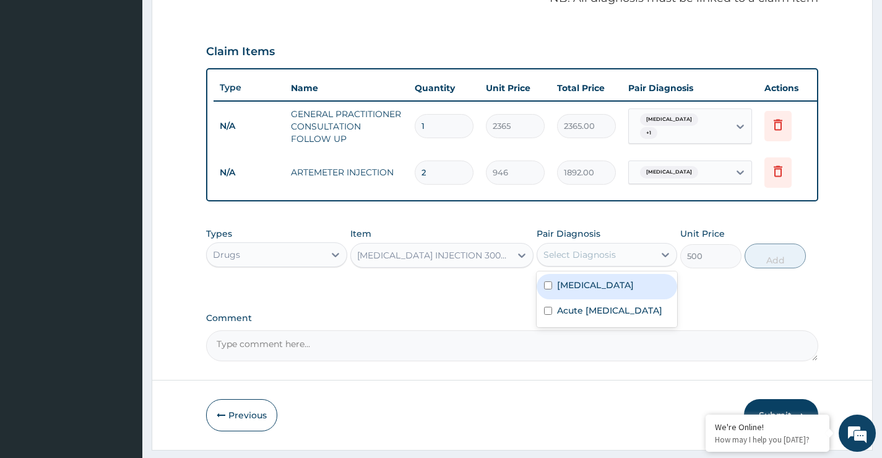
click at [586, 291] on label "Falciparum malaria" at bounding box center [595, 285] width 77 height 12
checkbox input "true"
click at [768, 268] on button "Add" at bounding box center [775, 255] width 61 height 25
type input "0"
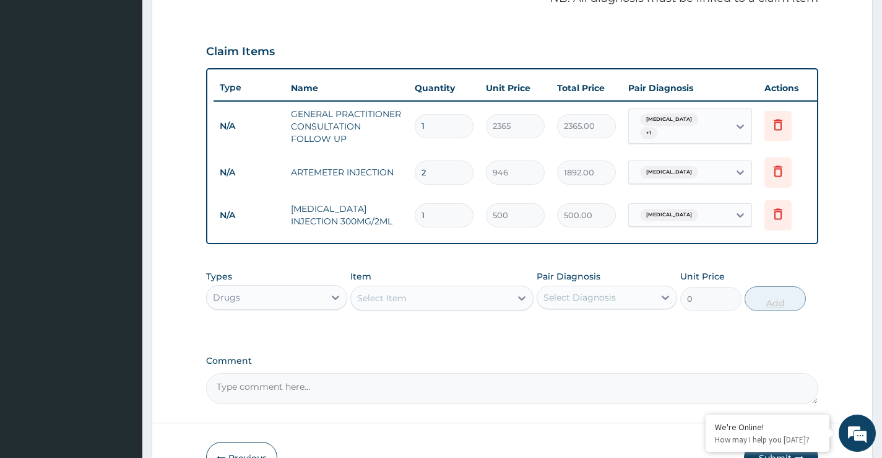
type input "0.00"
type input "2"
type input "1000.00"
type input "2"
click at [511, 308] on div "Select Item" at bounding box center [431, 298] width 160 height 20
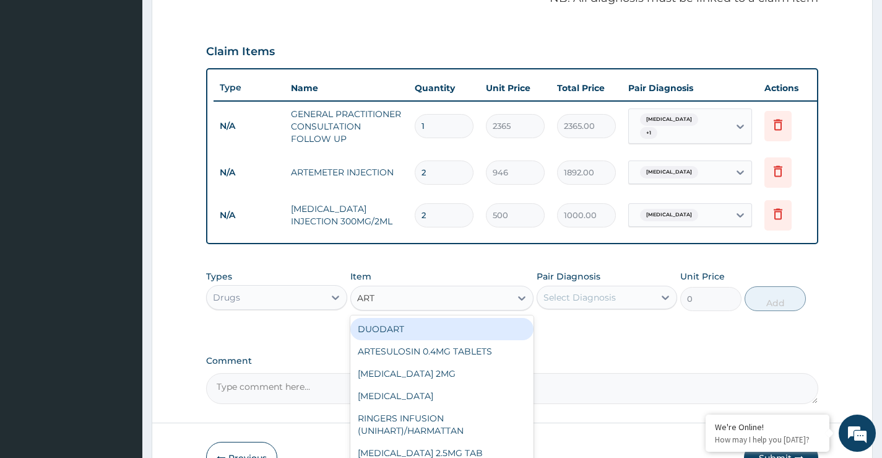
type input "ARTE"
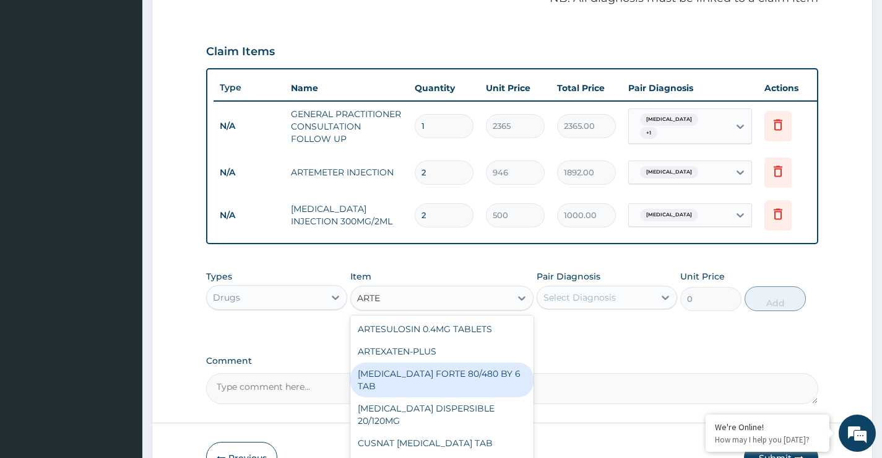
click at [483, 391] on div "COARTEM FORTE 80/480 BY 6 TAB" at bounding box center [442, 379] width 184 height 35
type input "449.35"
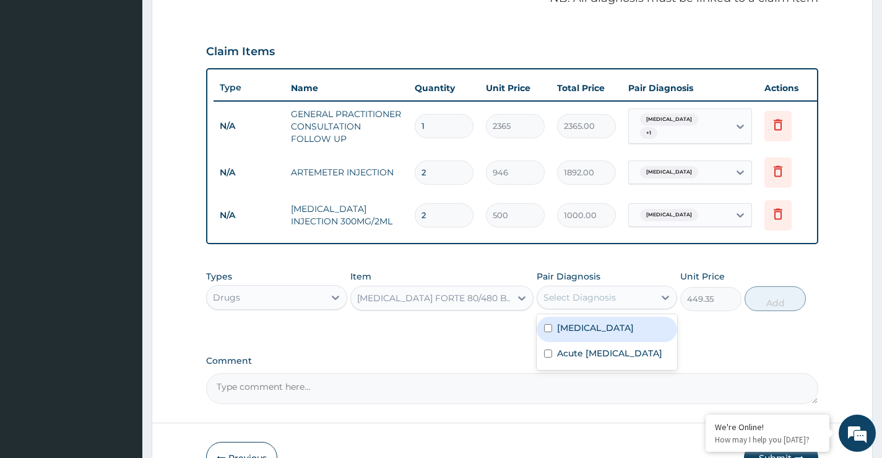
click at [635, 307] on div "Select Diagnosis" at bounding box center [595, 297] width 117 height 20
click at [632, 334] on label "Falciparum malaria" at bounding box center [595, 327] width 77 height 12
checkbox input "true"
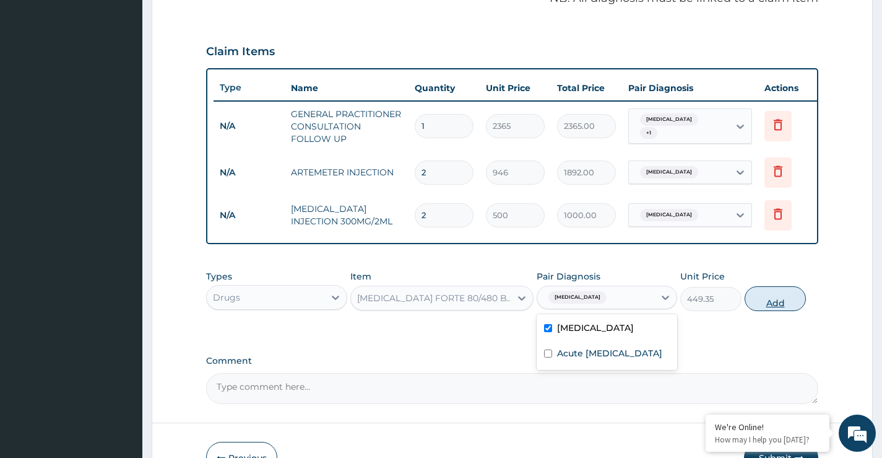
click at [768, 311] on button "Add" at bounding box center [775, 298] width 61 height 25
type input "0"
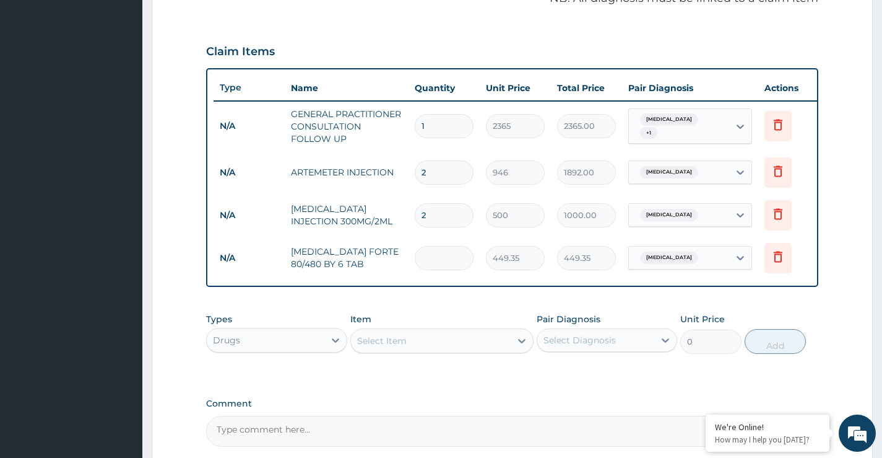
type input "0.00"
type input "6"
type input "2696.10"
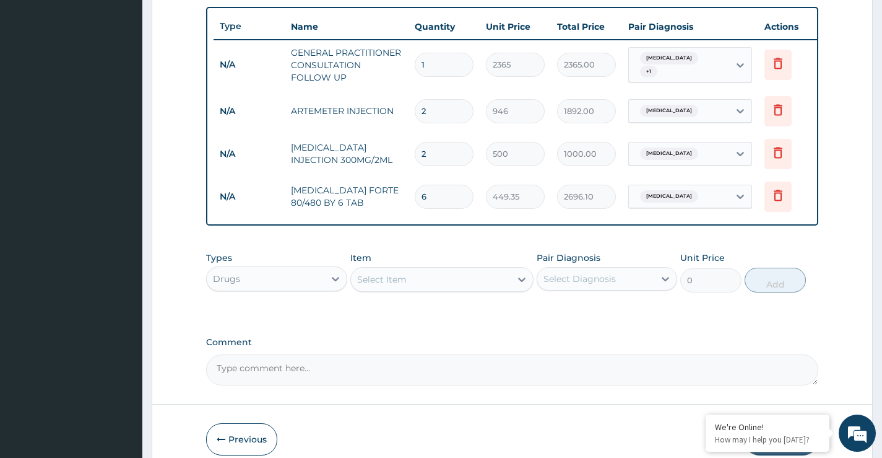
scroll to position [454, 0]
type input "6"
click at [461, 282] on div "Select Item" at bounding box center [431, 279] width 160 height 20
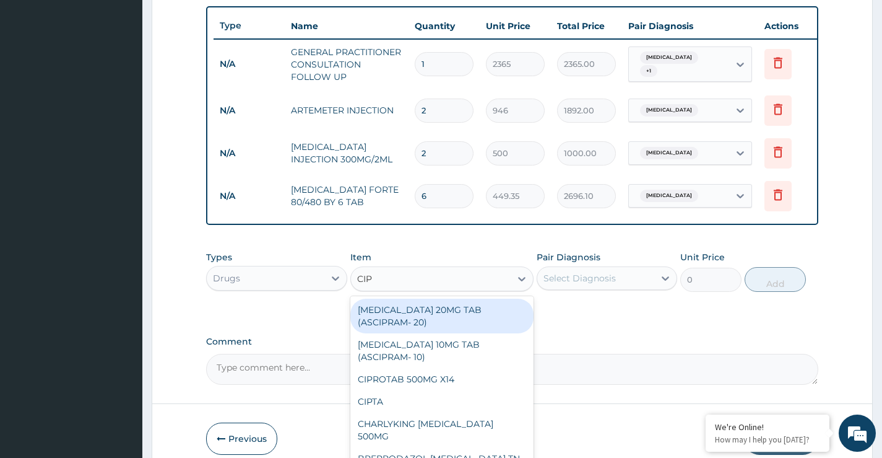
type input "CIPR"
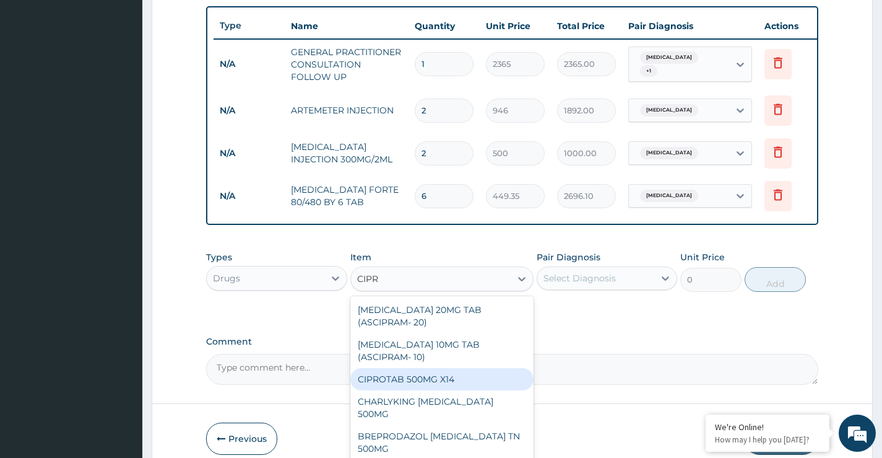
click at [434, 390] on div "CIPROTAB 500MG X14" at bounding box center [442, 379] width 184 height 22
type input "319.275"
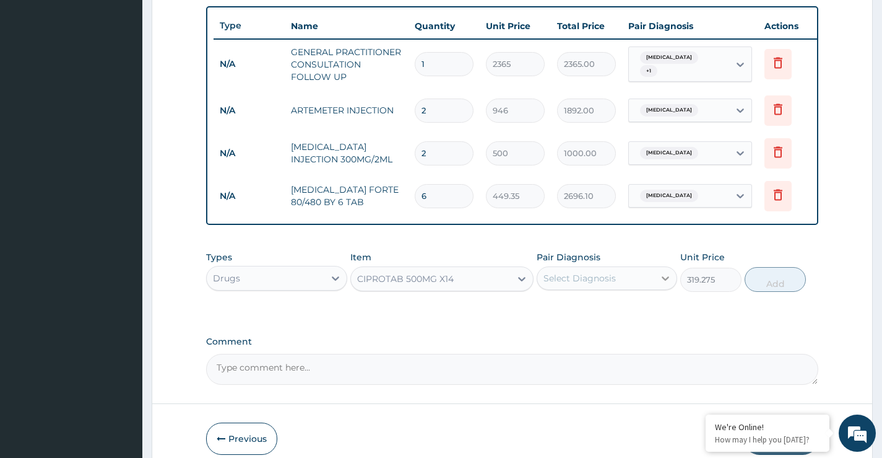
click at [669, 284] on icon at bounding box center [665, 278] width 12 height 12
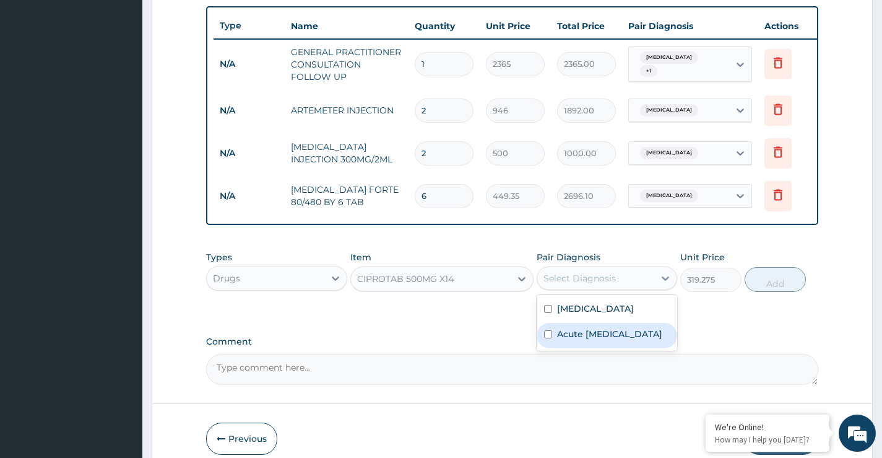
click at [640, 339] on label "Acute upper respiratory infection" at bounding box center [609, 334] width 105 height 12
checkbox input "true"
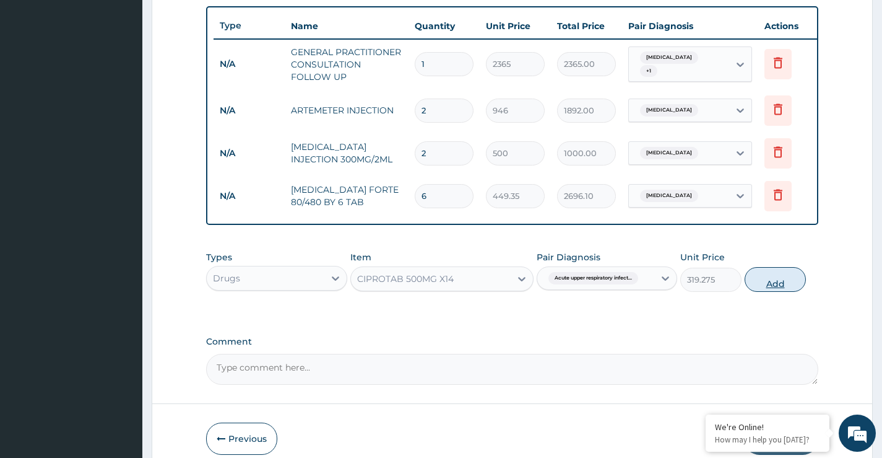
click at [776, 292] on button "Add" at bounding box center [775, 279] width 61 height 25
type input "0"
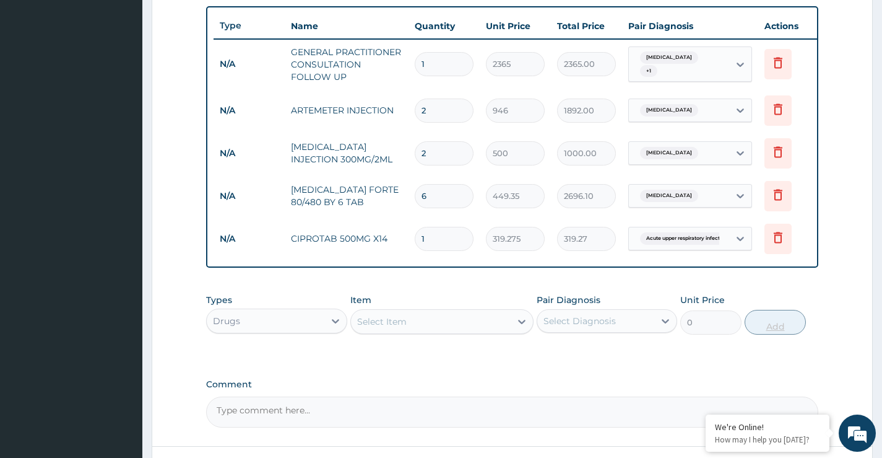
type input "10"
type input "3192.75"
type input "10"
click at [518, 328] on icon at bounding box center [522, 321] width 12 height 12
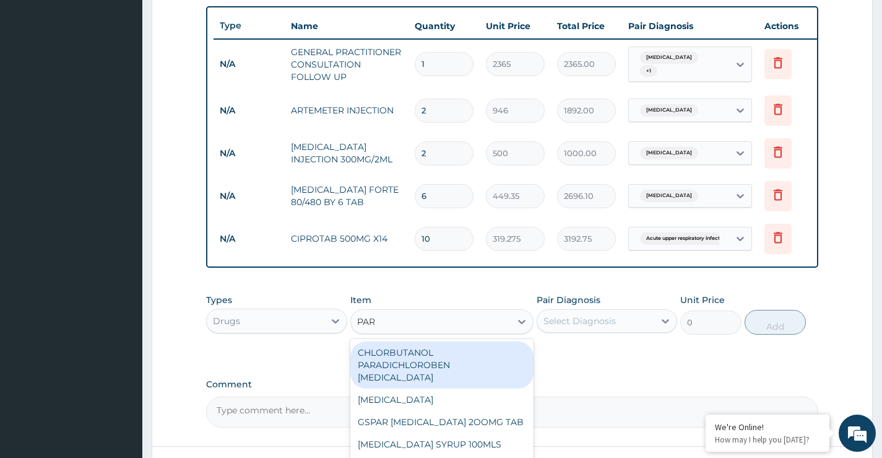
type input "PARA"
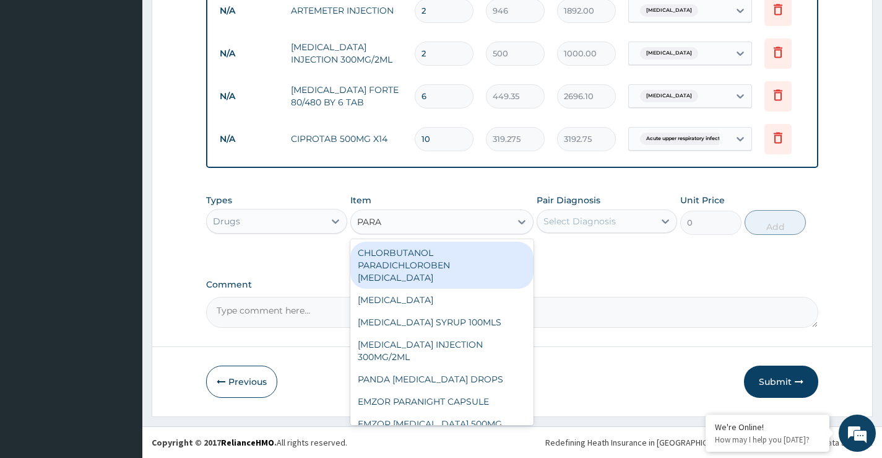
scroll to position [563, 0]
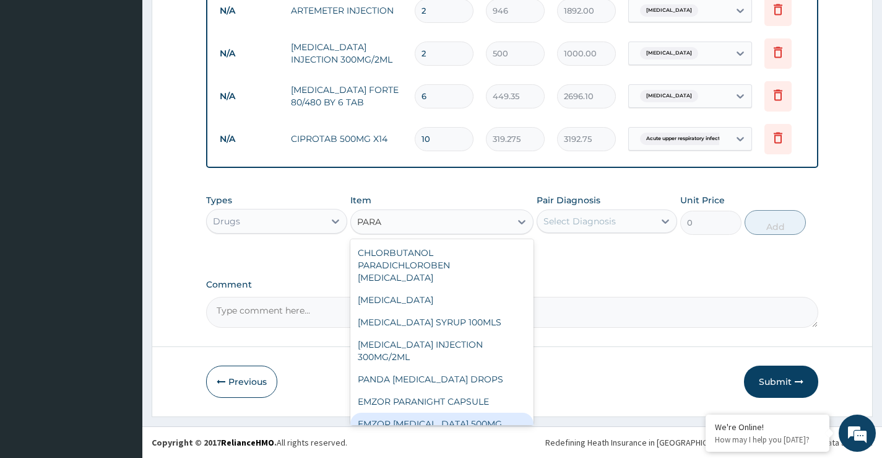
click at [447, 412] on div "EMZOR PARACETAMOL 500MG" at bounding box center [442, 423] width 184 height 22
type input "30"
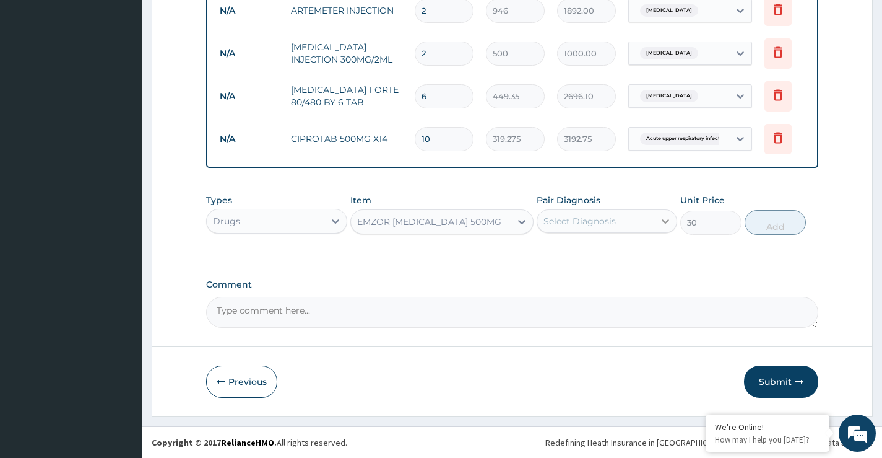
click at [663, 217] on icon at bounding box center [665, 221] width 12 height 12
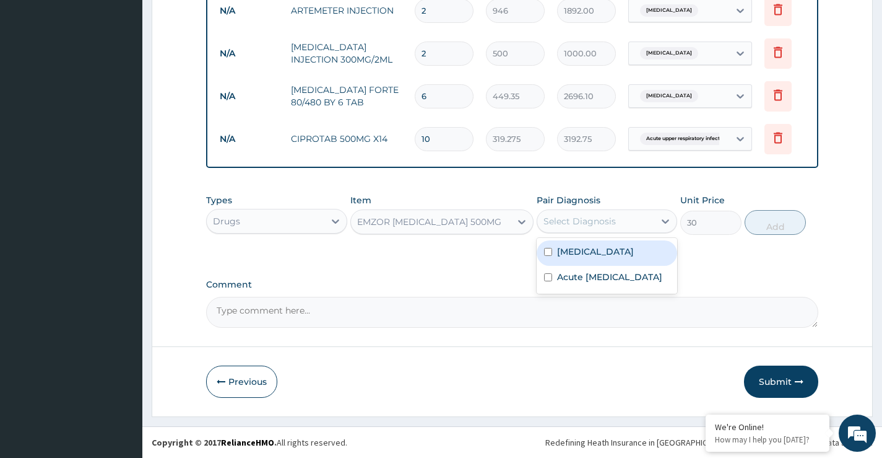
click at [634, 245] on label "Falciparum malaria" at bounding box center [595, 251] width 77 height 12
checkbox input "true"
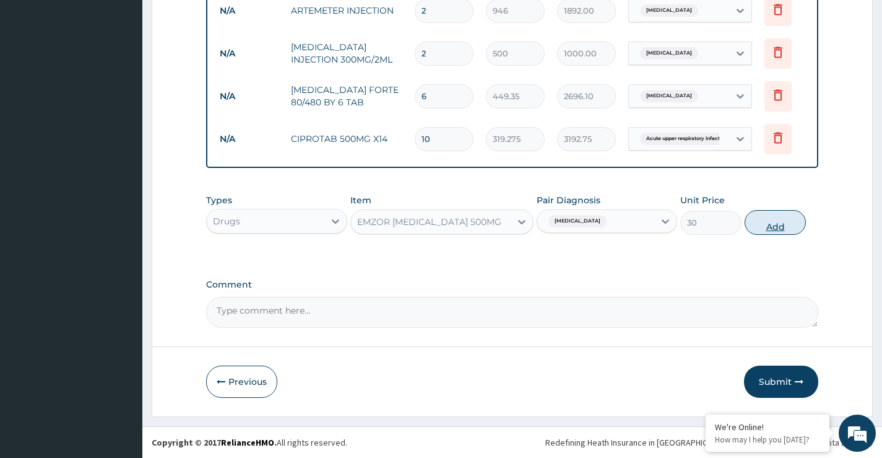
click at [767, 231] on button "Add" at bounding box center [775, 222] width 61 height 25
type input "0"
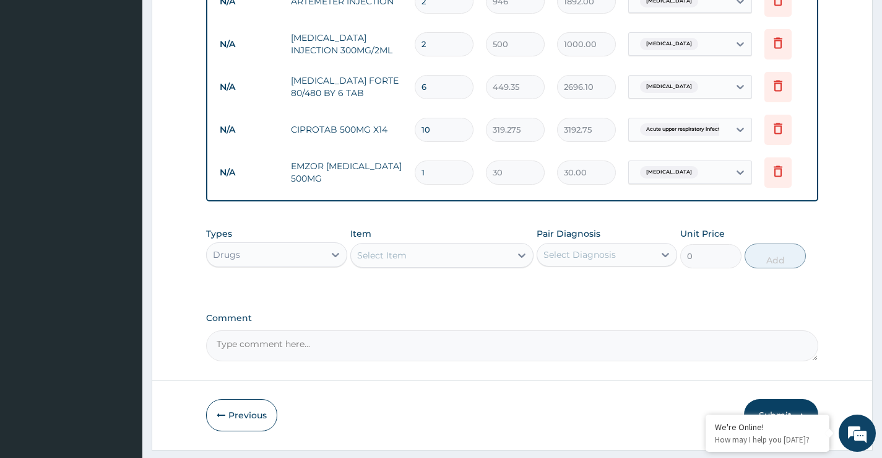
type input "18"
type input "540.00"
type input "18"
click at [507, 264] on div "Select Item" at bounding box center [431, 255] width 160 height 20
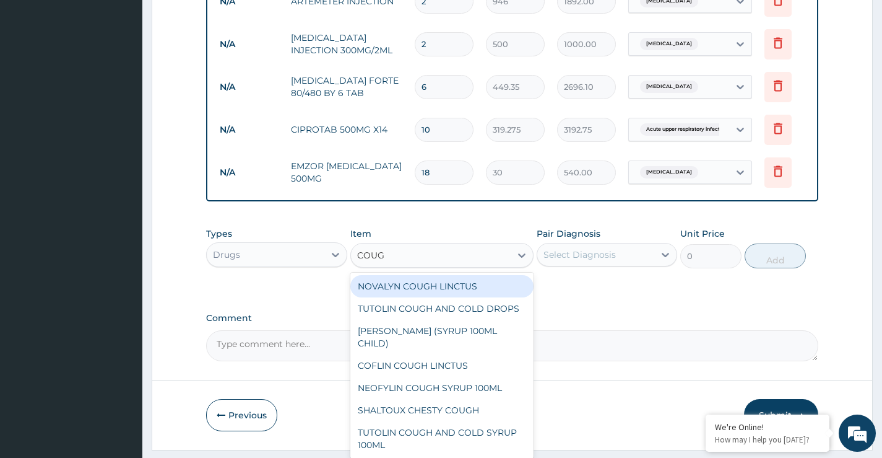
type input "COUGH"
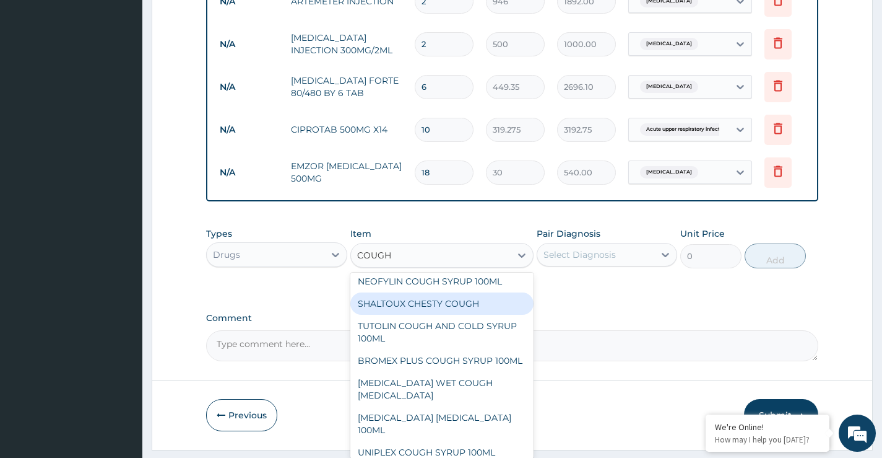
scroll to position [124, 0]
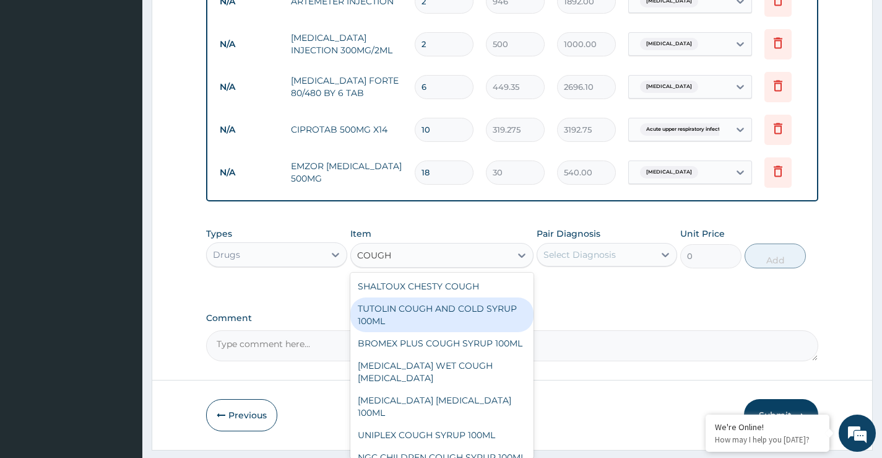
click at [474, 323] on div "TUTOLIN COUGH AND COLD SYRUP 100ML" at bounding box center [442, 314] width 184 height 35
type input "1537.25"
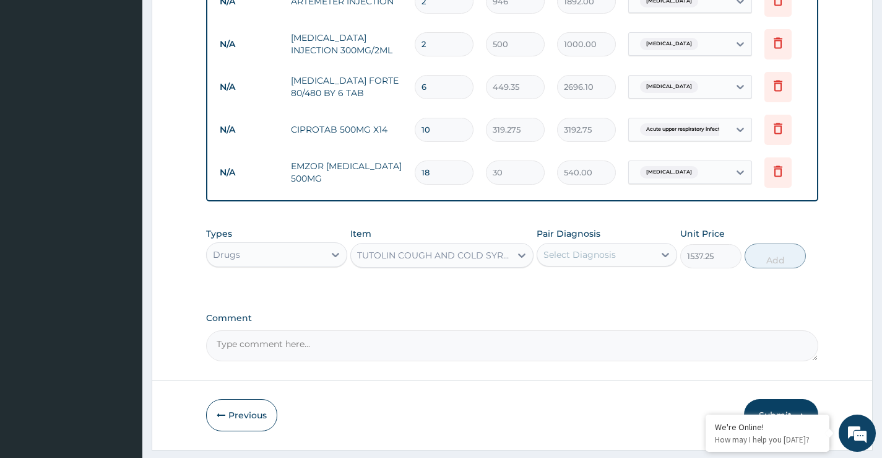
click at [607, 261] on div "Select Diagnosis" at bounding box center [580, 254] width 72 height 12
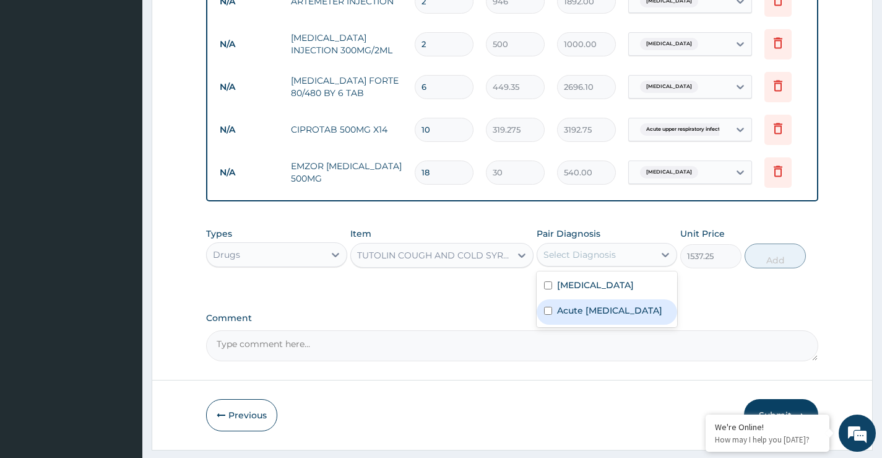
click at [599, 316] on label "Acute upper respiratory infection" at bounding box center [609, 310] width 105 height 12
checkbox input "true"
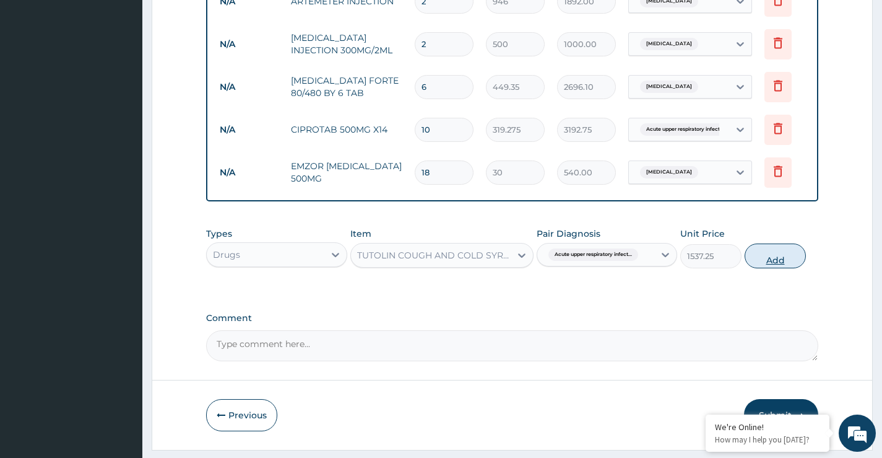
click at [770, 268] on button "Add" at bounding box center [775, 255] width 61 height 25
type input "0"
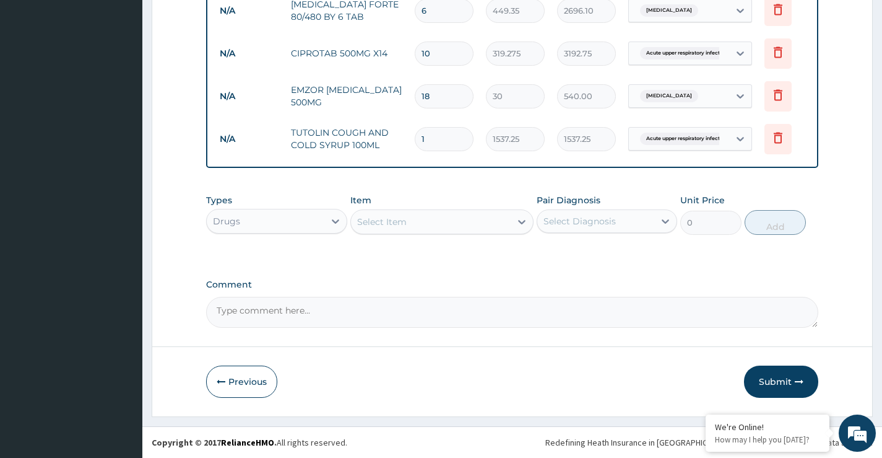
scroll to position [649, 0]
click at [767, 383] on button "Submit" at bounding box center [781, 381] width 74 height 32
